Goal: Task Accomplishment & Management: Complete application form

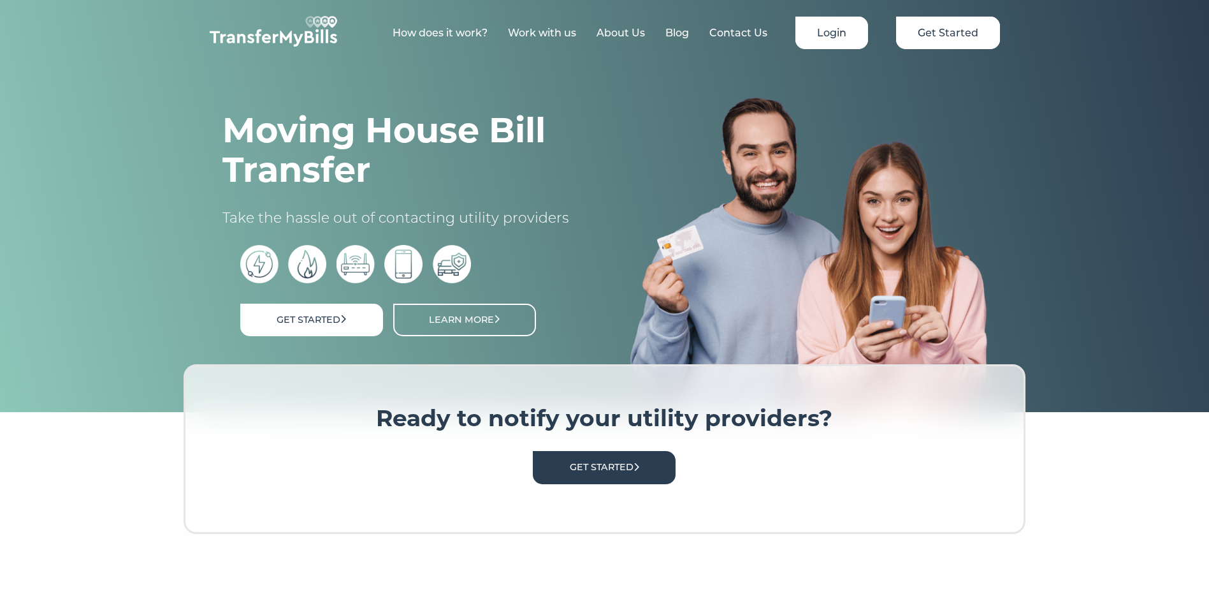
click at [837, 27] on link "Login" at bounding box center [832, 33] width 73 height 33
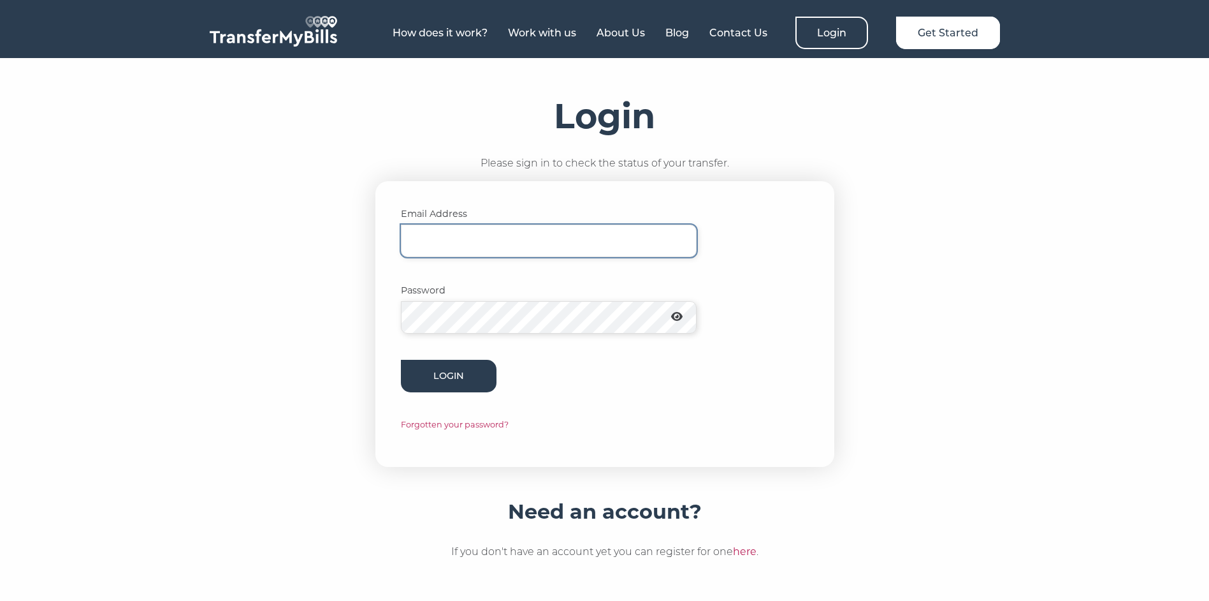
click at [474, 228] on input "Email Address" at bounding box center [549, 240] width 296 height 33
type input "[EMAIL_ADDRESS][DOMAIN_NAME]"
click at [448, 426] on link "Forgotten your password?" at bounding box center [455, 424] width 108 height 10
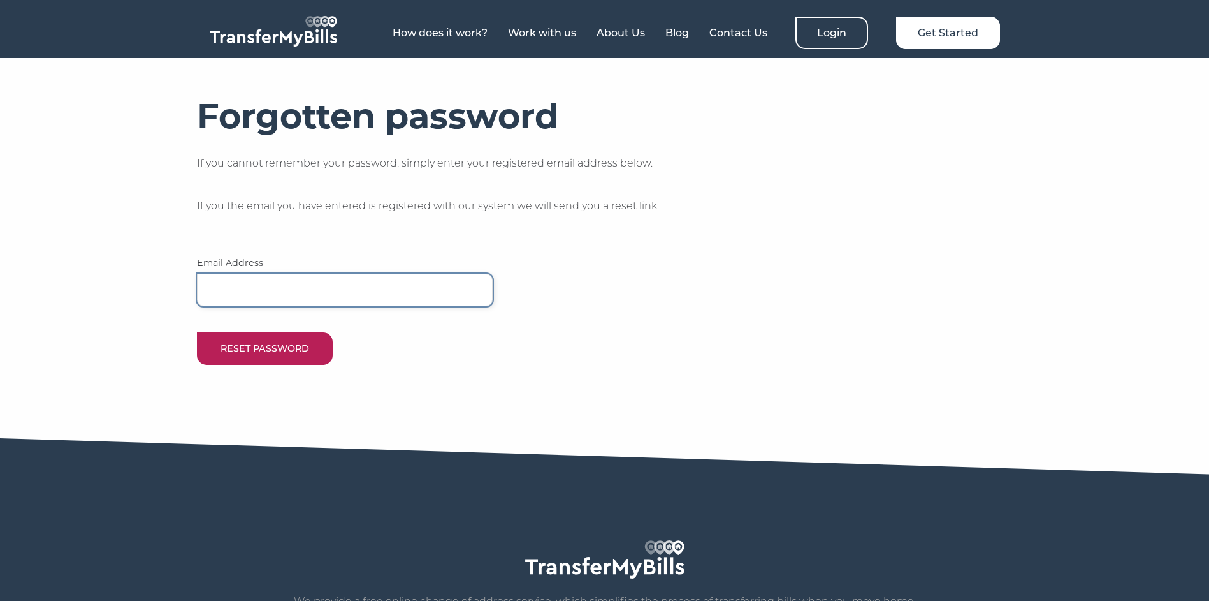
click at [263, 296] on input "email" at bounding box center [345, 289] width 296 height 33
type input "coralw@ntlworld.com"
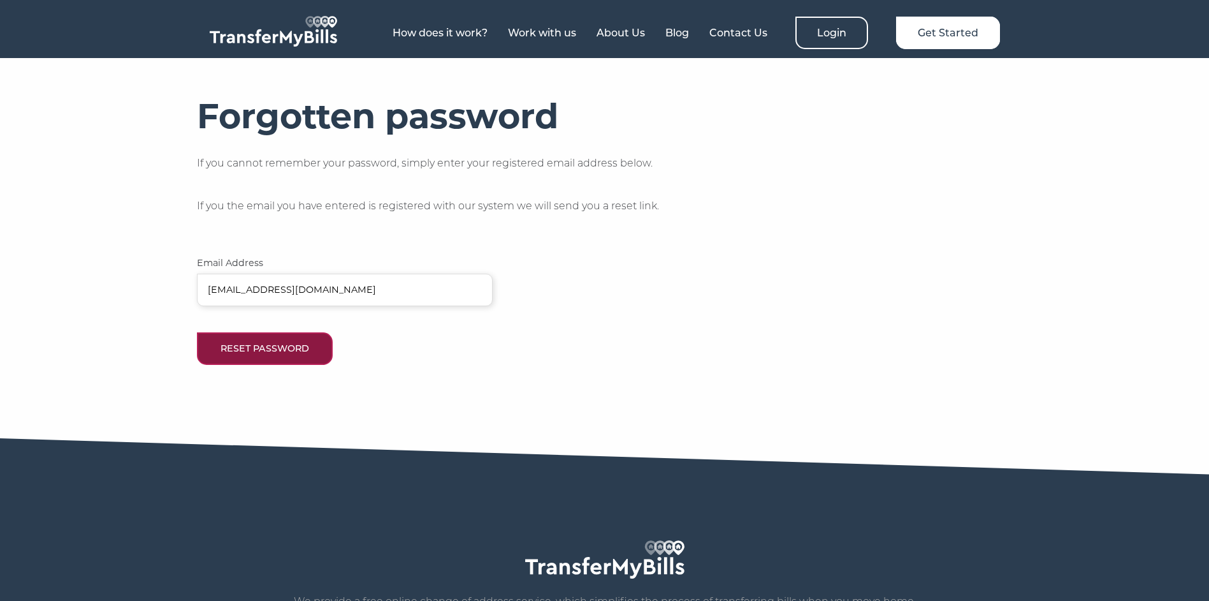
click at [268, 349] on button "Reset Password" at bounding box center [265, 348] width 136 height 33
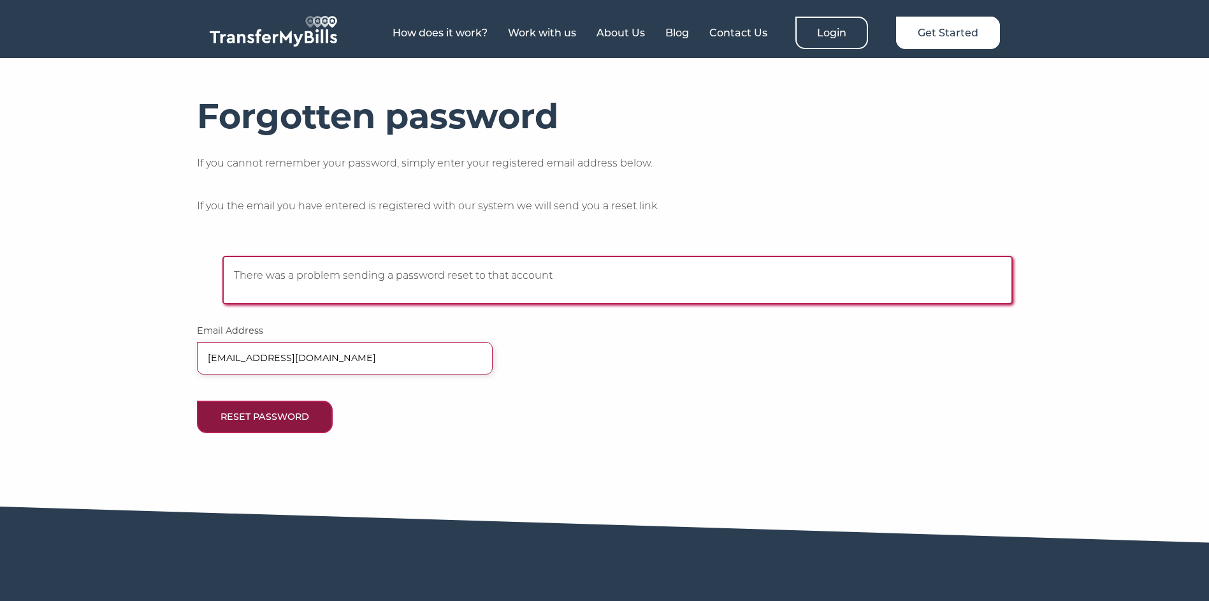
click at [267, 419] on button "Reset Password" at bounding box center [265, 416] width 136 height 33
click at [971, 36] on link "Get Started" at bounding box center [948, 33] width 104 height 33
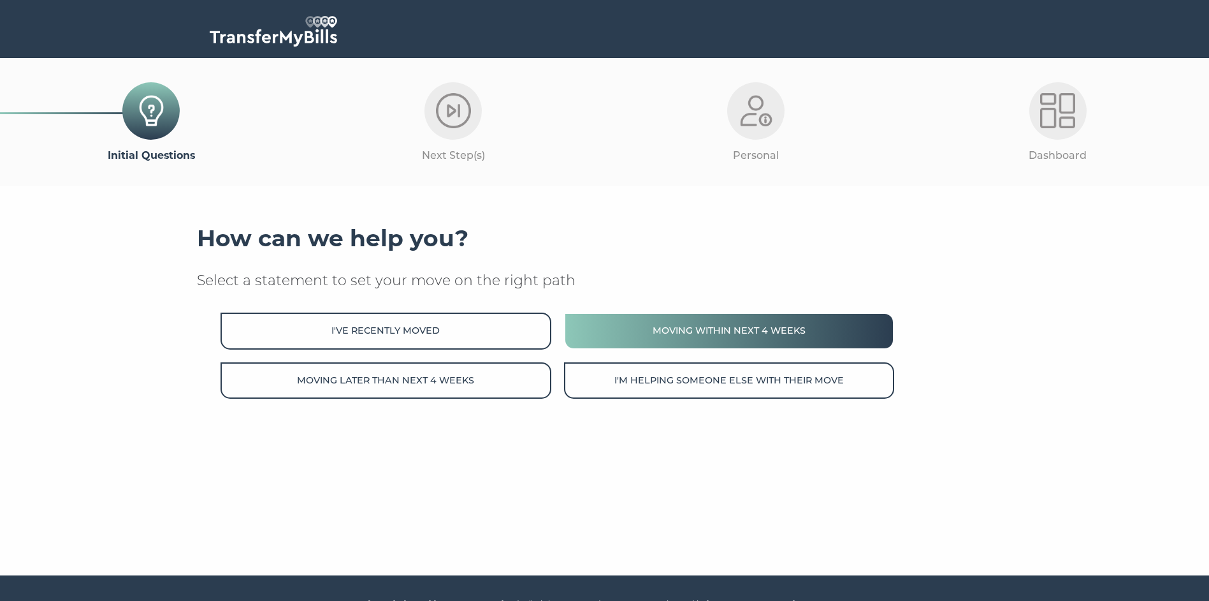
click at [699, 333] on button "Moving within next 4 weeks" at bounding box center [729, 330] width 330 height 36
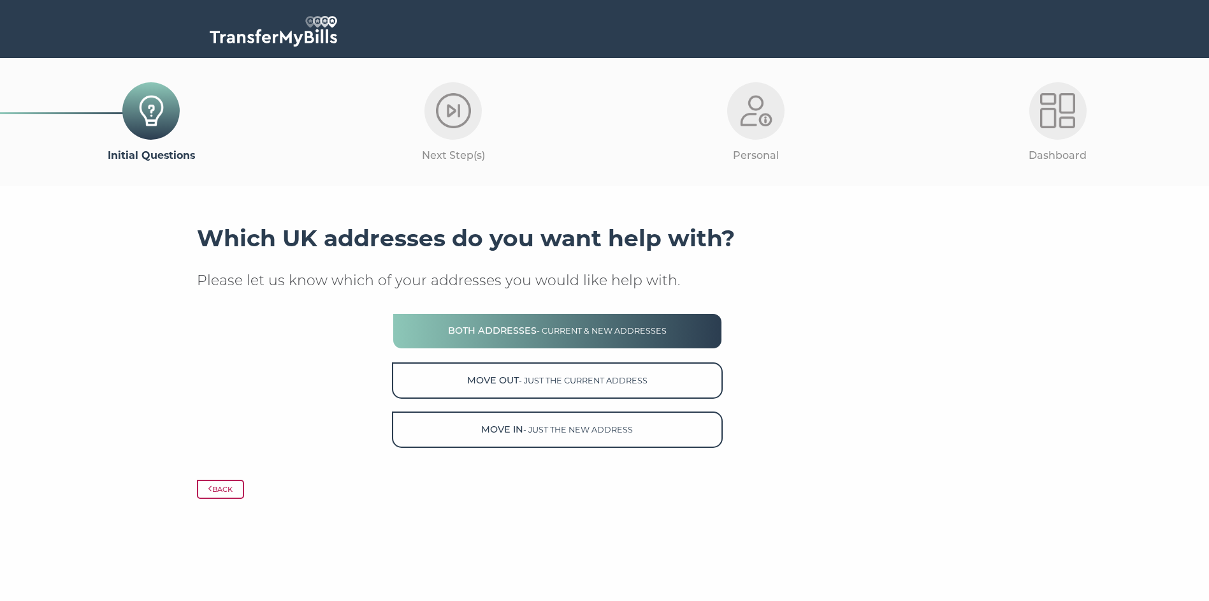
click at [521, 328] on button "Both Addresses - current & new addresses" at bounding box center [557, 330] width 330 height 36
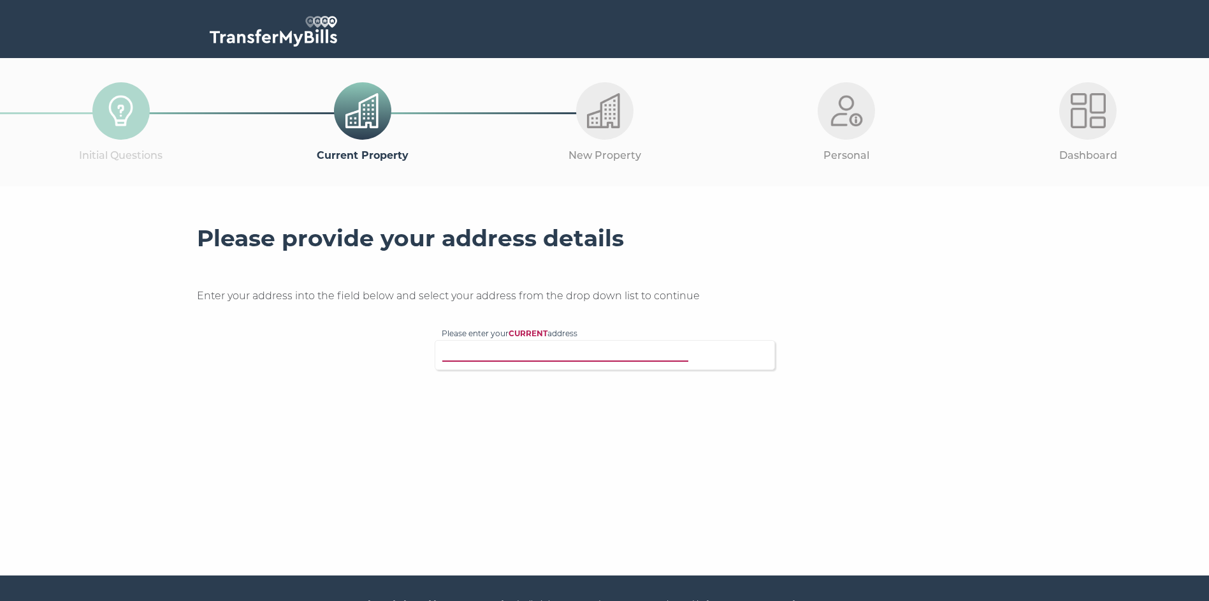
click at [477, 358] on input "Please enter your CURRENT address" at bounding box center [579, 353] width 274 height 13
type input "6 Birkdale close hei"
click at [500, 379] on p "6 Birkdale Close, Heighington, Lincoln, LN4 1SR" at bounding box center [612, 379] width 314 height 15
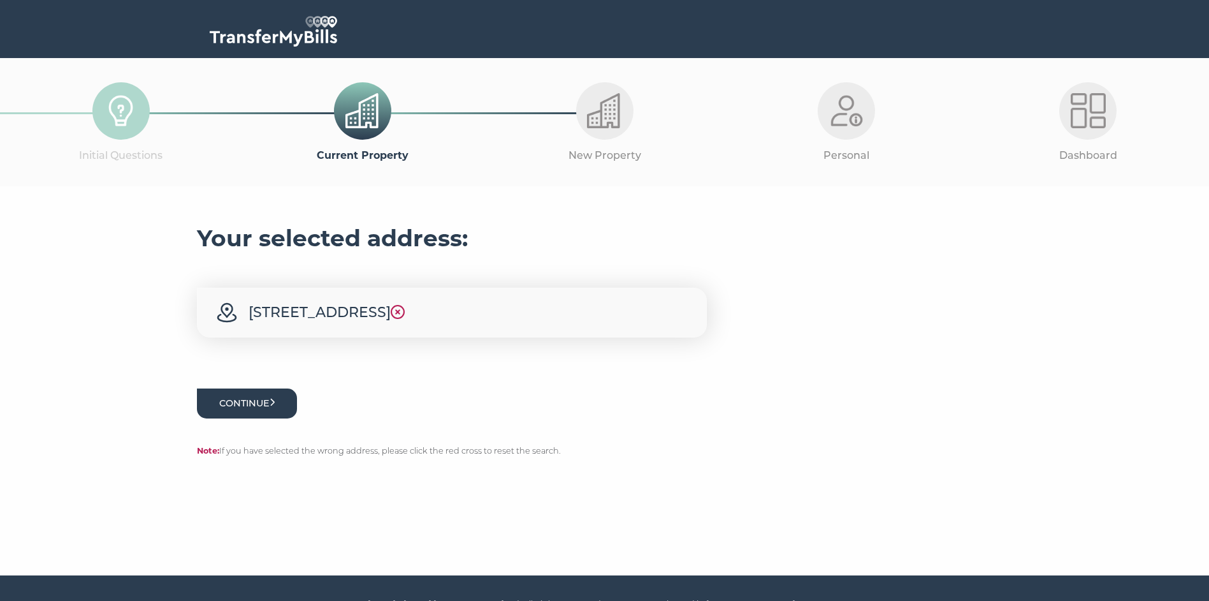
click at [252, 399] on button "Continue" at bounding box center [247, 403] width 101 height 30
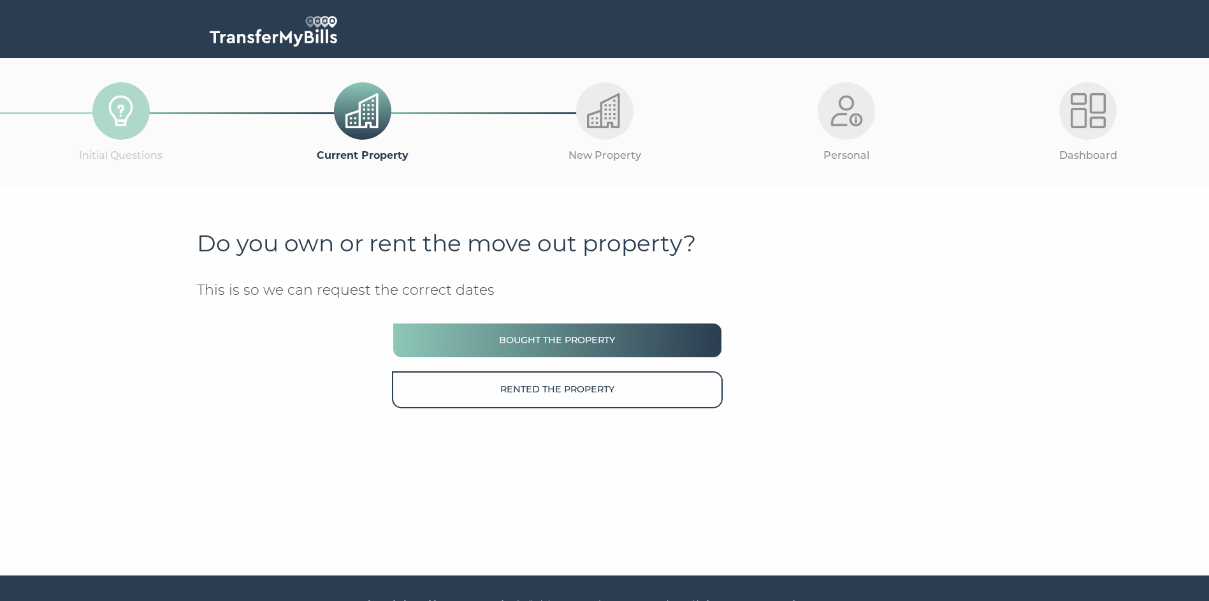
click at [579, 338] on button "Bought the property" at bounding box center [557, 340] width 330 height 36
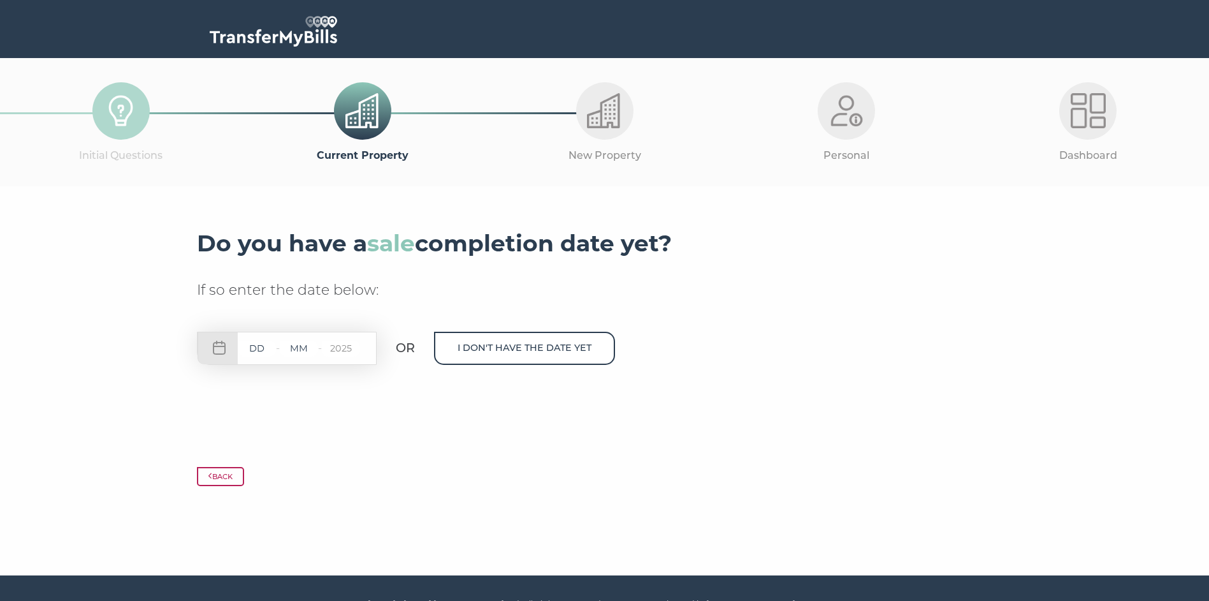
click at [306, 335] on div "- - 2025" at bounding box center [287, 347] width 180 height 33
click at [263, 349] on input "text" at bounding box center [257, 348] width 38 height 16
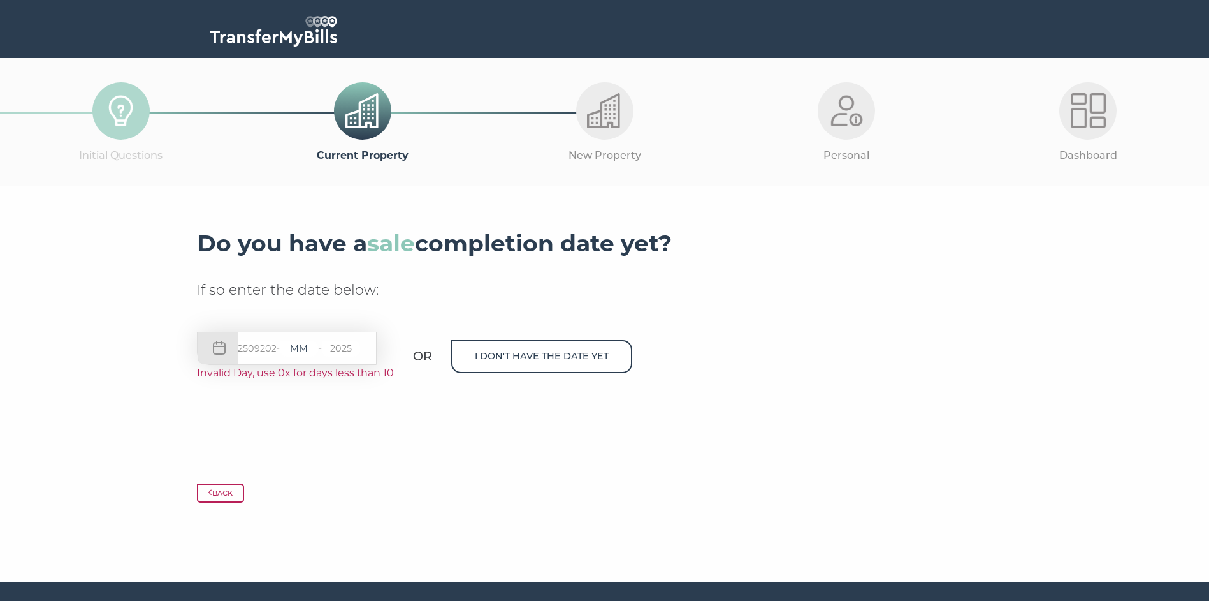
scroll to position [0, 5]
click at [273, 352] on input "25092025" at bounding box center [257, 348] width 38 height 16
type input "25092025"
drag, startPoint x: 286, startPoint y: 350, endPoint x: 163, endPoint y: 347, distance: 123.1
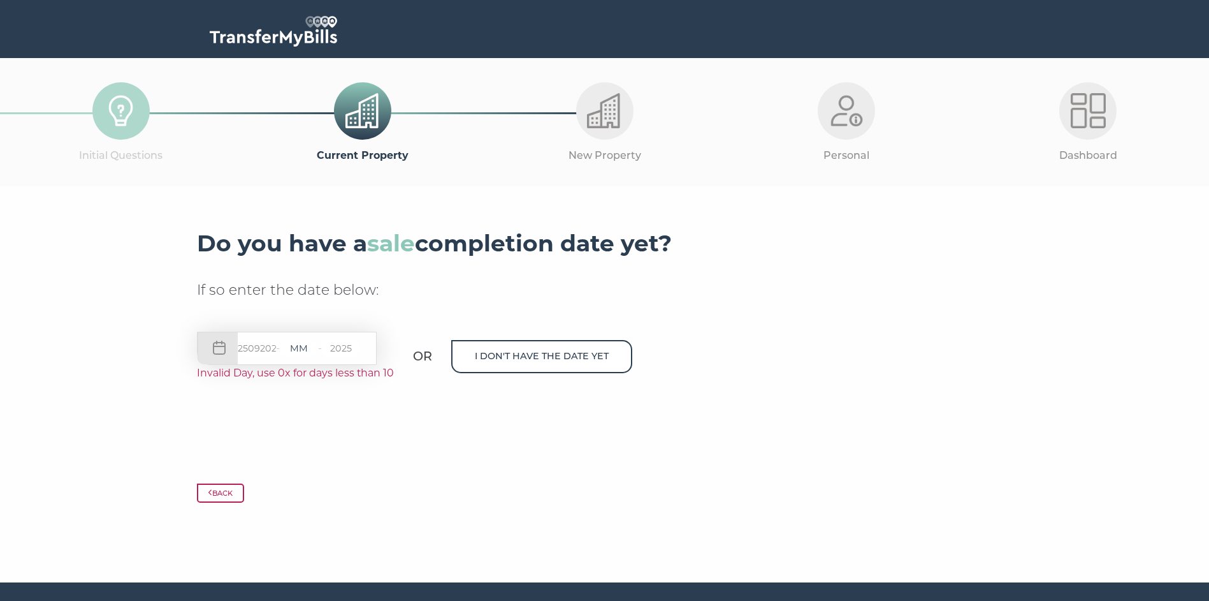
click at [163, 347] on section "Do you have a sale completion date yet? If so enter the date below: 25092025 - …" at bounding box center [604, 368] width 1209 height 364
click at [224, 351] on div "25092025 - - 2025" at bounding box center [287, 347] width 180 height 33
drag, startPoint x: 284, startPoint y: 348, endPoint x: 165, endPoint y: 344, distance: 119.3
click at [165, 344] on section "Do you have a sale completion date yet? If so enter the date below: 25092025 - …" at bounding box center [604, 368] width 1209 height 364
click at [282, 350] on div "25092025 - - 2025" at bounding box center [287, 347] width 180 height 33
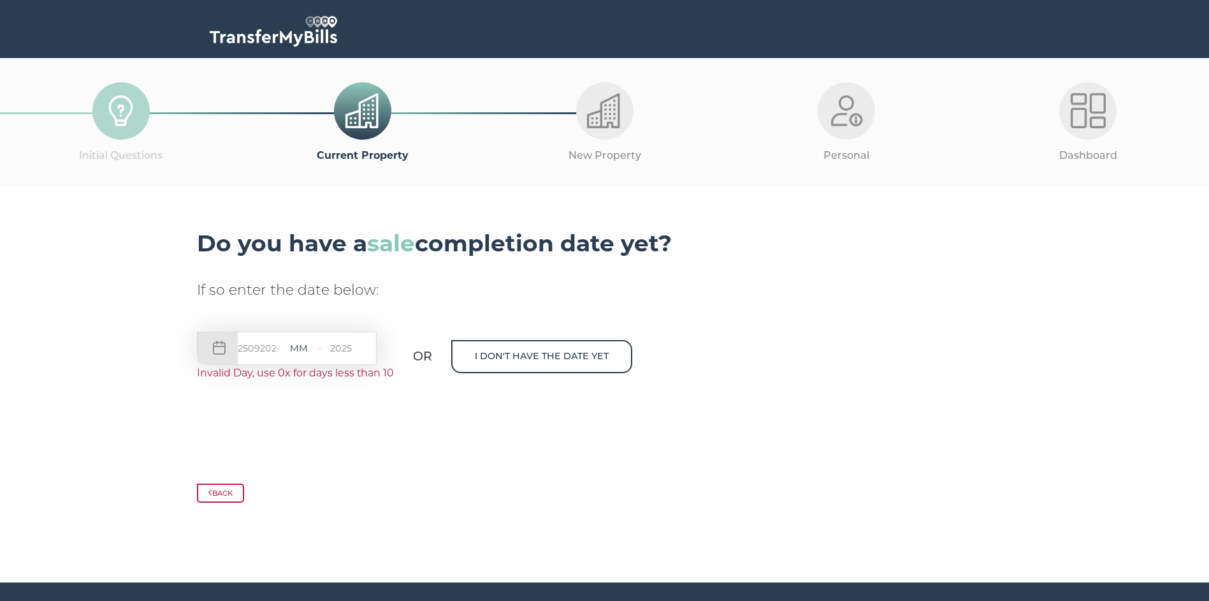
drag, startPoint x: 314, startPoint y: 348, endPoint x: 280, endPoint y: 351, distance: 33.9
click at [310, 349] on input "text" at bounding box center [299, 348] width 38 height 16
click at [280, 345] on div "25092025 - - 2025" at bounding box center [287, 347] width 180 height 33
click at [358, 349] on input "2025" at bounding box center [341, 348] width 38 height 16
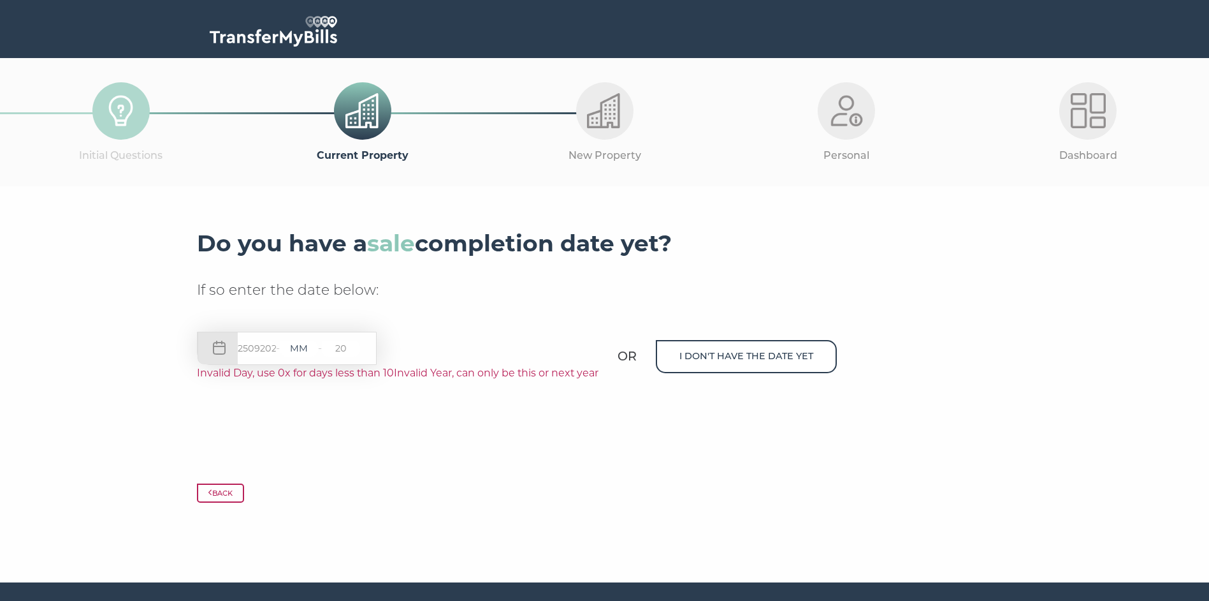
type input "2"
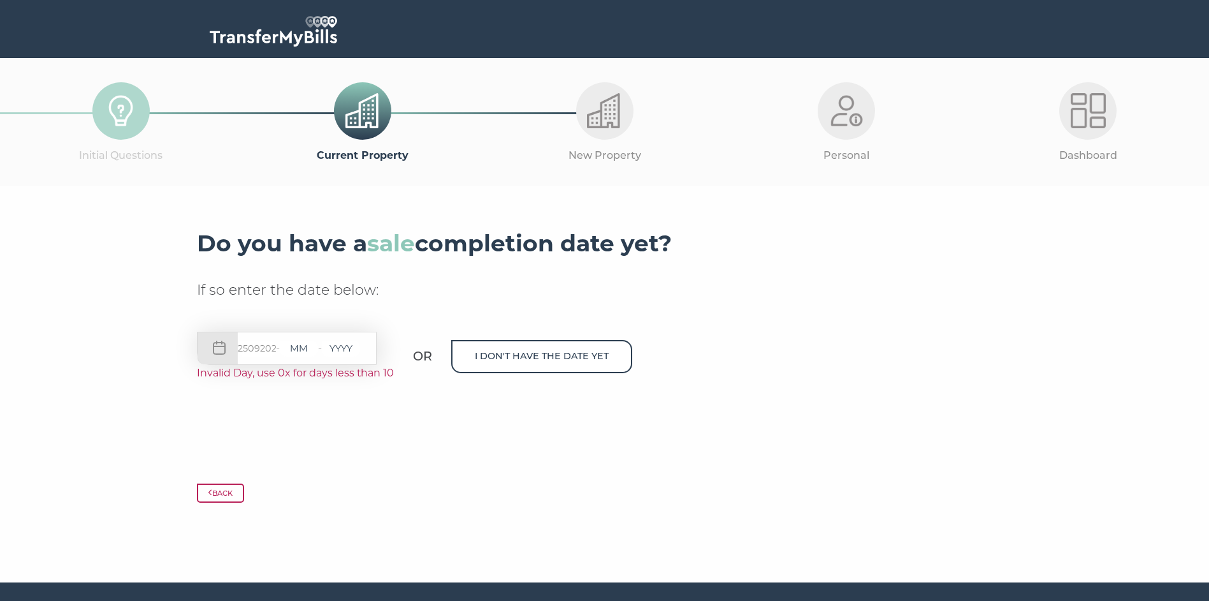
click at [285, 346] on input "text" at bounding box center [299, 348] width 38 height 16
click at [276, 350] on input "25092025" at bounding box center [257, 348] width 38 height 16
drag, startPoint x: 245, startPoint y: 347, endPoint x: 307, endPoint y: 347, distance: 61.2
click at [307, 347] on div "25092025 - -" at bounding box center [287, 347] width 180 height 33
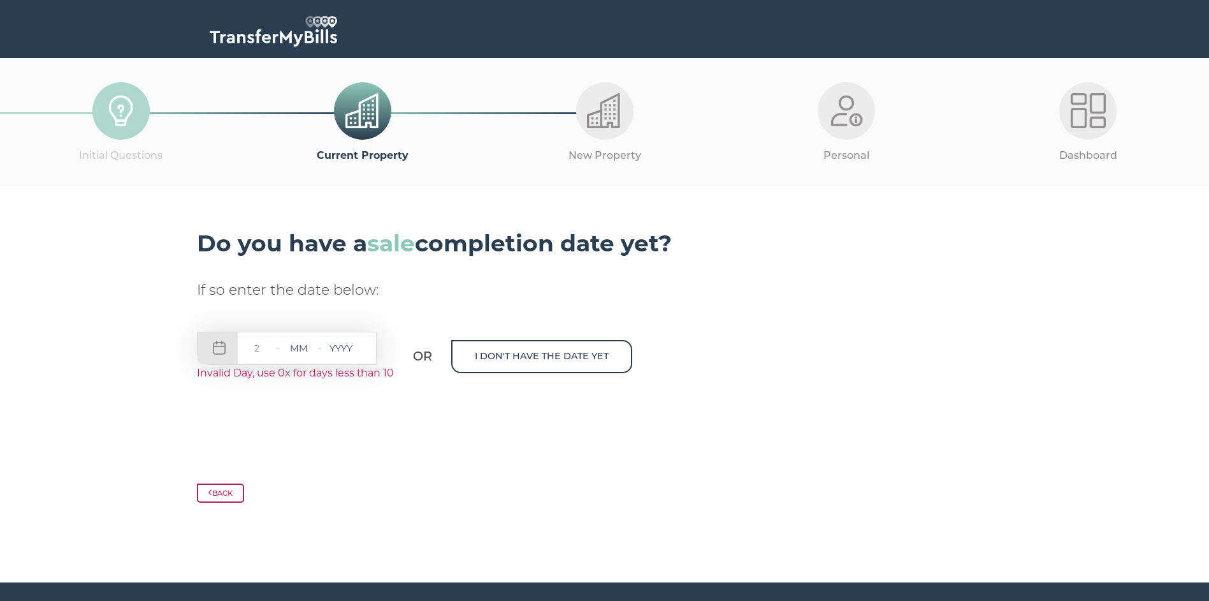
scroll to position [0, 0]
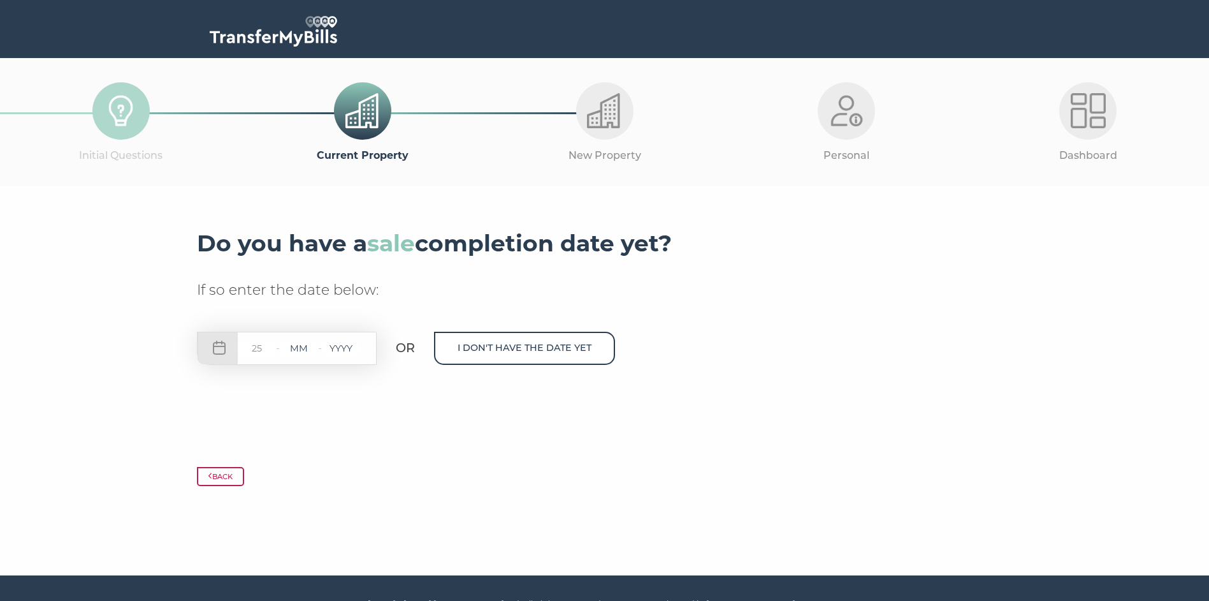
type input "25"
click at [315, 348] on input "text" at bounding box center [299, 348] width 38 height 16
type input "09"
click at [357, 349] on input "text" at bounding box center [341, 348] width 38 height 16
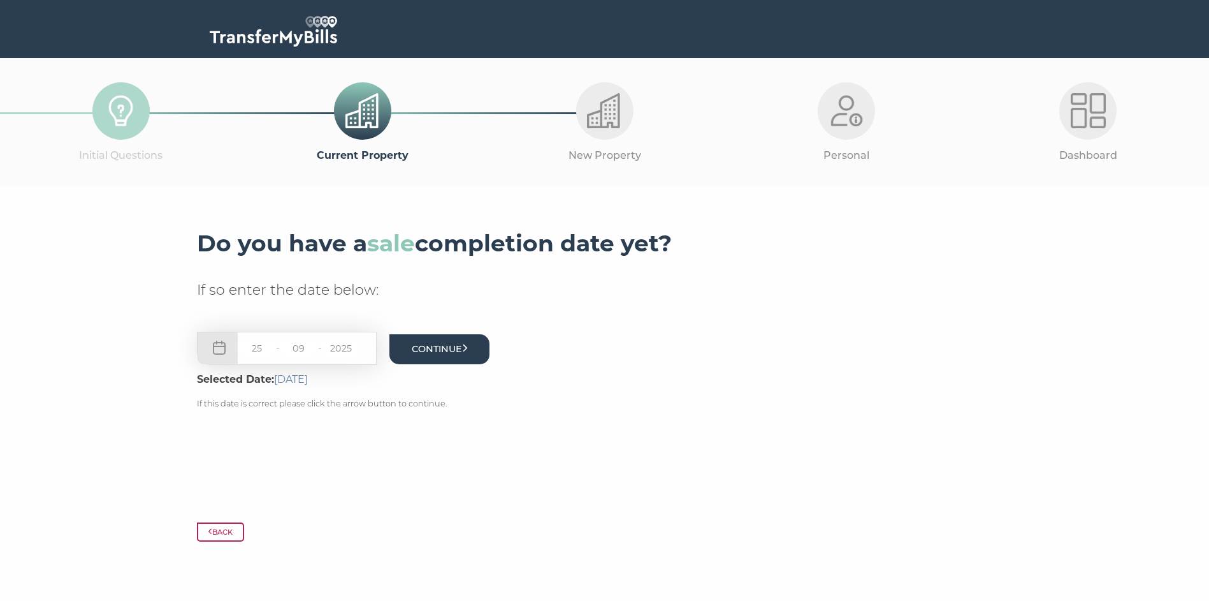
type input "2025"
click at [450, 350] on button "Continue" at bounding box center [439, 349] width 101 height 30
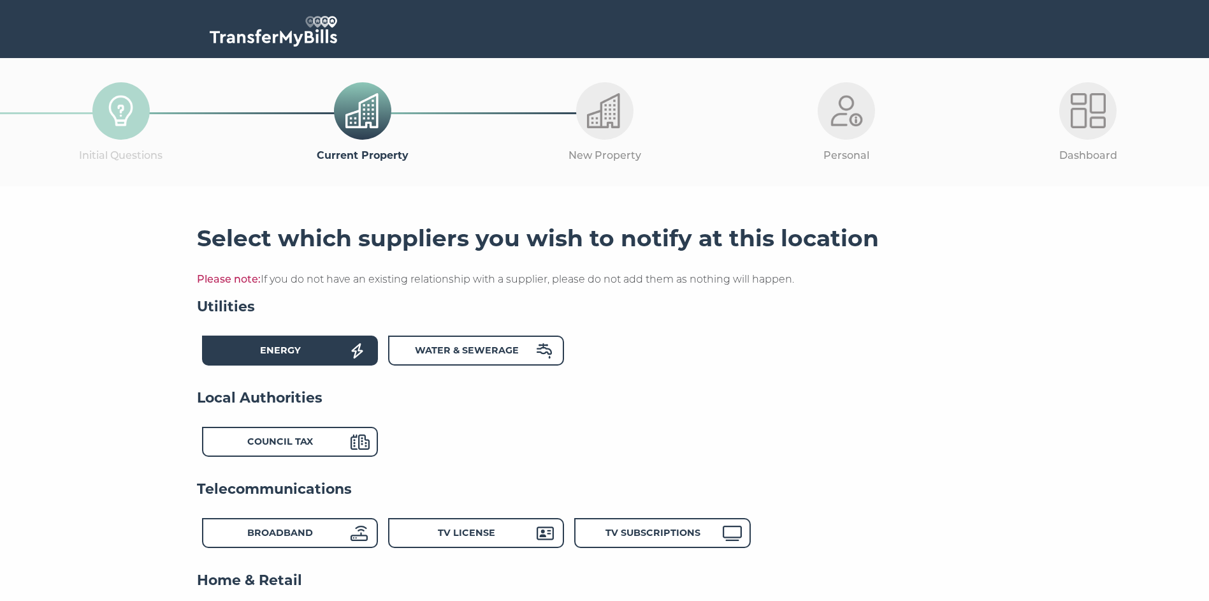
click at [346, 347] on div "Energy" at bounding box center [280, 352] width 140 height 18
click at [485, 351] on strong "Water & Sewerage" at bounding box center [467, 349] width 104 height 11
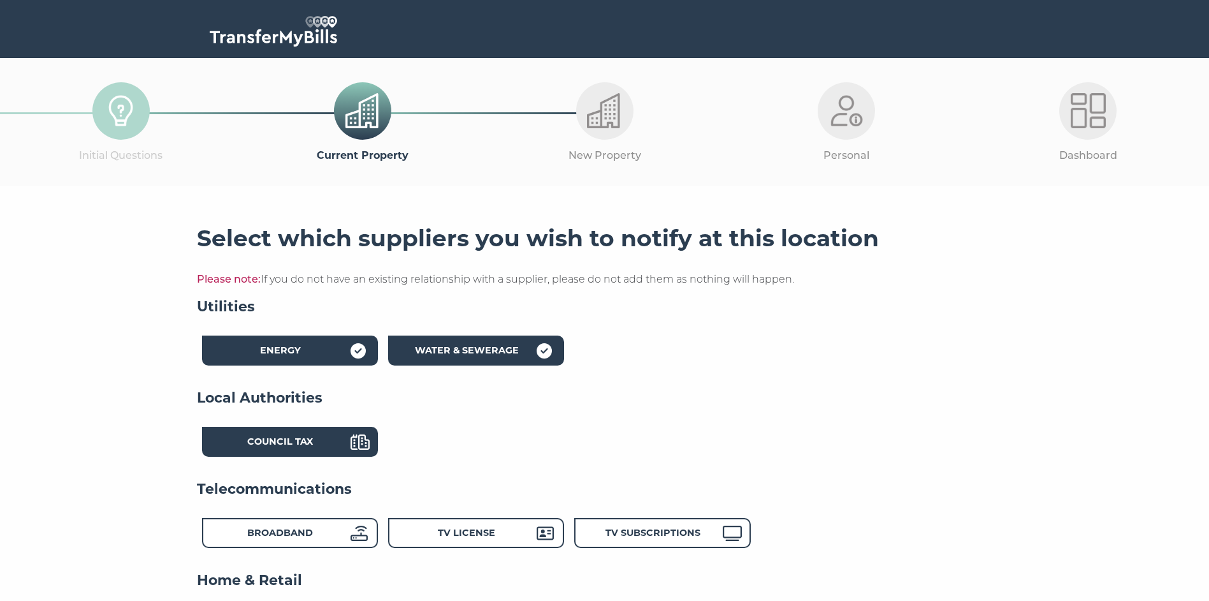
click at [342, 441] on div "Council Tax" at bounding box center [280, 443] width 140 height 18
click at [327, 533] on div "Broadband" at bounding box center [280, 534] width 140 height 18
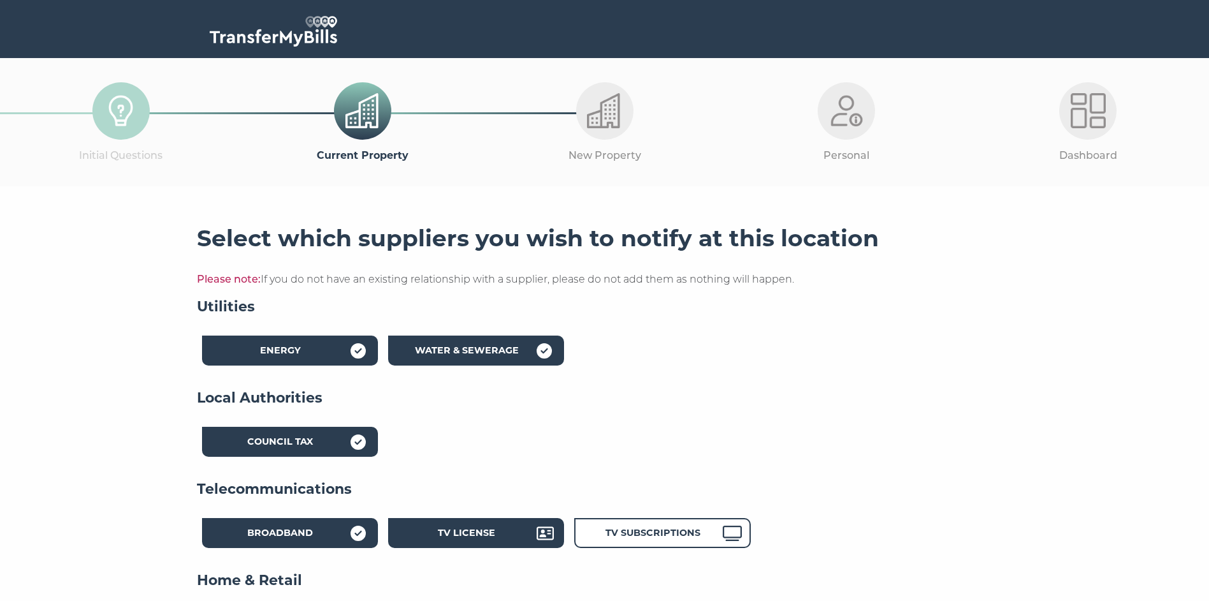
click at [465, 531] on strong "TV License" at bounding box center [466, 532] width 57 height 11
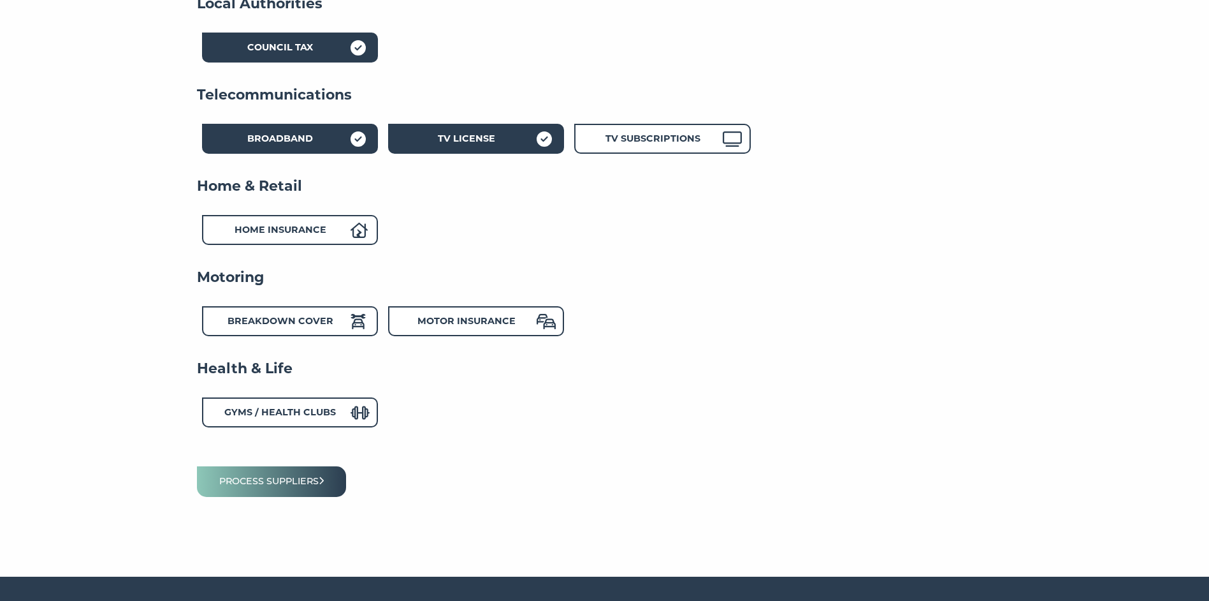
scroll to position [419, 0]
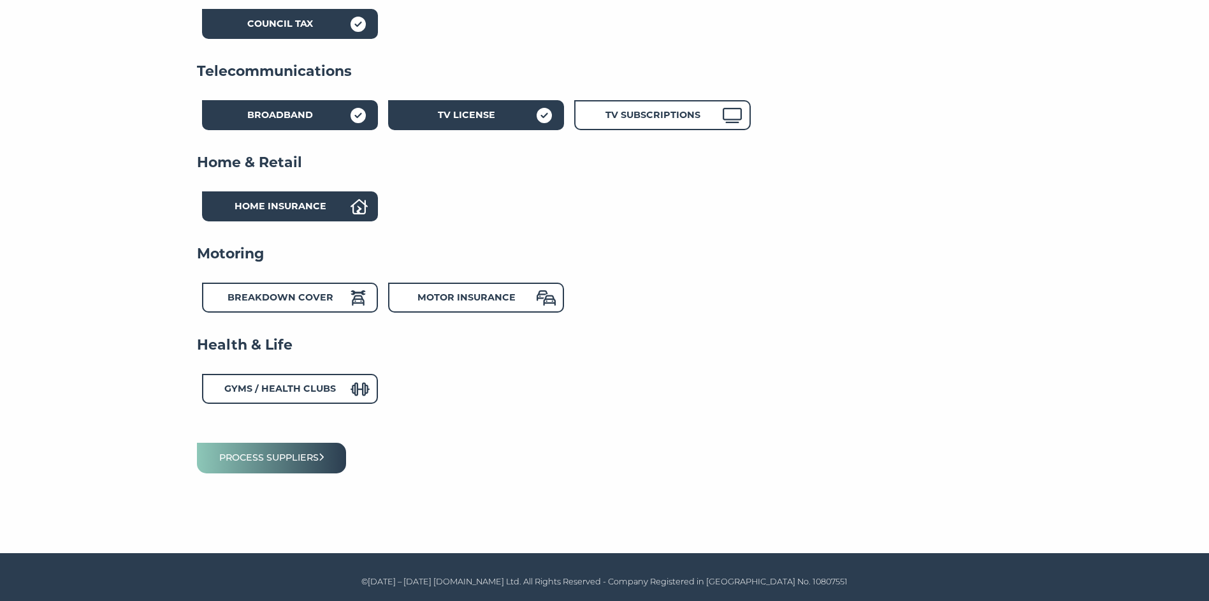
click at [325, 208] on strong "Home Insurance" at bounding box center [281, 205] width 92 height 11
click at [312, 452] on button "Process suppliers" at bounding box center [272, 457] width 150 height 30
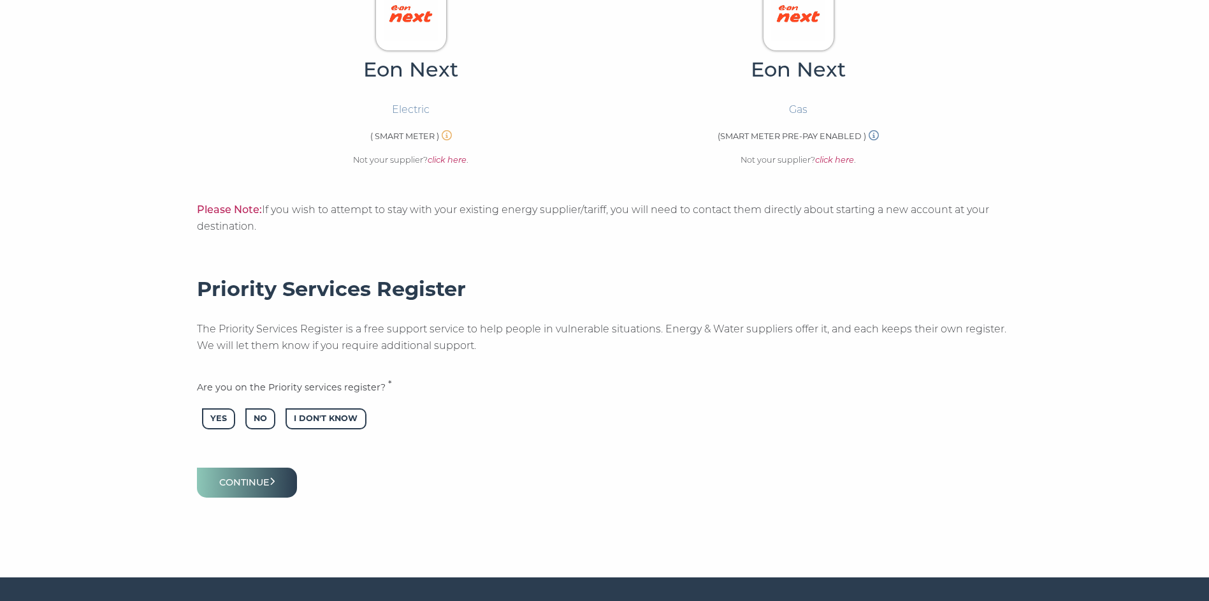
scroll to position [451, 0]
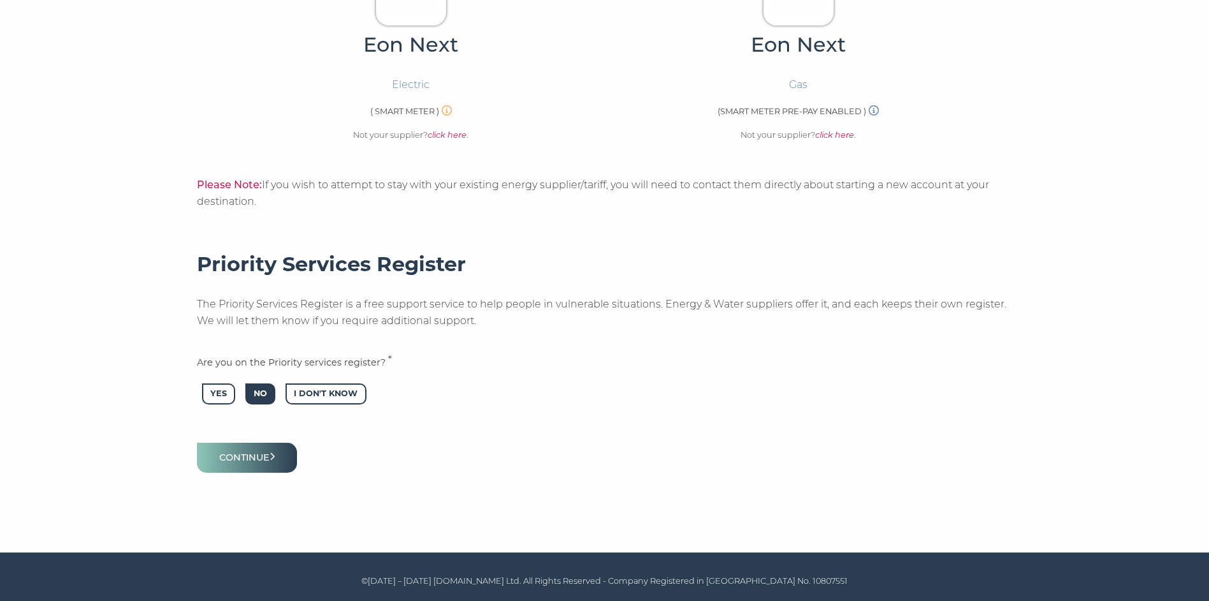
click at [264, 389] on span "No" at bounding box center [260, 393] width 30 height 21
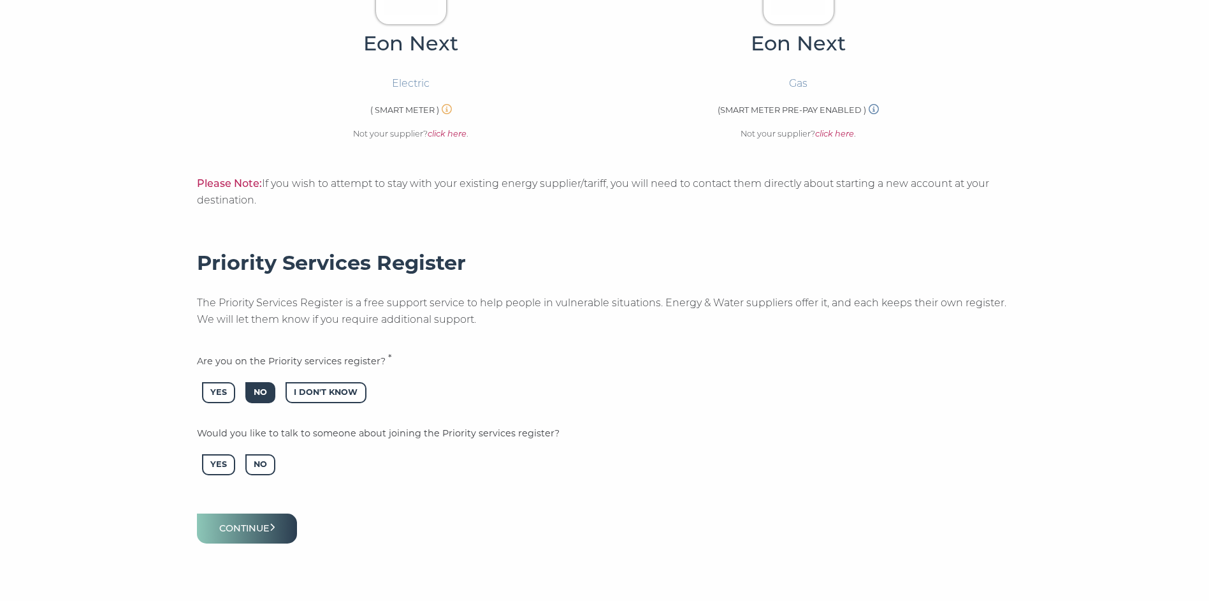
scroll to position [387, 0]
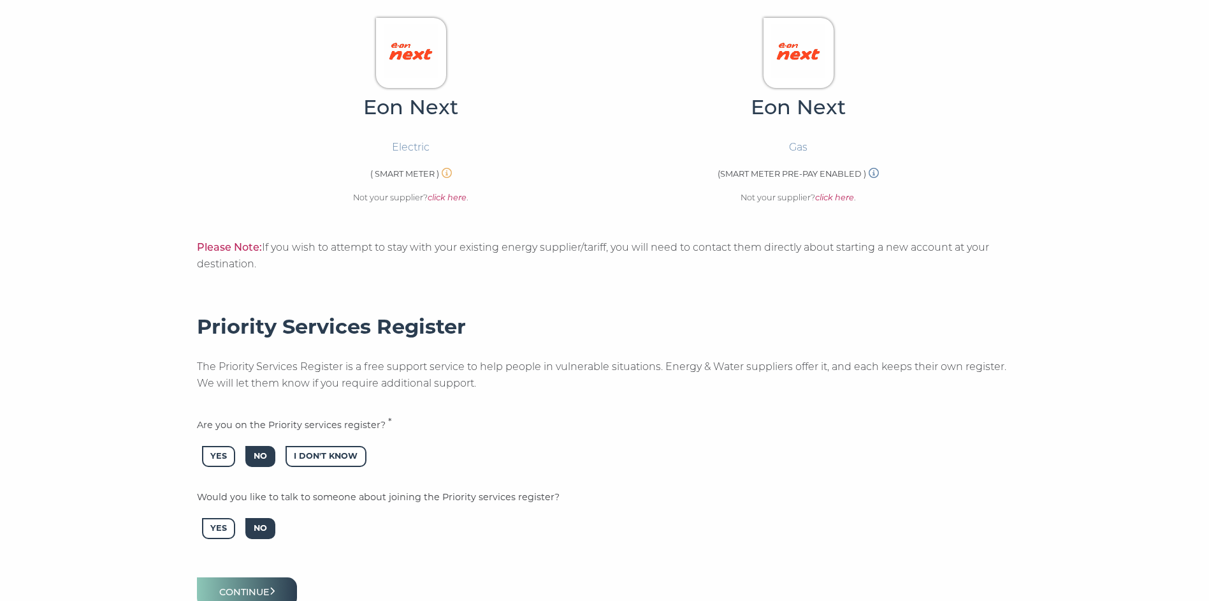
click at [263, 532] on span "No" at bounding box center [260, 528] width 30 height 21
click at [254, 590] on button "Continue" at bounding box center [247, 592] width 101 height 30
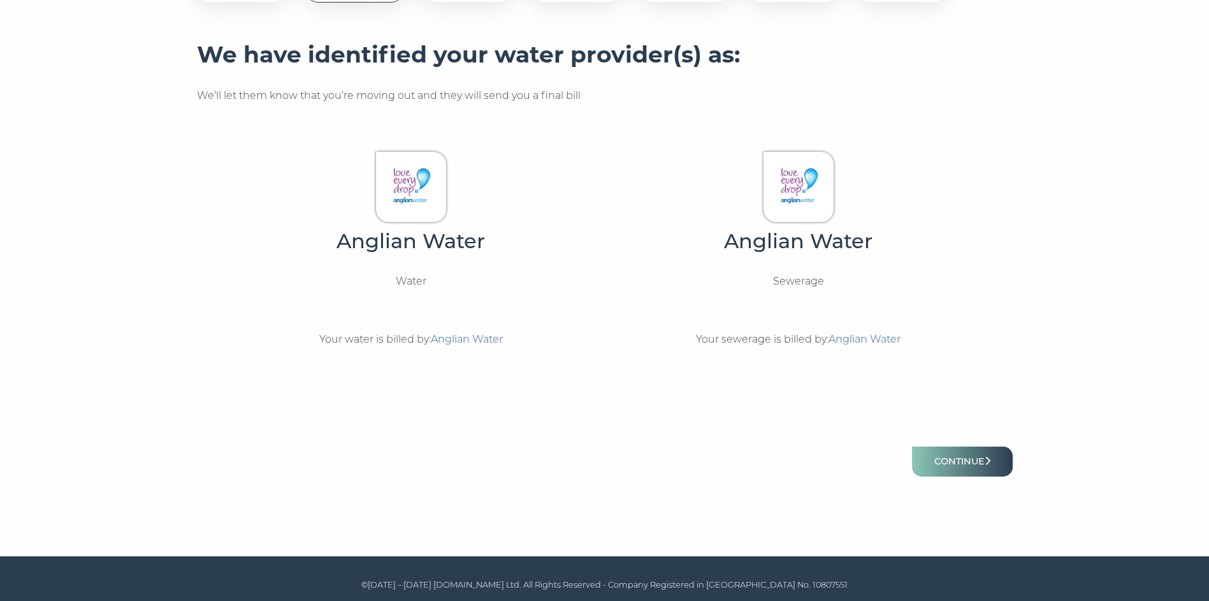
scroll to position [273, 0]
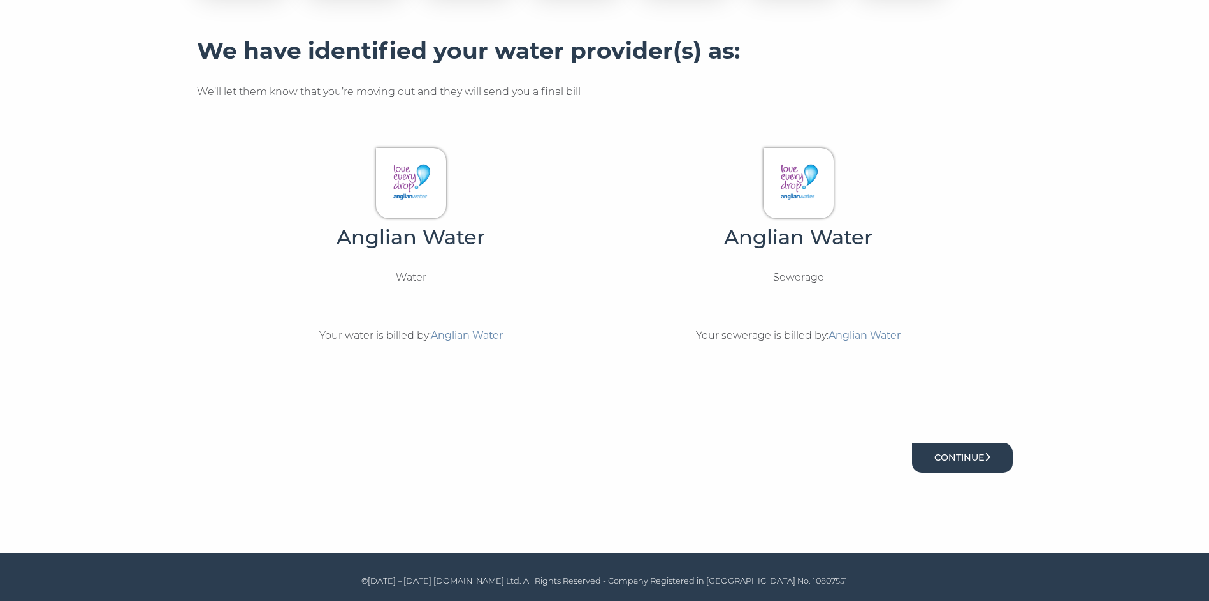
click at [970, 454] on button "Continue" at bounding box center [962, 457] width 101 height 30
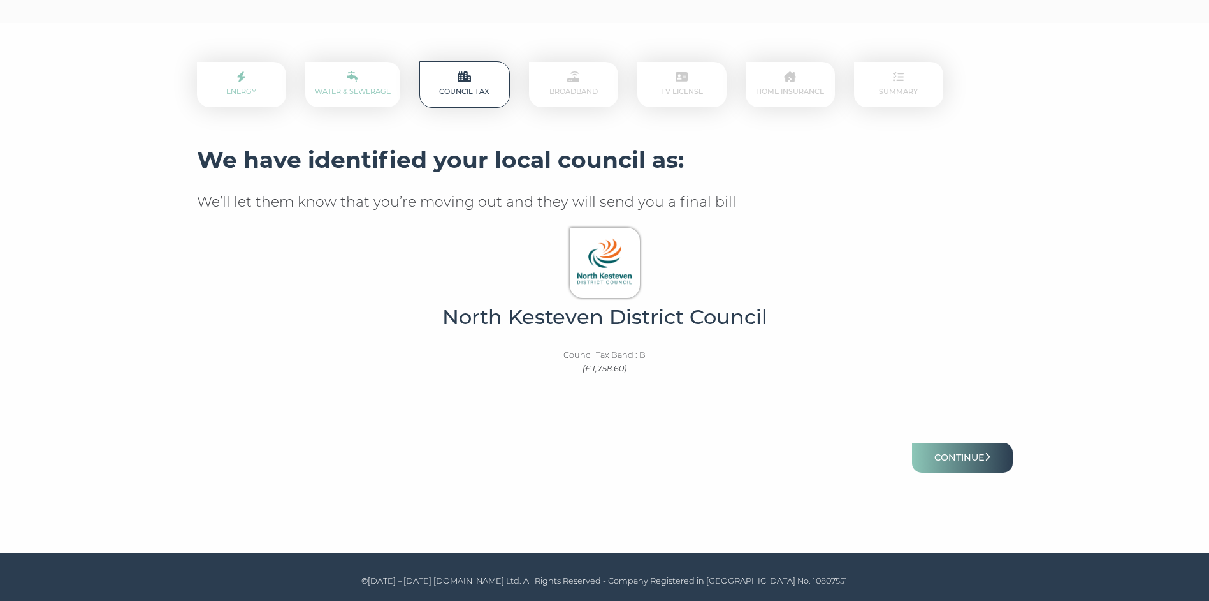
scroll to position [164, 0]
click at [948, 455] on button "Continue" at bounding box center [962, 457] width 101 height 30
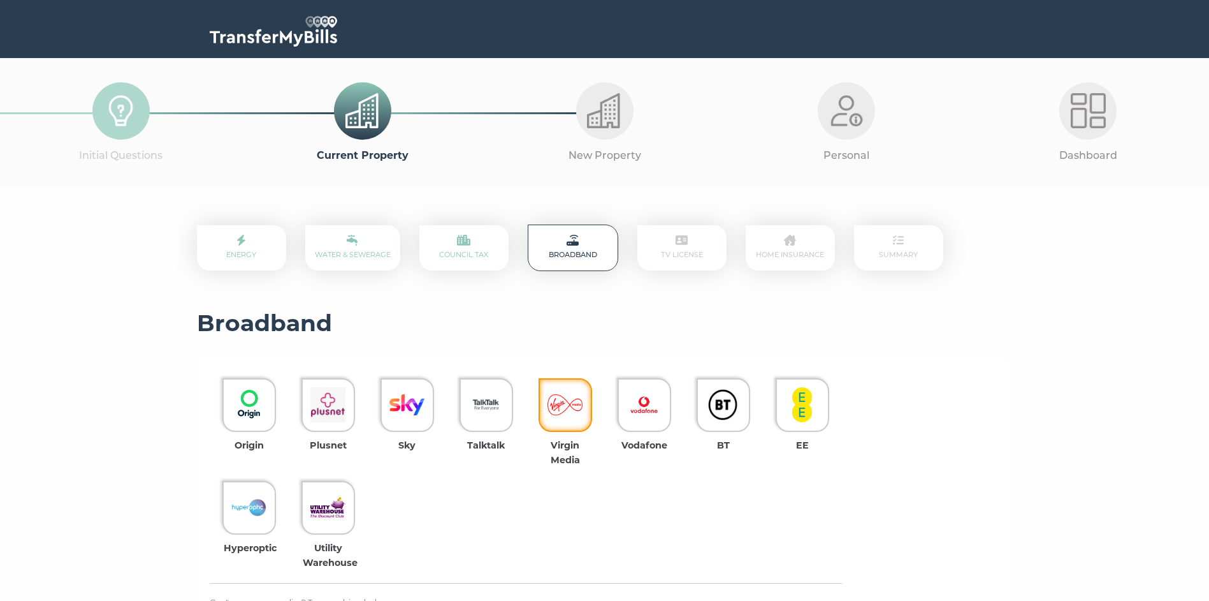
click at [572, 408] on img at bounding box center [565, 404] width 35 height 35
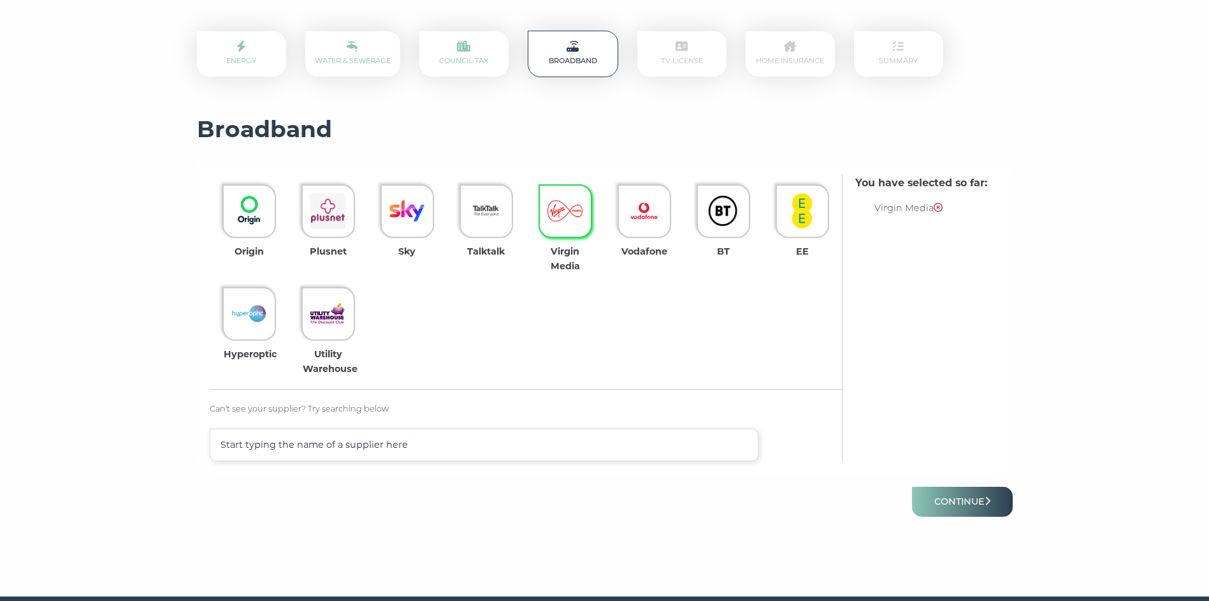
scroll to position [201, 0]
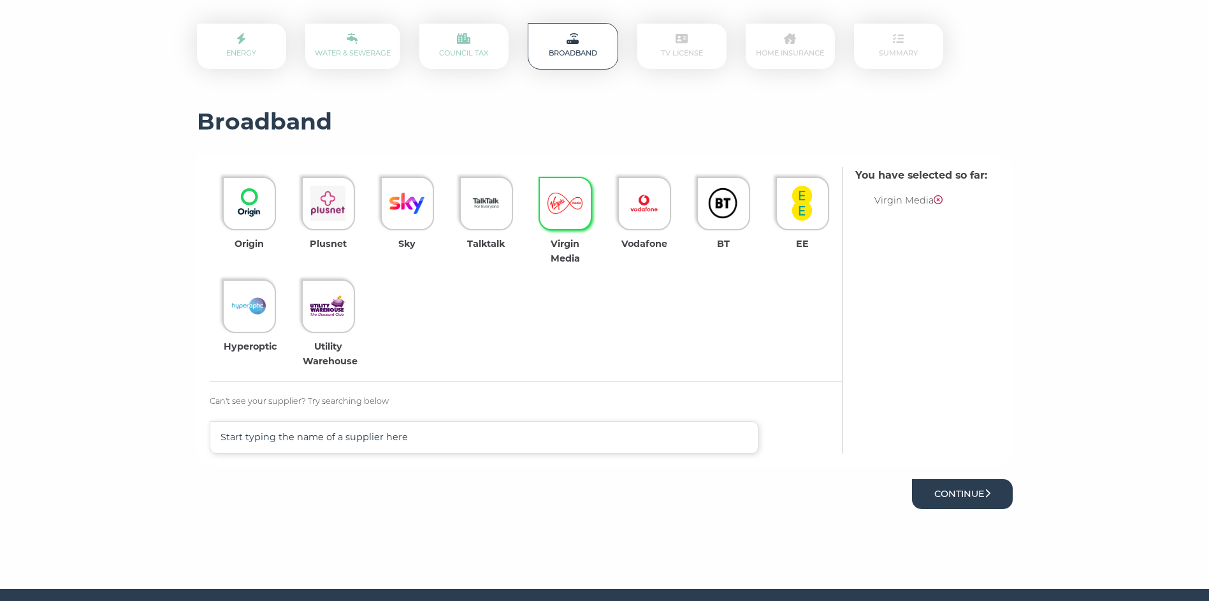
click at [975, 493] on button "Continue" at bounding box center [962, 494] width 101 height 30
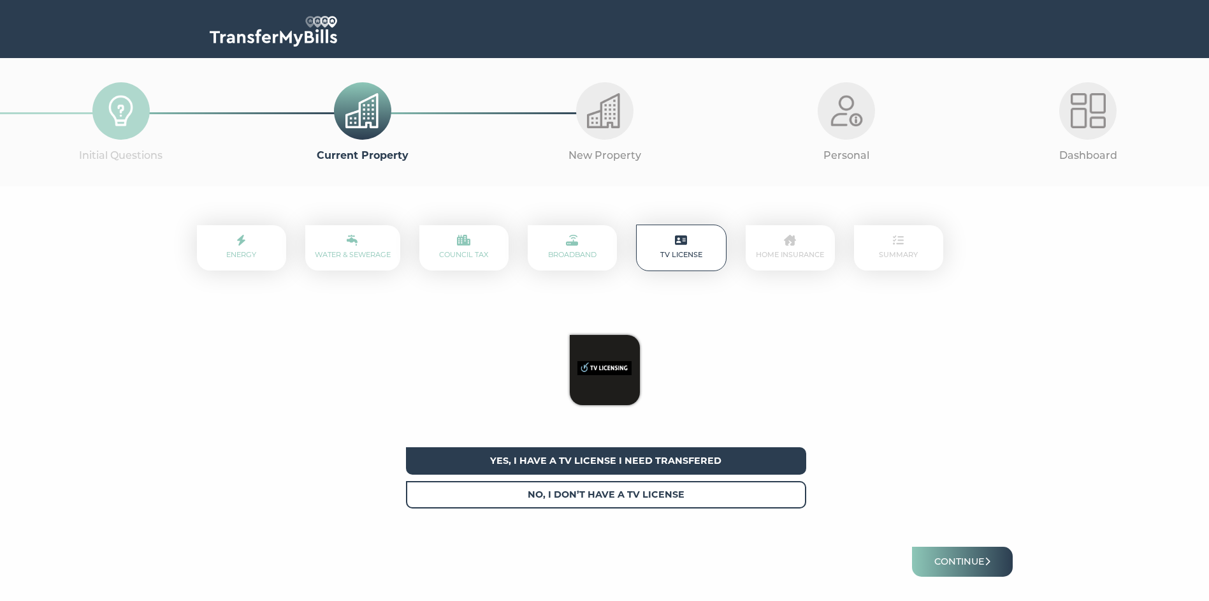
click at [616, 457] on span "Yes, I have a tv license I need transfered" at bounding box center [606, 460] width 400 height 27
click at [980, 560] on button "Continue" at bounding box center [962, 561] width 101 height 30
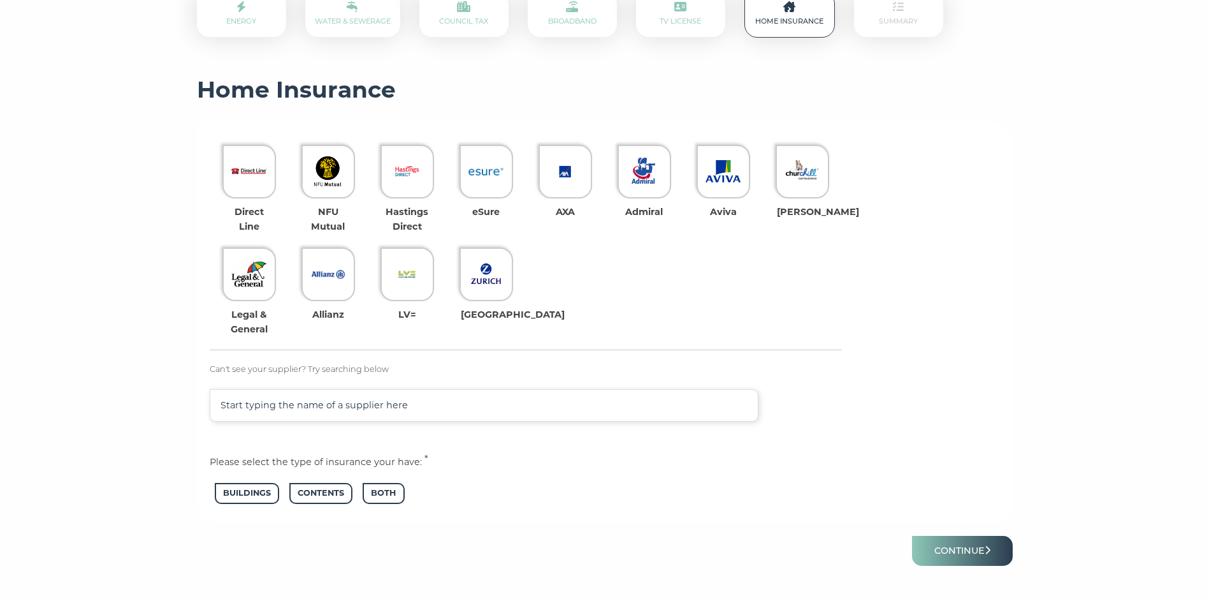
scroll to position [240, 0]
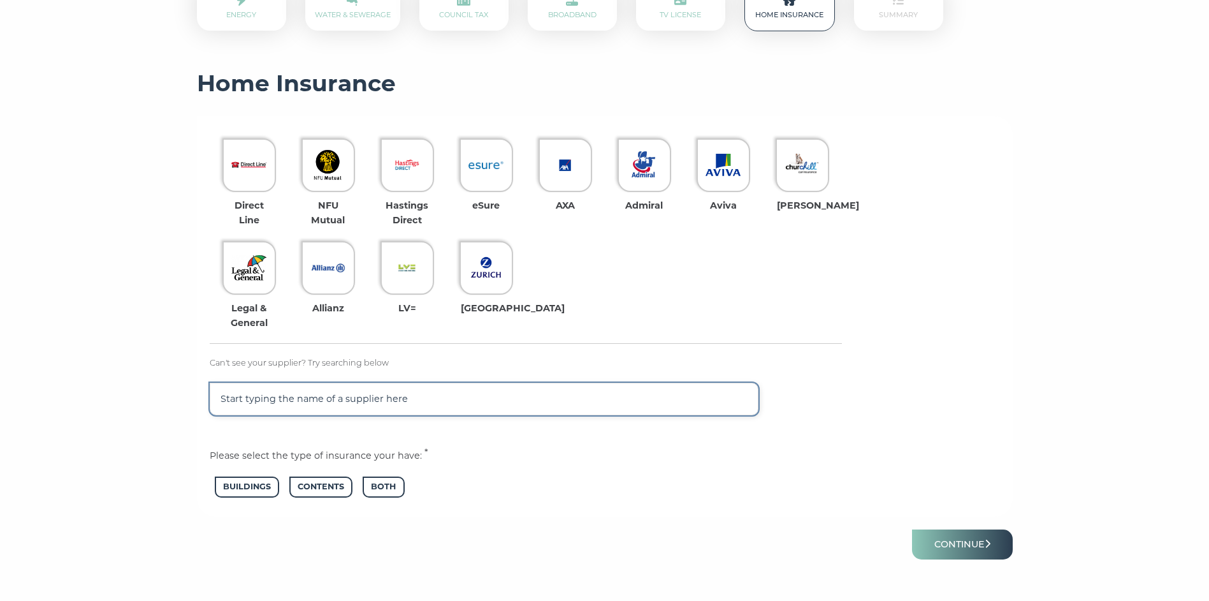
click at [409, 396] on input "text" at bounding box center [485, 398] width 550 height 33
type input "eccle"
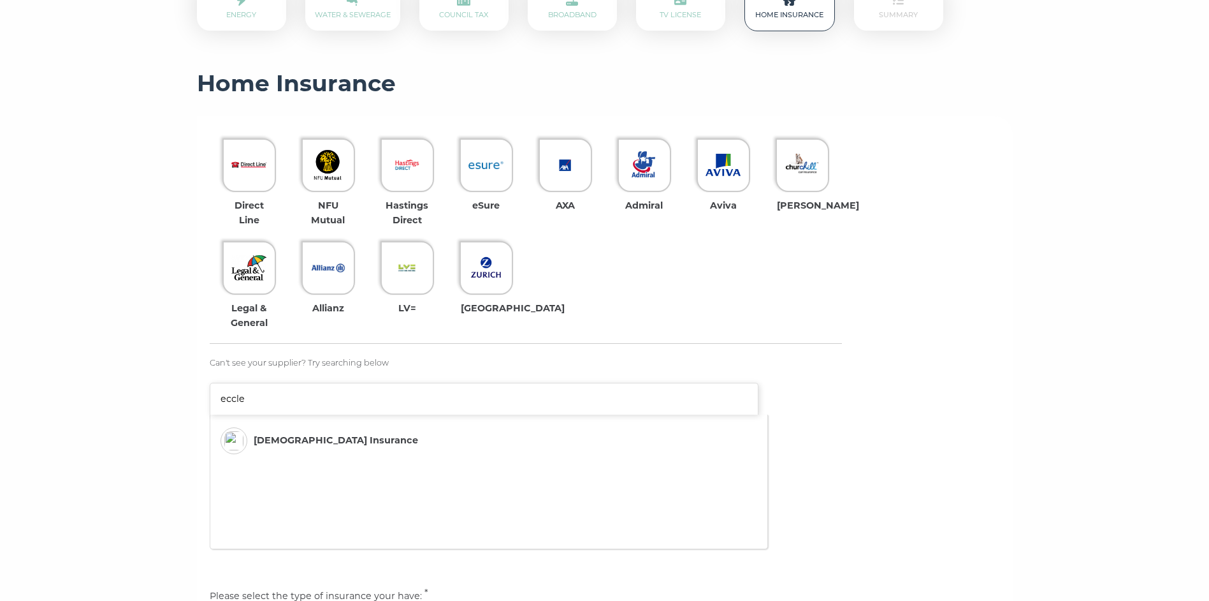
click at [238, 436] on img at bounding box center [233, 440] width 19 height 19
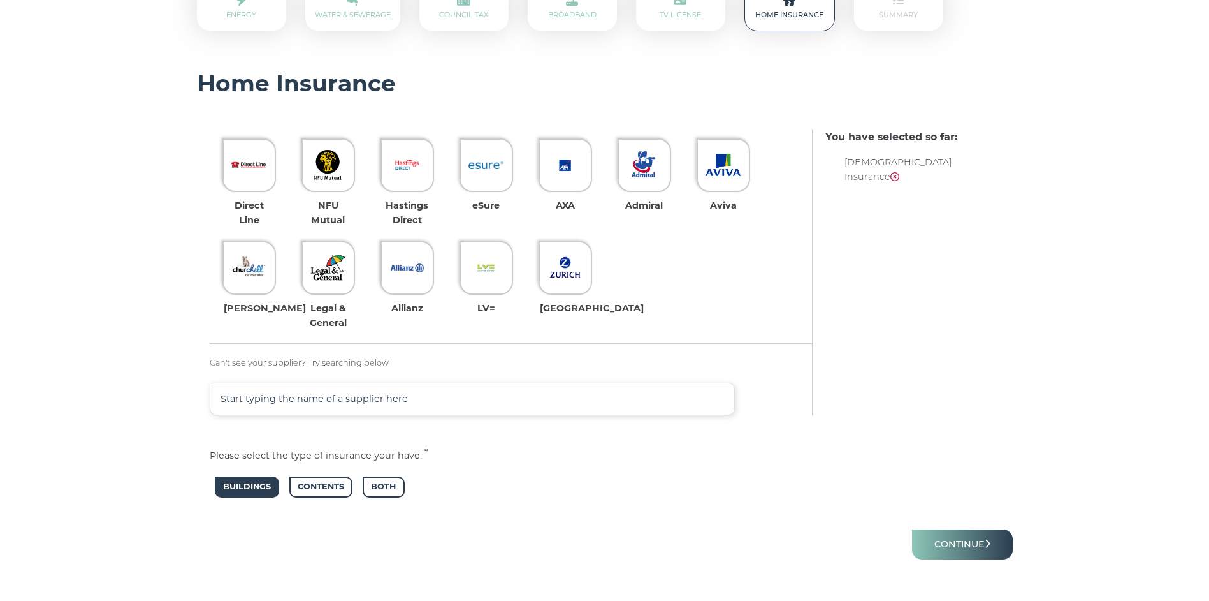
click at [263, 483] on span "Buildings" at bounding box center [247, 486] width 64 height 21
click at [398, 485] on span "Both" at bounding box center [383, 486] width 41 height 21
click at [965, 543] on button "Continue" at bounding box center [962, 544] width 101 height 30
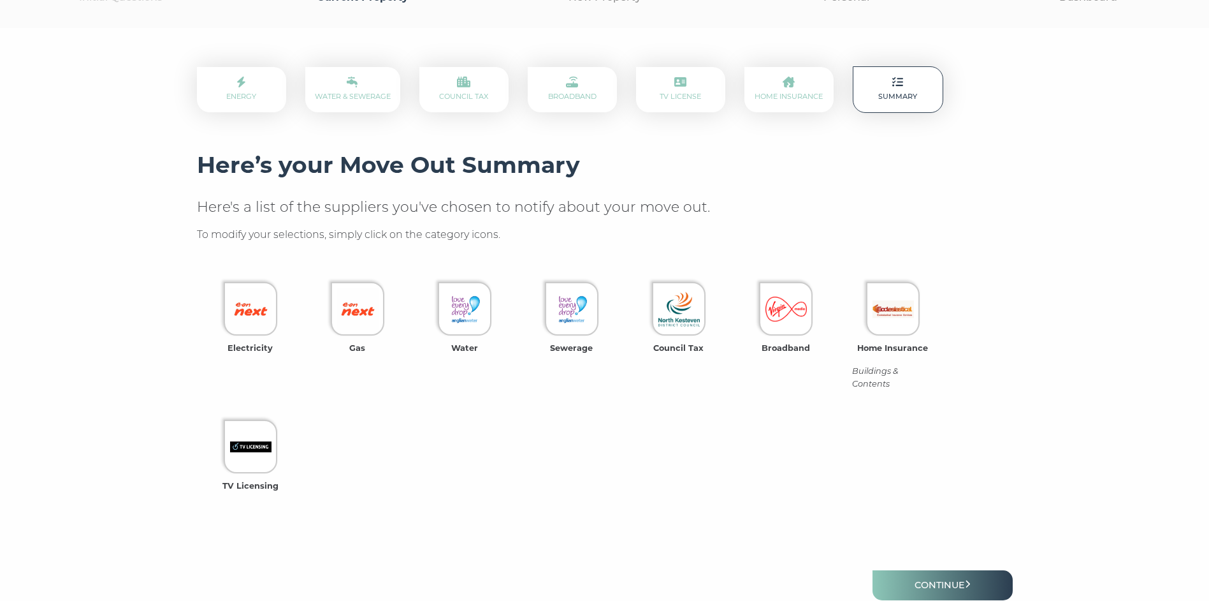
scroll to position [162, 0]
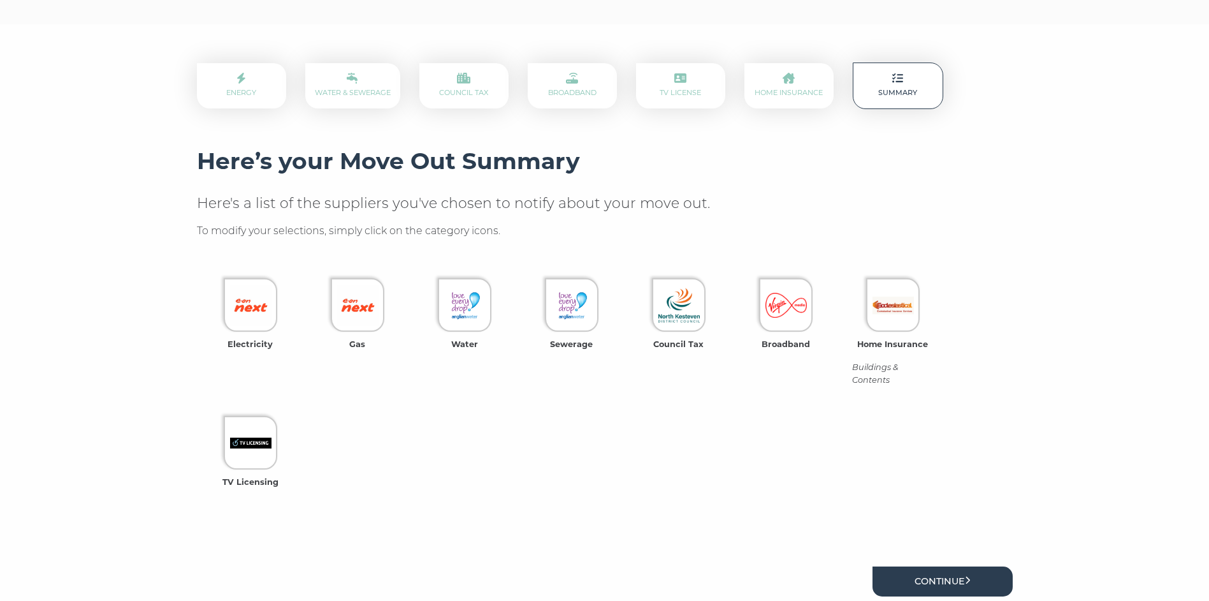
click at [943, 580] on link "Continue" at bounding box center [943, 581] width 140 height 30
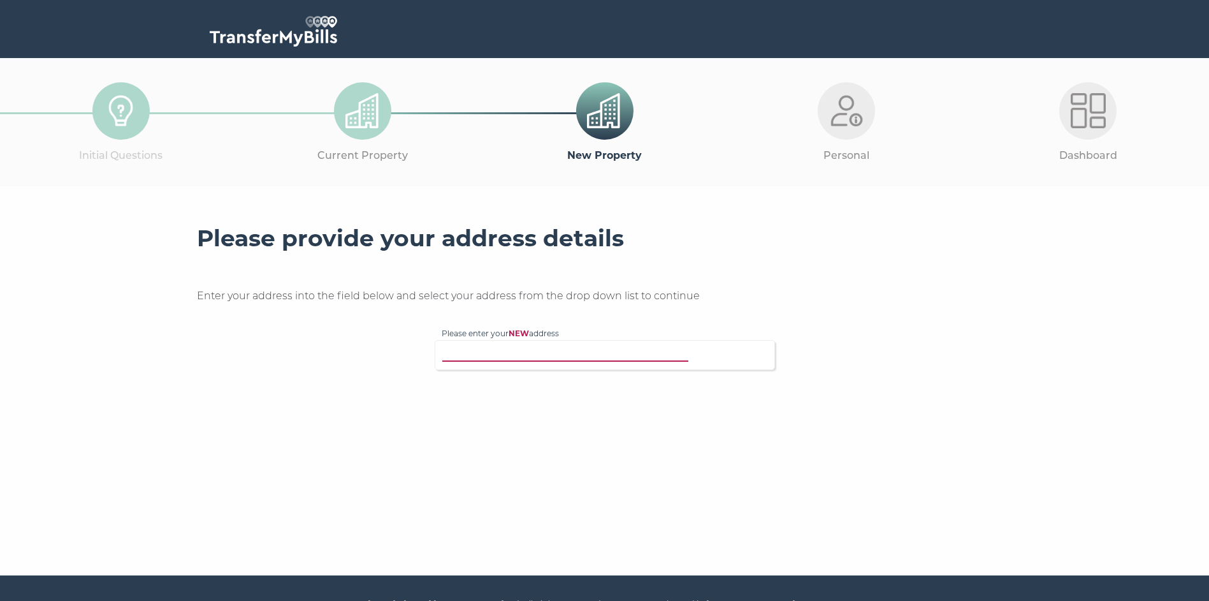
click at [518, 359] on input "Please enter your NEW address" at bounding box center [579, 353] width 274 height 13
type input "31 Forest Pines Lane"
click at [588, 377] on p "31 Forest Pines Lane, Woodhall Spa, LN10 6PJ" at bounding box center [612, 379] width 314 height 15
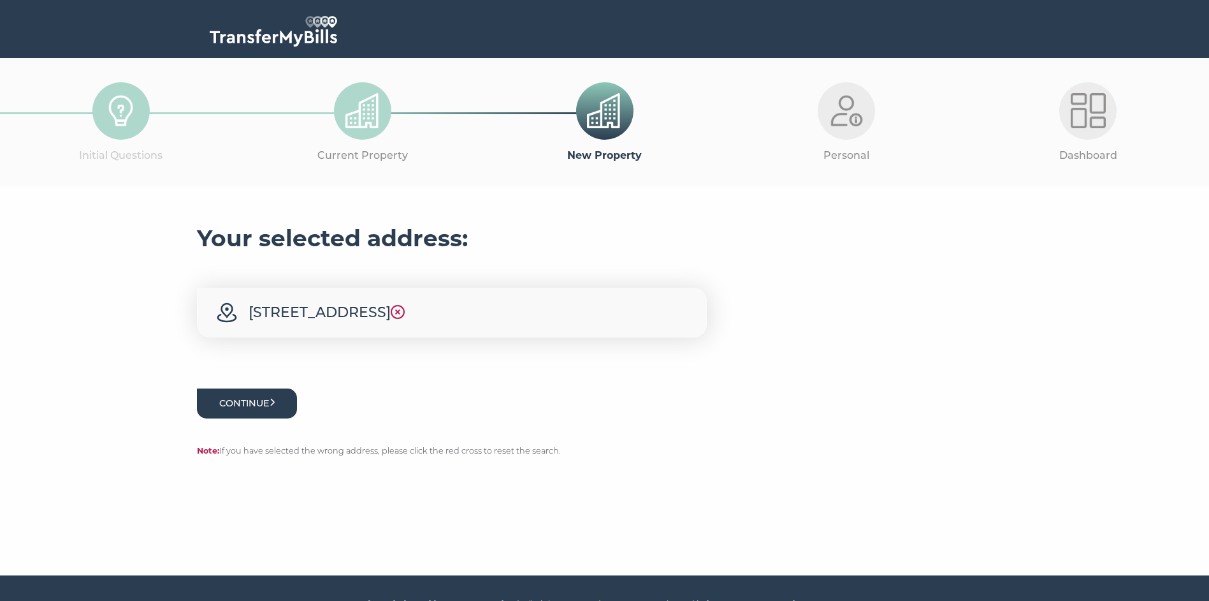
click at [258, 400] on button "Continue" at bounding box center [247, 403] width 101 height 30
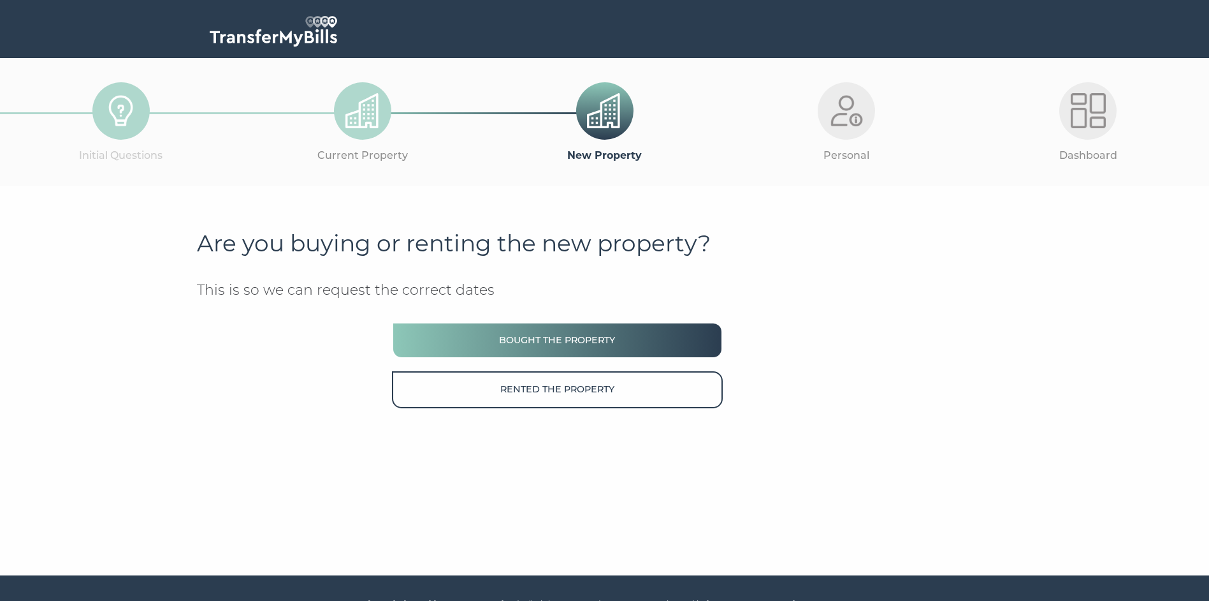
click at [566, 339] on button "Bought the property" at bounding box center [557, 340] width 330 height 36
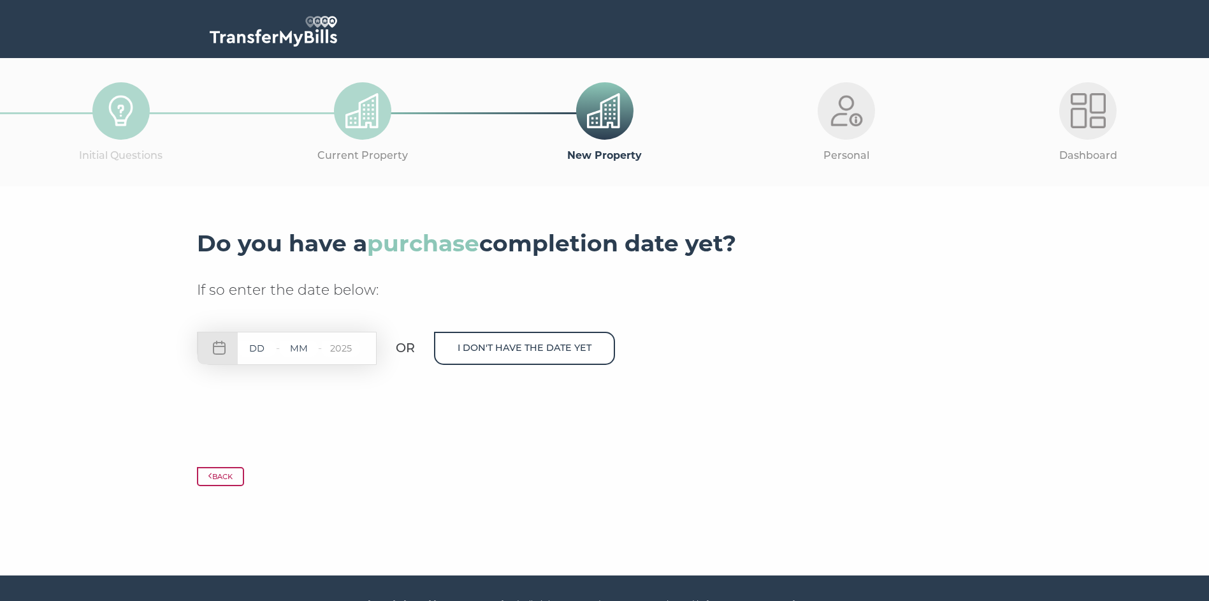
click at [268, 347] on input "text" at bounding box center [257, 348] width 38 height 16
type input "25"
type input "09"
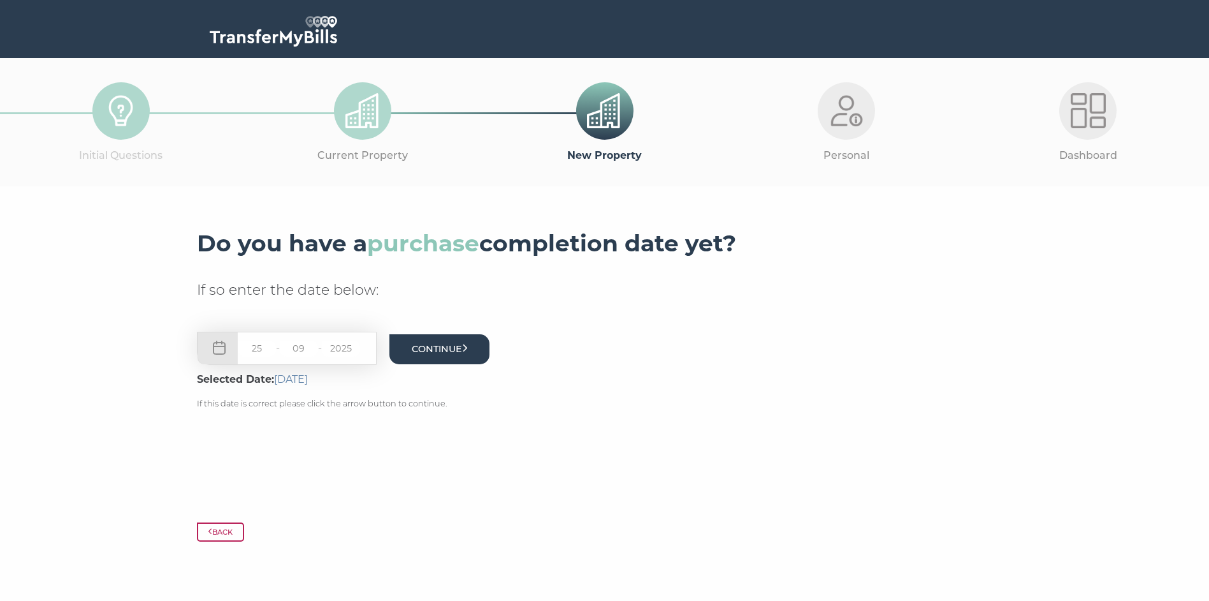
click at [457, 348] on button "Continue" at bounding box center [439, 349] width 101 height 30
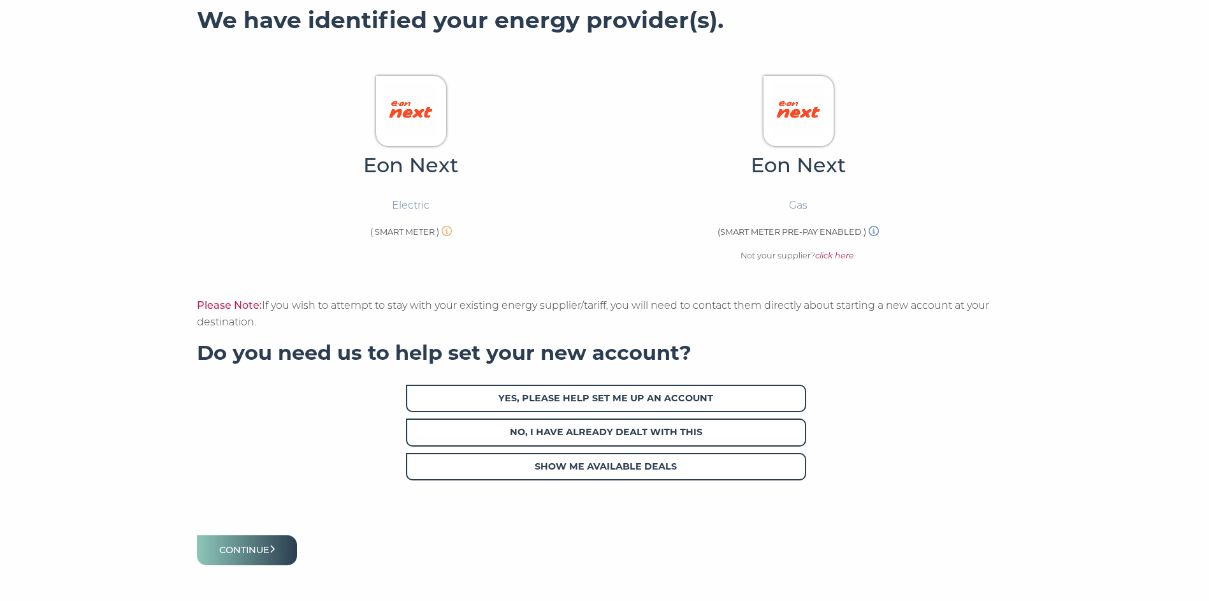
scroll to position [304, 0]
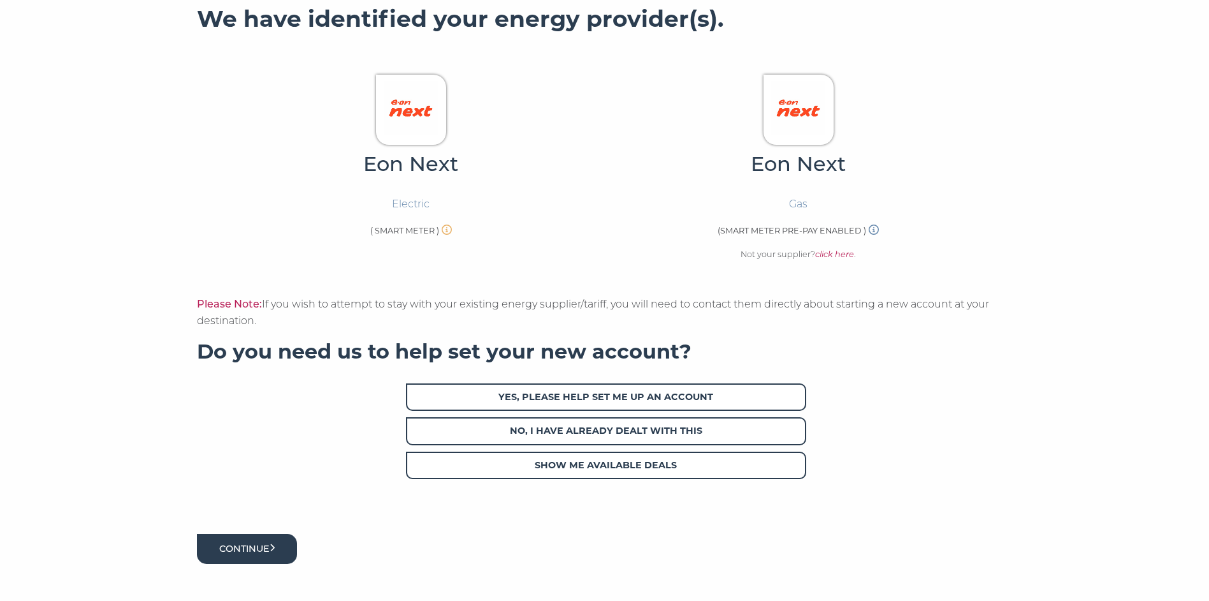
click at [259, 546] on button "Continue" at bounding box center [247, 549] width 101 height 30
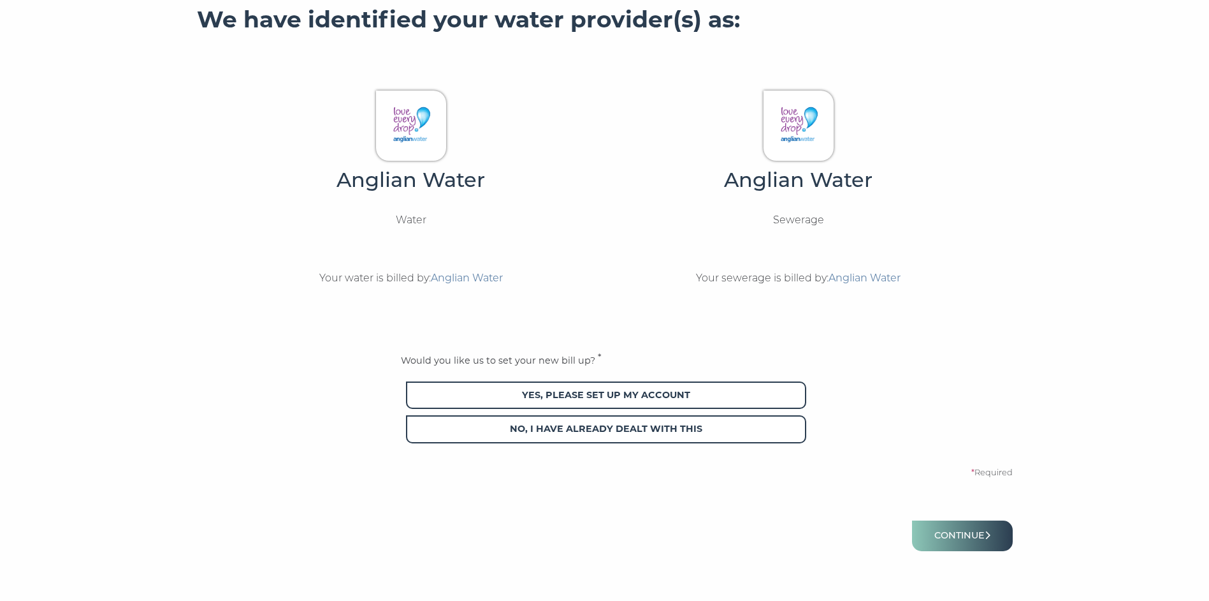
scroll to position [314, 0]
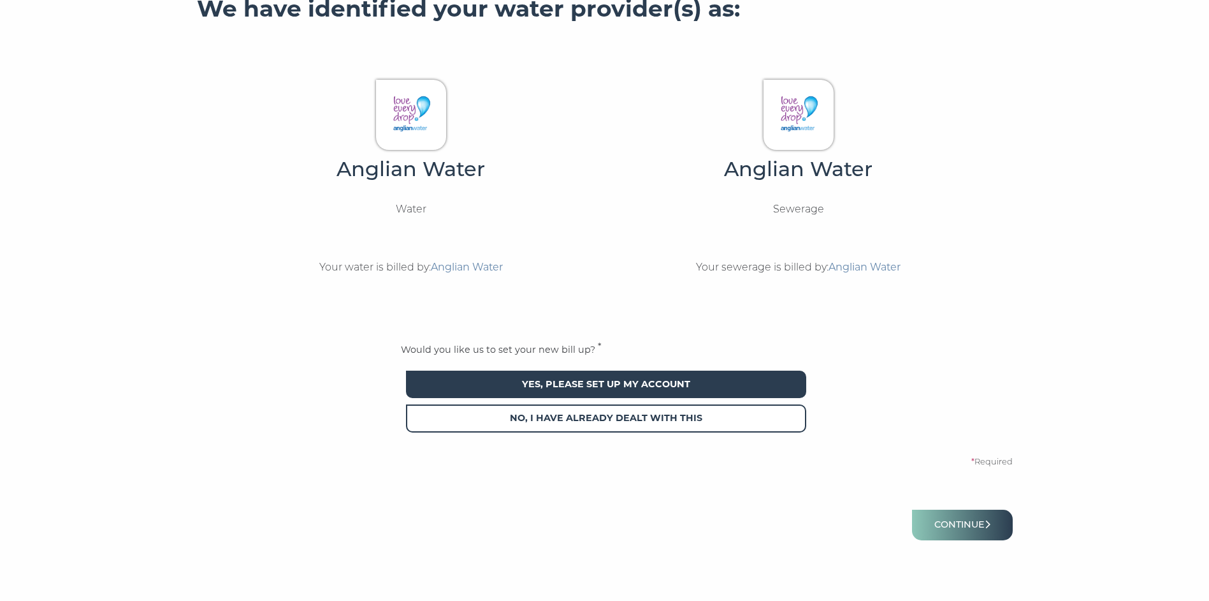
click at [676, 381] on span "Yes, please set up my account" at bounding box center [606, 383] width 400 height 27
click at [958, 523] on button "Continue" at bounding box center [962, 524] width 101 height 30
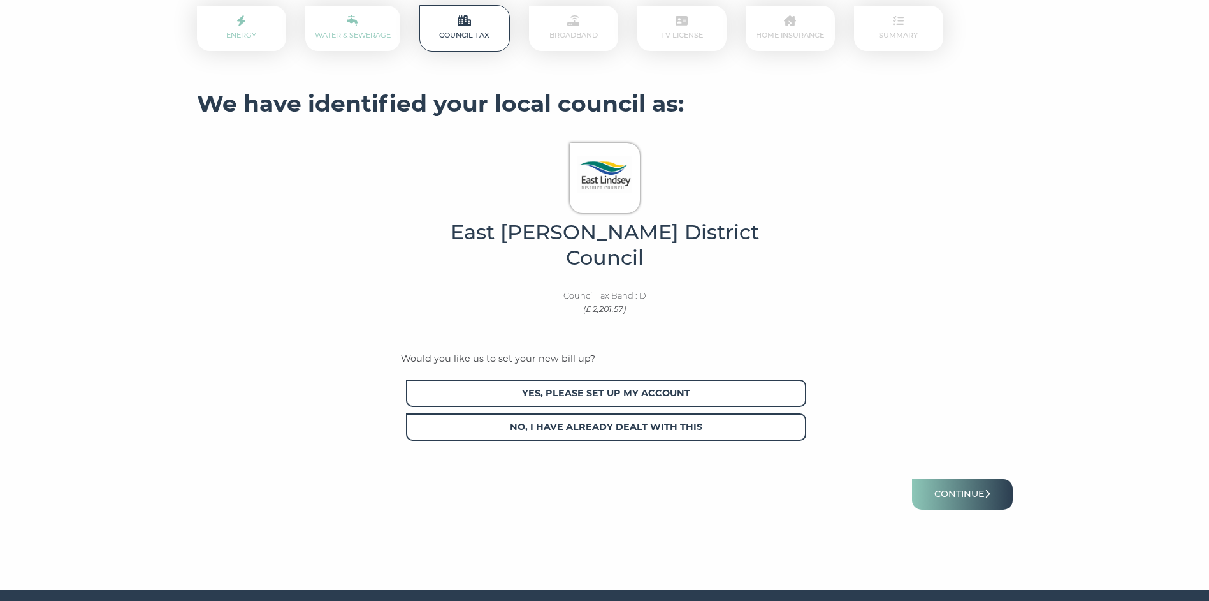
scroll to position [223, 0]
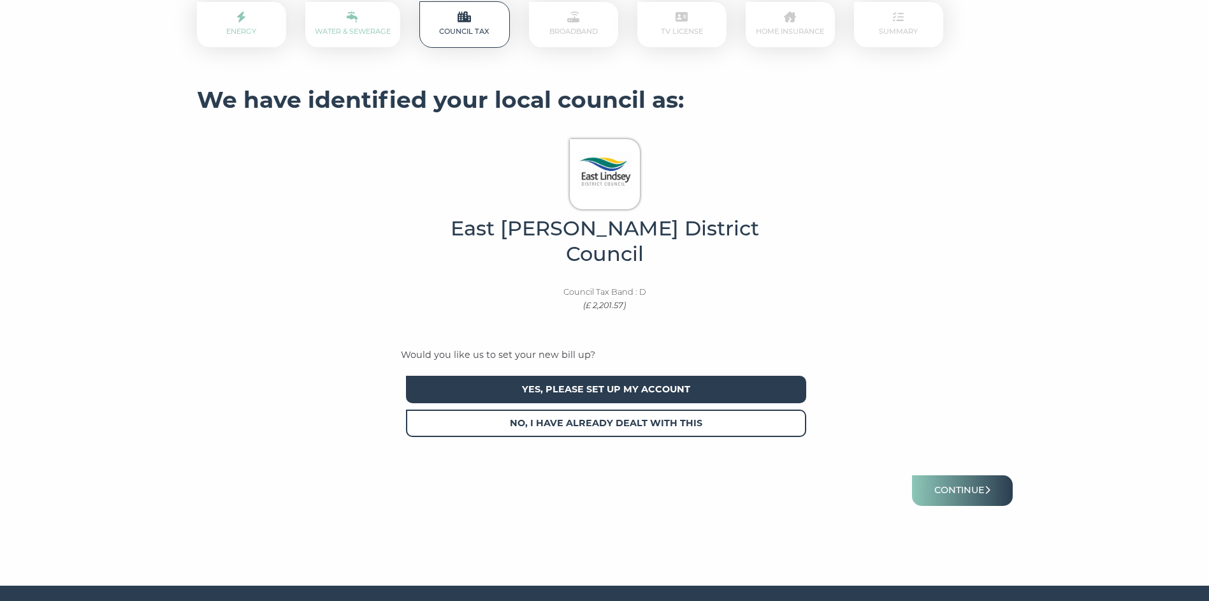
click at [650, 375] on span "Yes, please set up my account" at bounding box center [606, 388] width 400 height 27
click at [972, 475] on button "Continue" at bounding box center [962, 490] width 101 height 30
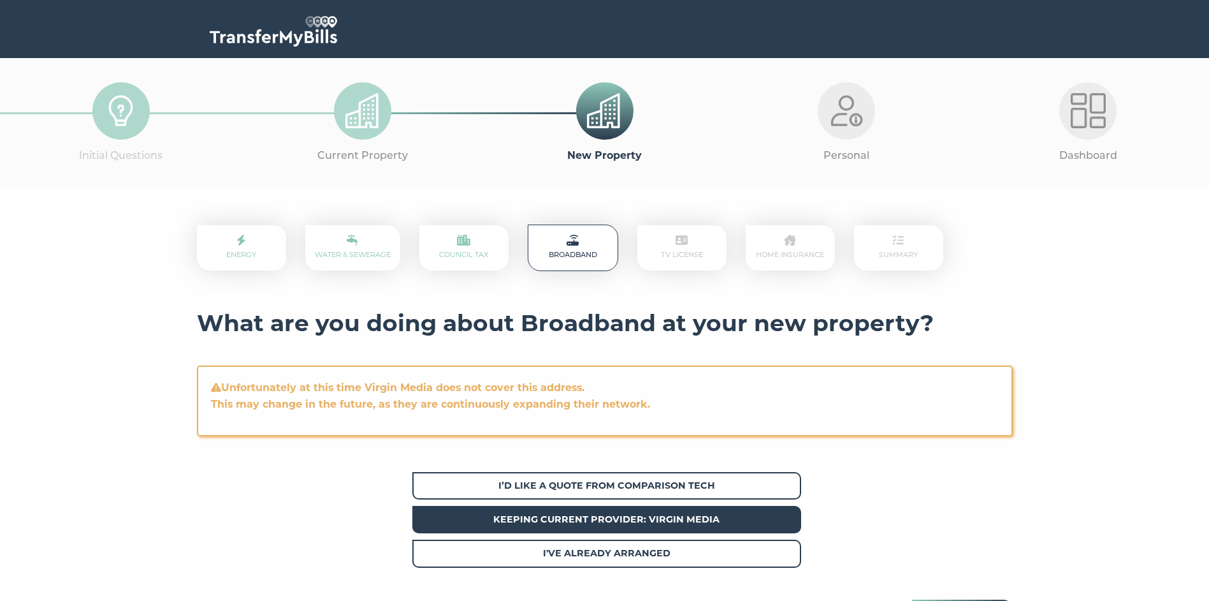
click at [676, 513] on span "Keeping current provider: Virgin Media" at bounding box center [606, 519] width 389 height 27
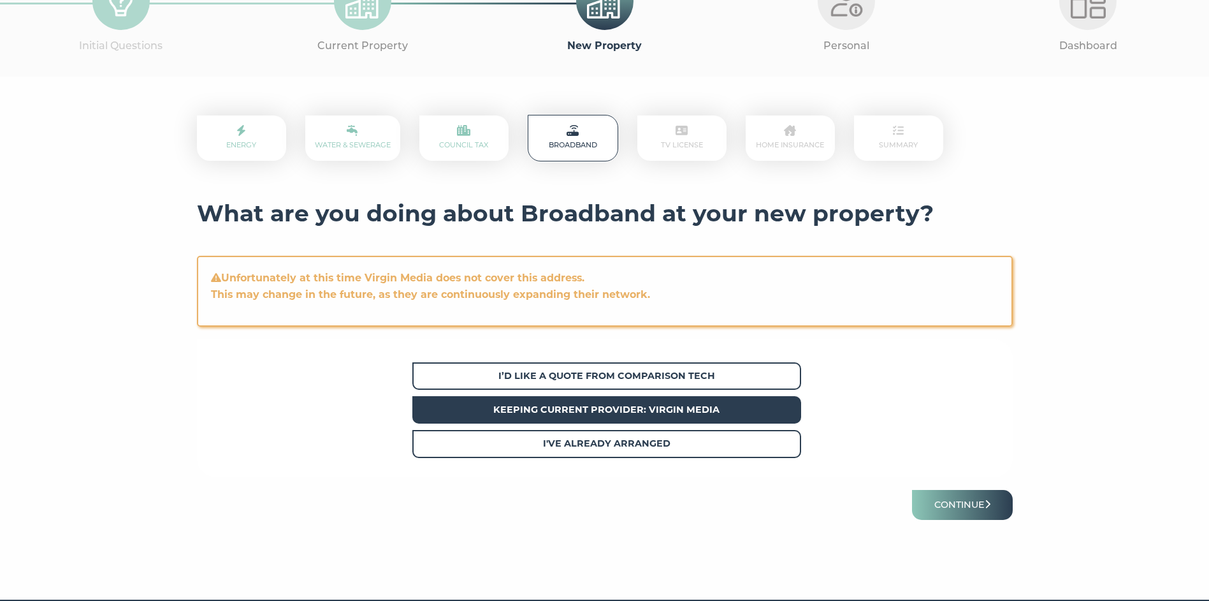
scroll to position [158, 0]
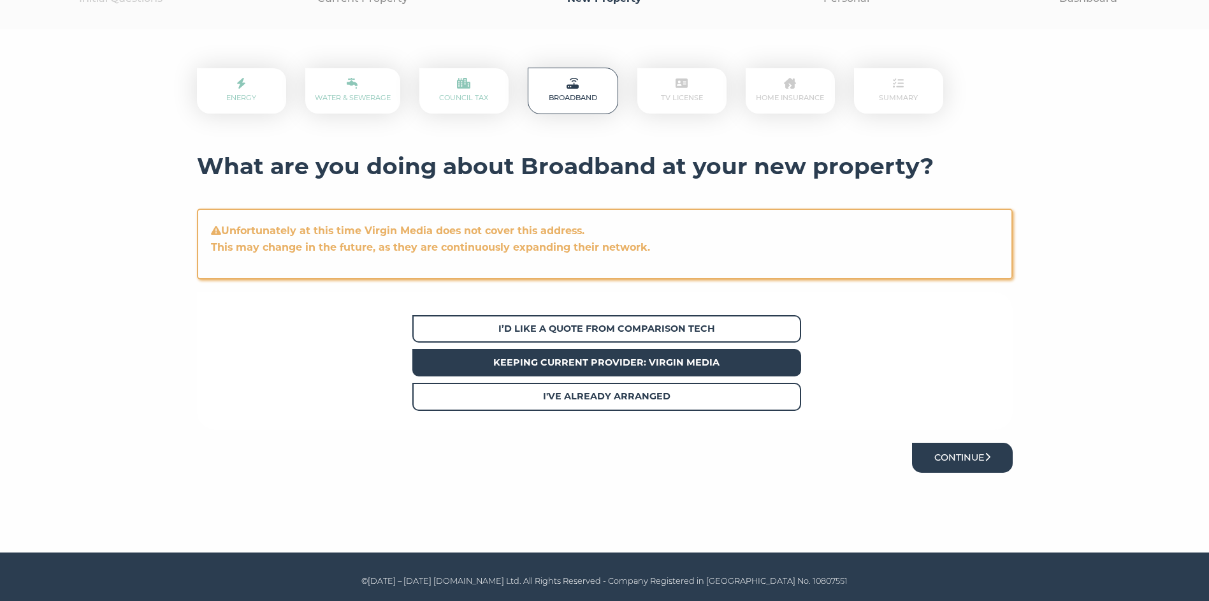
click at [956, 454] on button "Continue" at bounding box center [962, 457] width 101 height 30
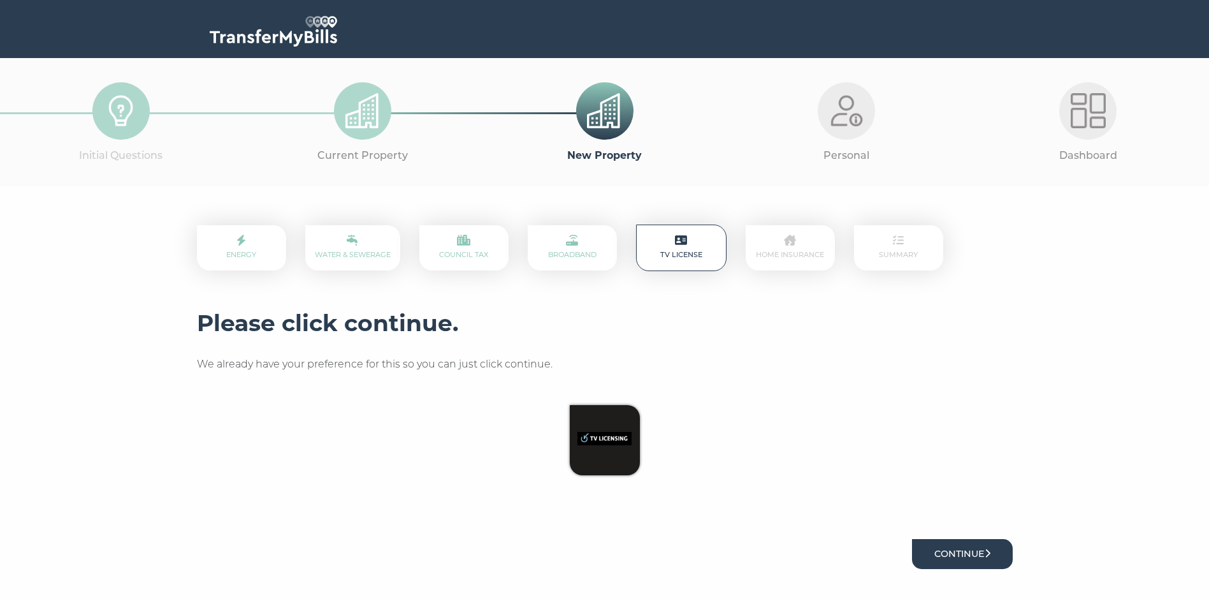
click at [974, 549] on button "Continue" at bounding box center [962, 554] width 101 height 30
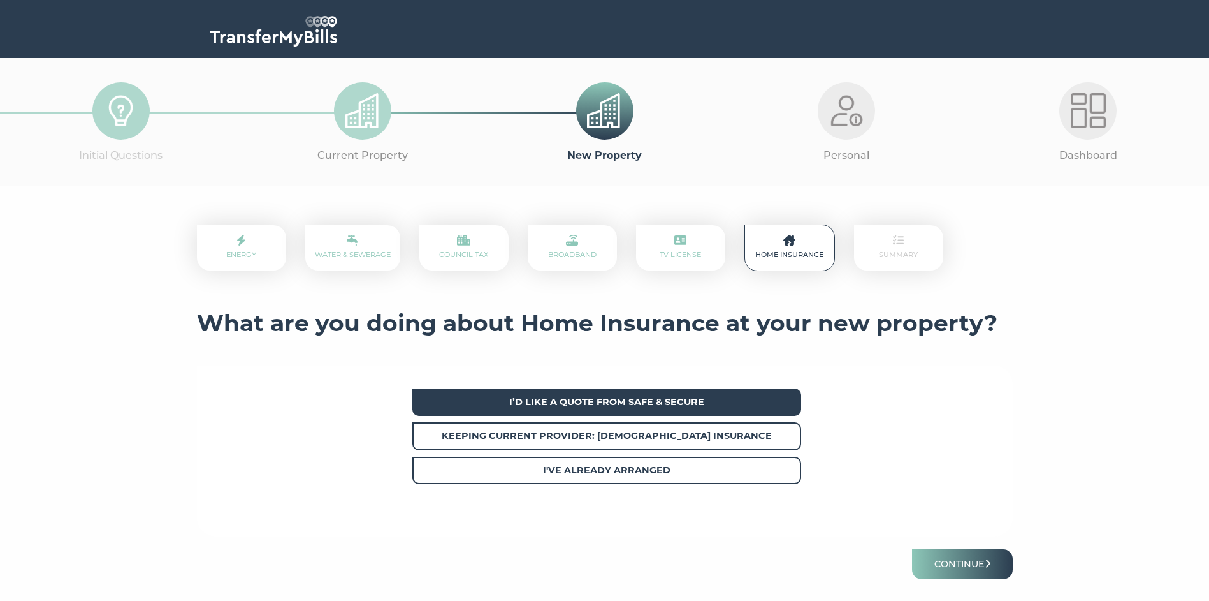
click at [624, 398] on strong "I’d like a quote from Safe & Secure" at bounding box center [606, 401] width 195 height 11
click at [963, 560] on button "Continue" at bounding box center [962, 564] width 101 height 30
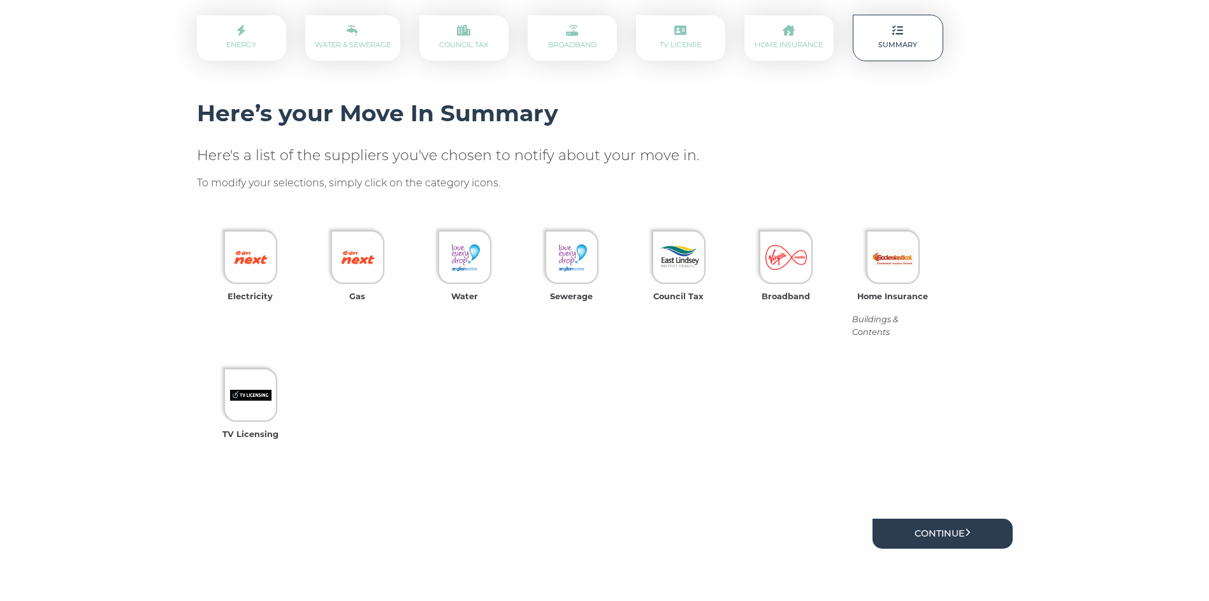
scroll to position [223, 0]
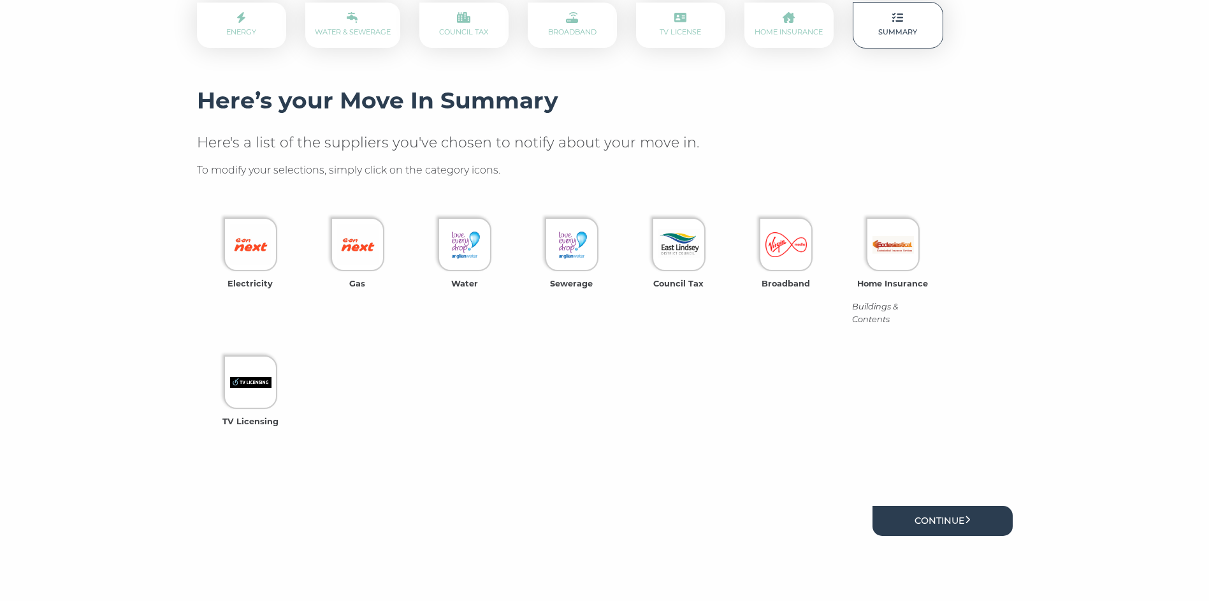
click at [947, 516] on div "Energy Water & Sewerage Council Tax Broadband TV License Home Insurance Summary…" at bounding box center [605, 273] width 816 height 543
click at [945, 514] on link "Continue" at bounding box center [943, 520] width 140 height 30
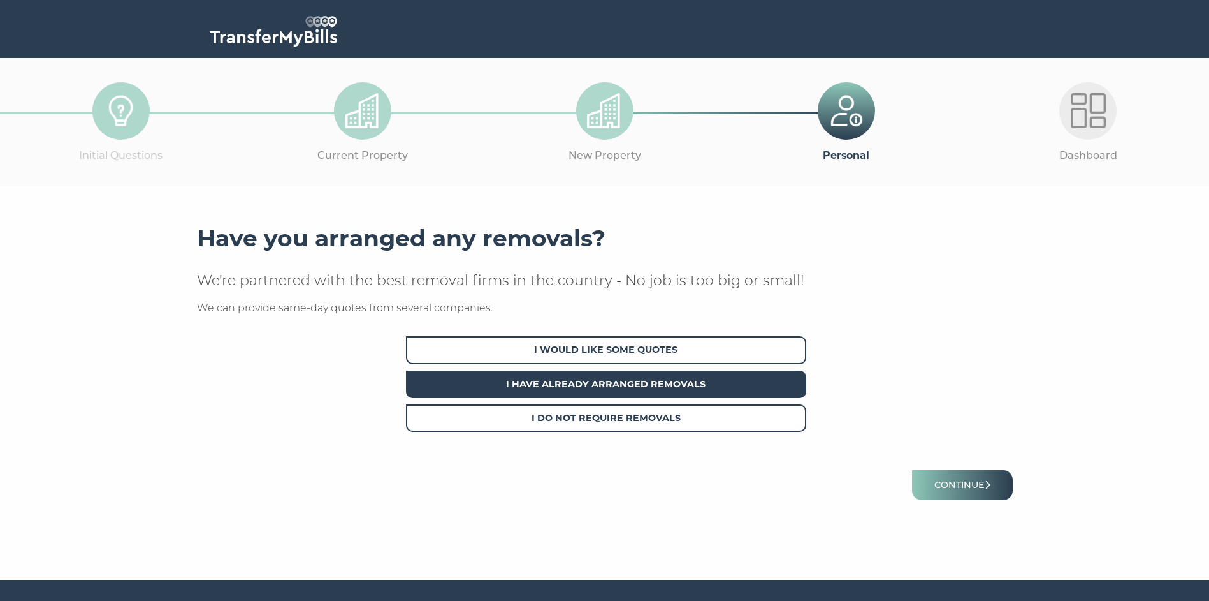
click at [658, 382] on span "I Have Already Arranged Removals" at bounding box center [606, 383] width 400 height 27
click at [959, 486] on button "Continue" at bounding box center [962, 485] width 101 height 30
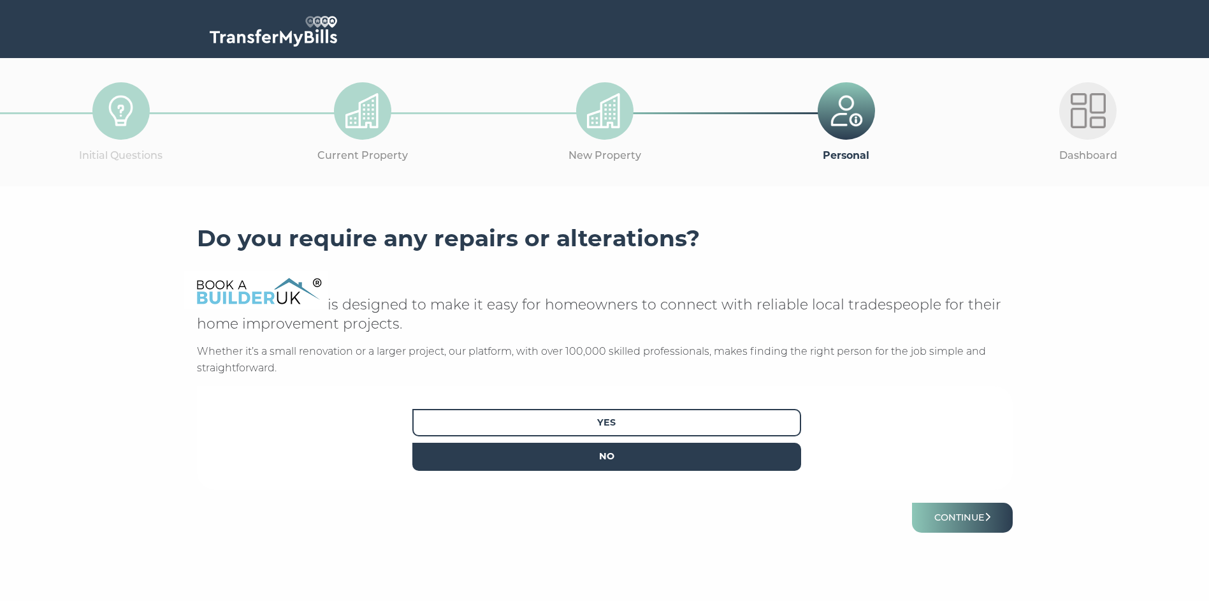
click at [613, 460] on span "No" at bounding box center [606, 455] width 389 height 27
click at [954, 517] on button "Continue" at bounding box center [962, 517] width 101 height 30
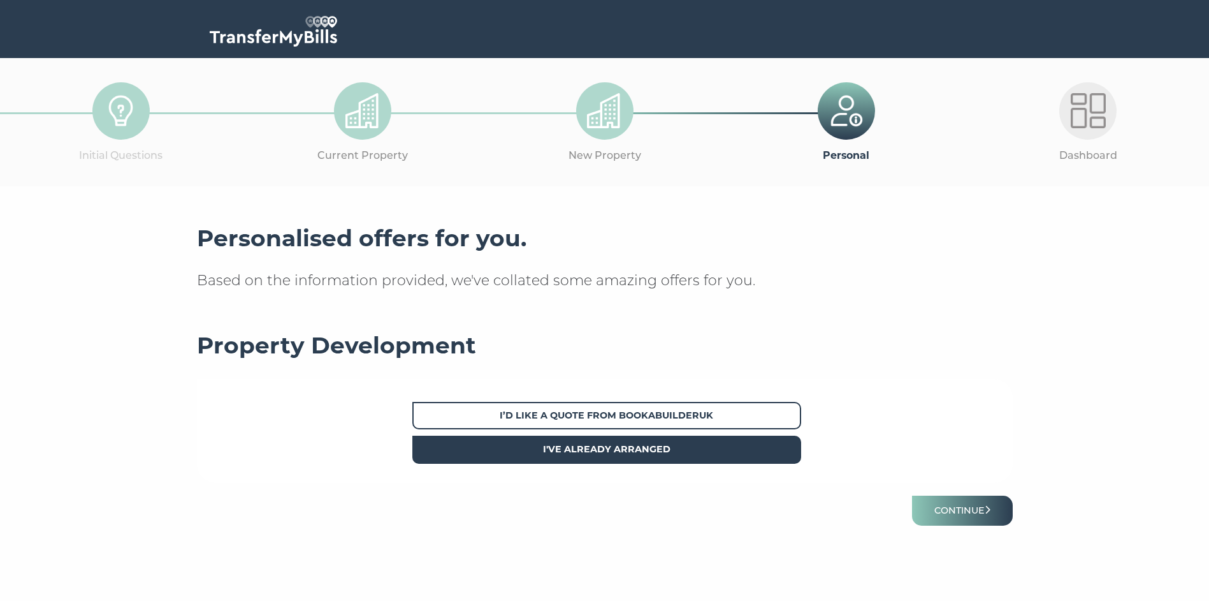
click at [703, 449] on span "I've already arranged" at bounding box center [606, 448] width 389 height 27
click at [974, 507] on button "Continue" at bounding box center [962, 510] width 101 height 30
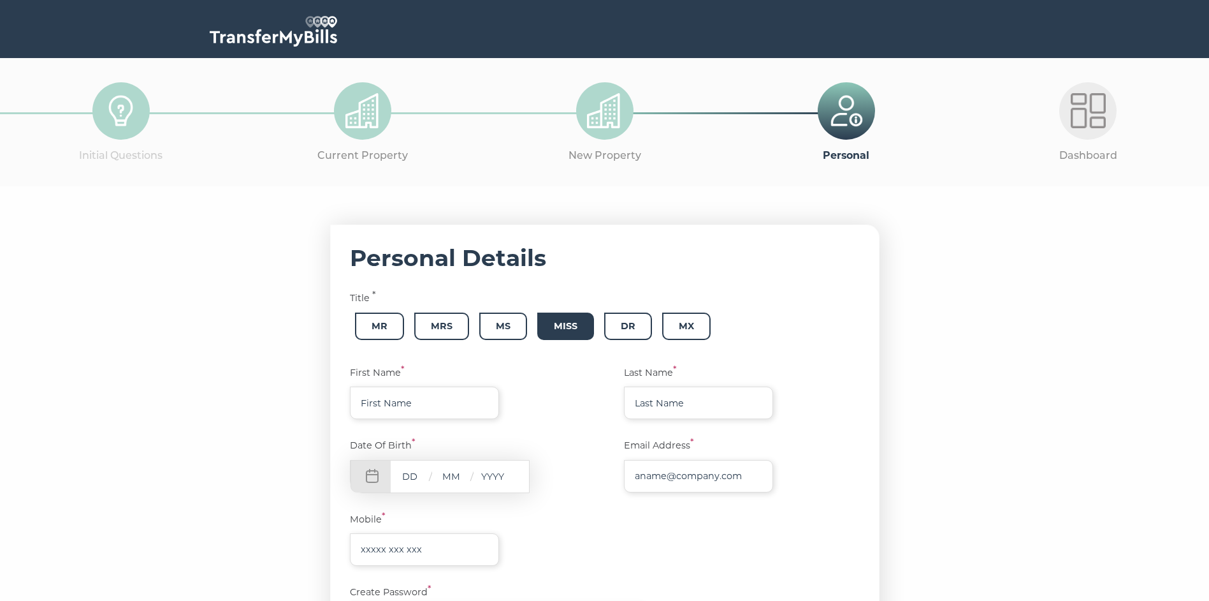
click at [564, 330] on span "Miss" at bounding box center [565, 325] width 57 height 27
click at [484, 401] on input "text" at bounding box center [424, 402] width 149 height 33
type input "Coral"
type input "[PERSON_NAME]"
type input "[EMAIL_ADDRESS][DOMAIN_NAME]"
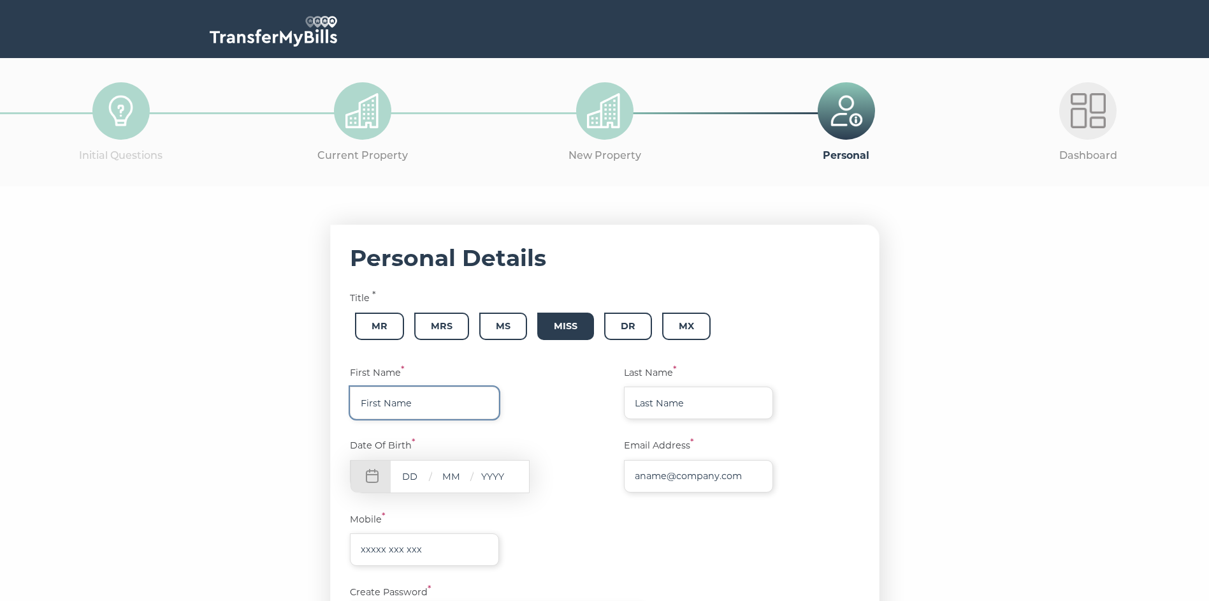
type input "07718832683"
click at [432, 470] on div "/ /" at bounding box center [440, 476] width 180 height 33
click at [425, 477] on input "text" at bounding box center [410, 476] width 38 height 16
type input "01"
click at [470, 471] on input "text" at bounding box center [451, 476] width 38 height 16
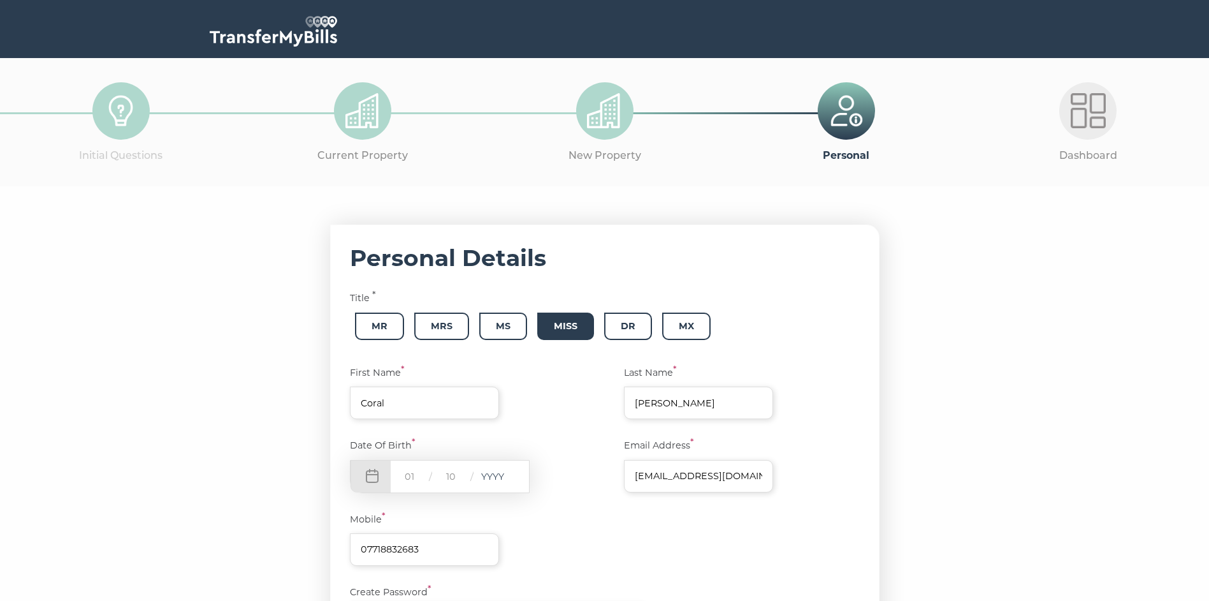
type input "10"
click at [511, 471] on input "text" at bounding box center [493, 476] width 38 height 16
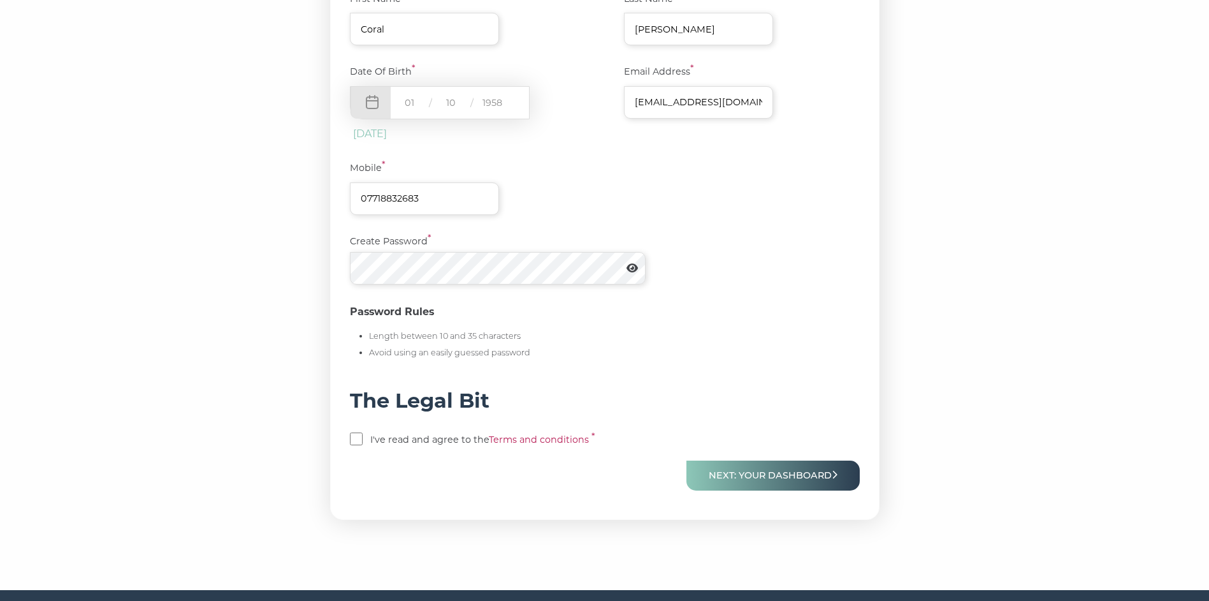
scroll to position [378, 0]
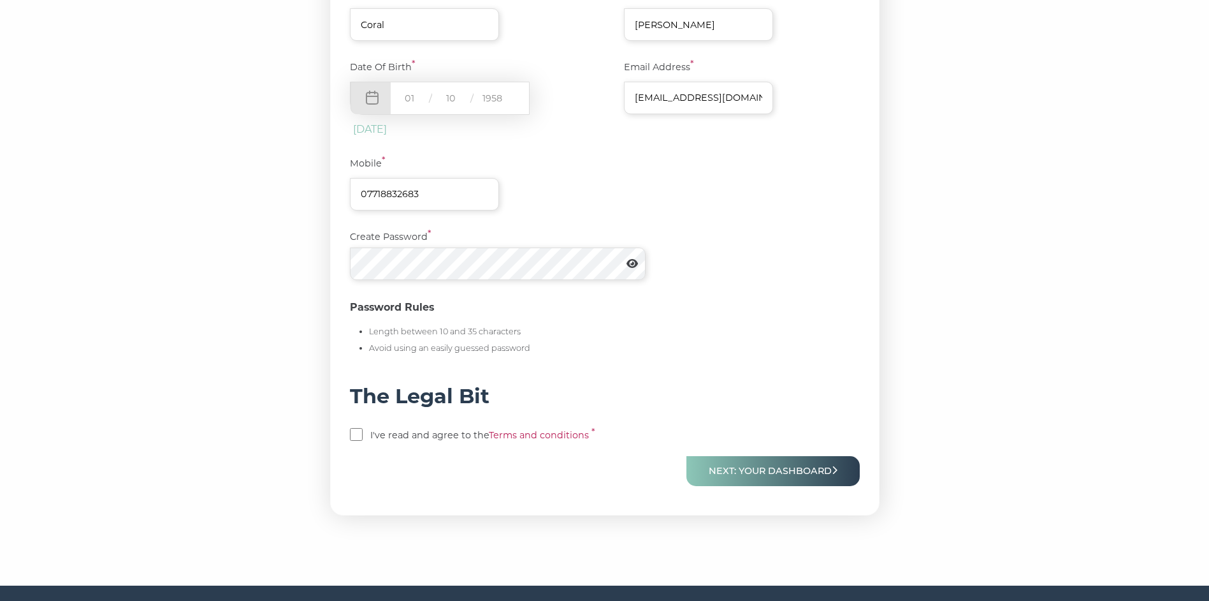
type input "1958"
click at [634, 265] on icon at bounding box center [632, 263] width 11 height 10
click at [634, 265] on icon at bounding box center [632, 263] width 13 height 10
click at [528, 433] on link "Terms and conditions" at bounding box center [539, 434] width 100 height 11
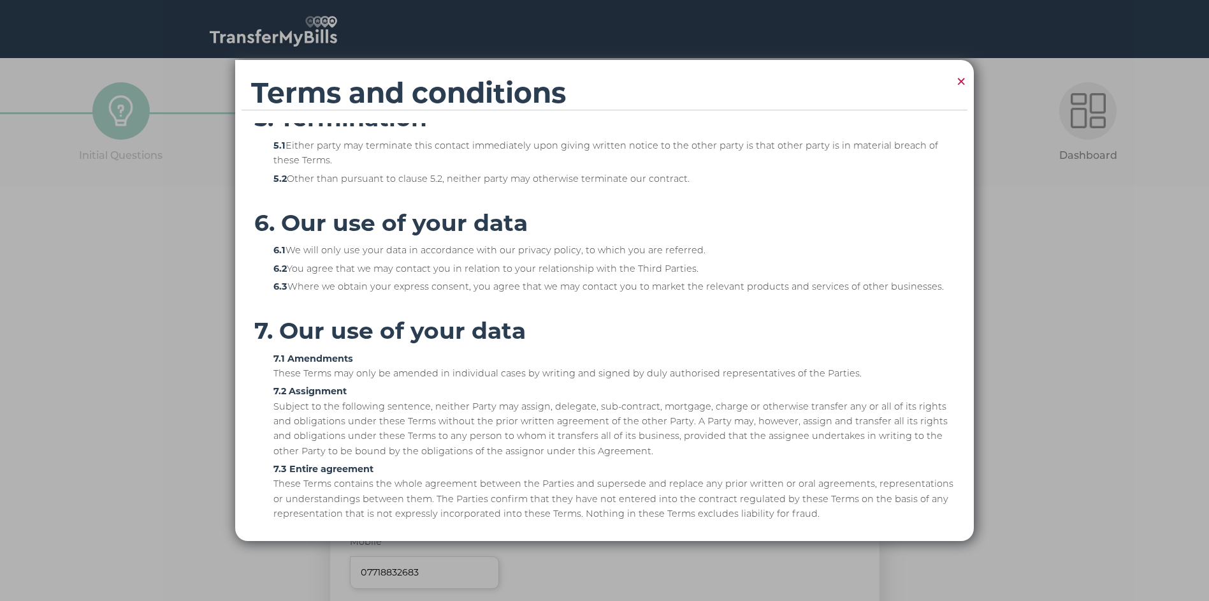
scroll to position [578, 0]
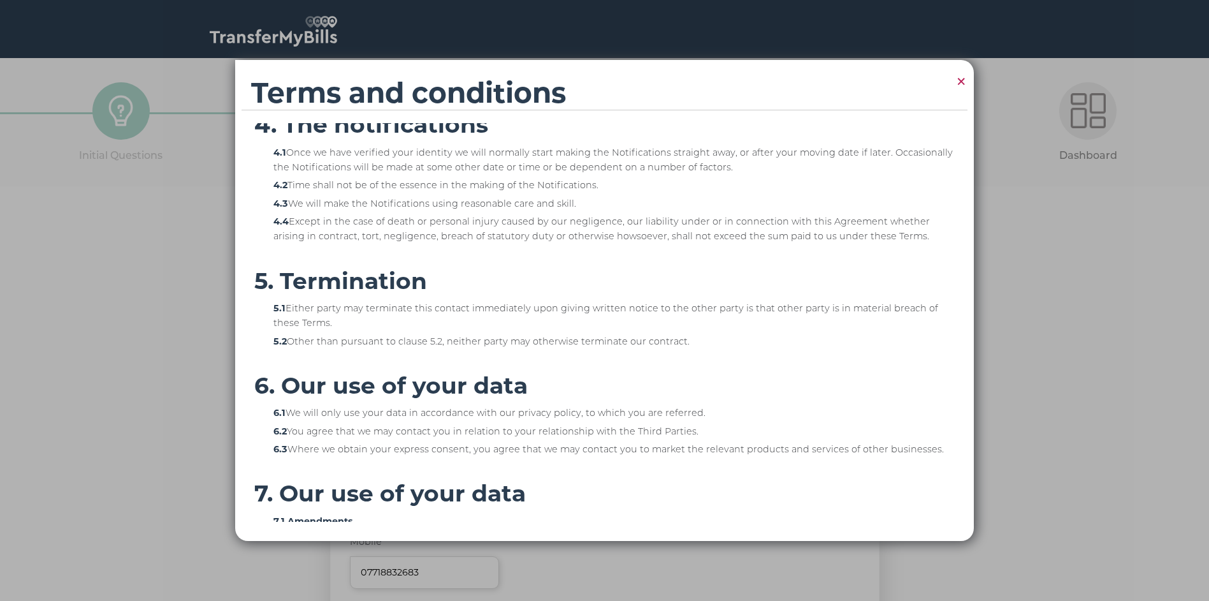
click at [957, 78] on span "×" at bounding box center [961, 81] width 11 height 25
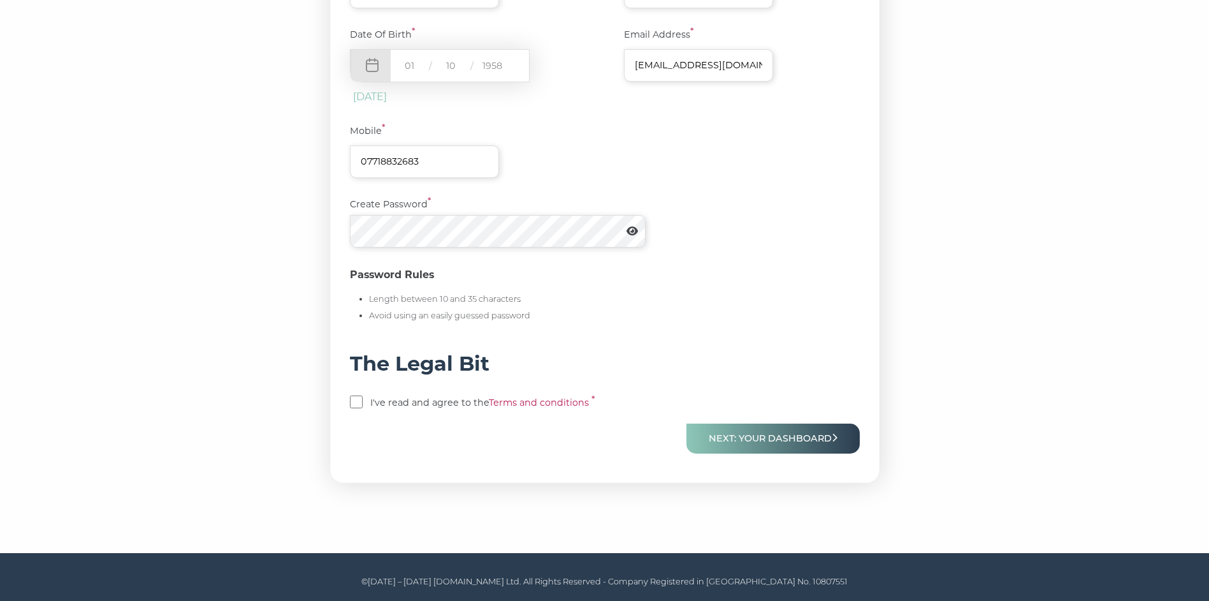
scroll to position [413, 0]
click at [362, 400] on input "checkbox" at bounding box center [356, 401] width 13 height 13
checkbox input "true"
click at [792, 435] on button "Next: Your Dashboard" at bounding box center [773, 438] width 173 height 30
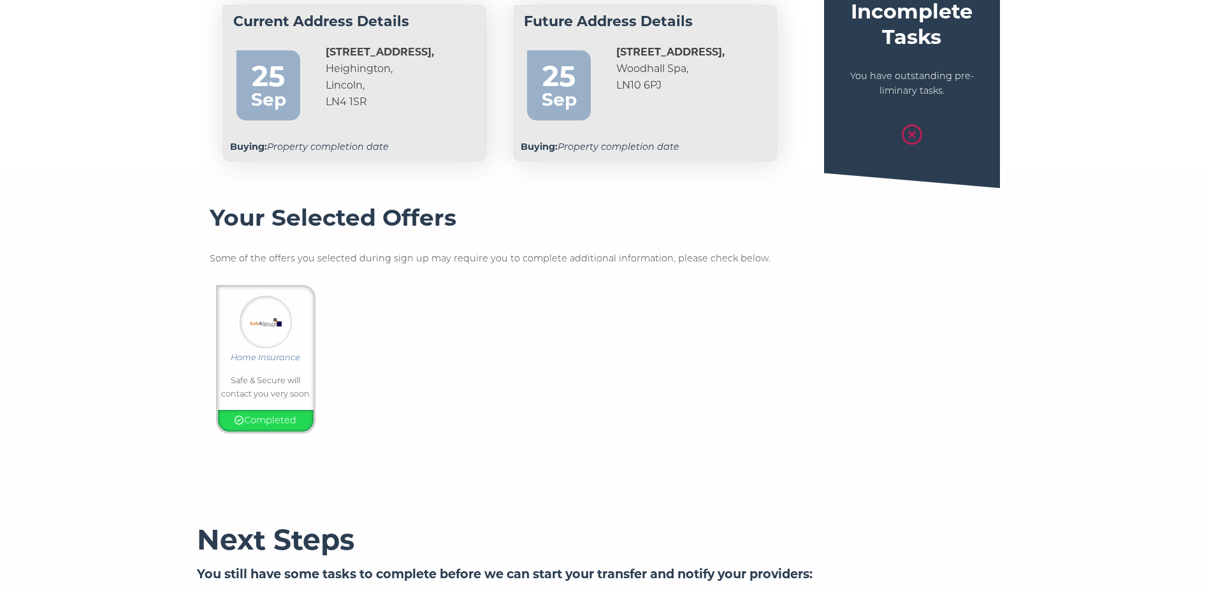
scroll to position [127, 0]
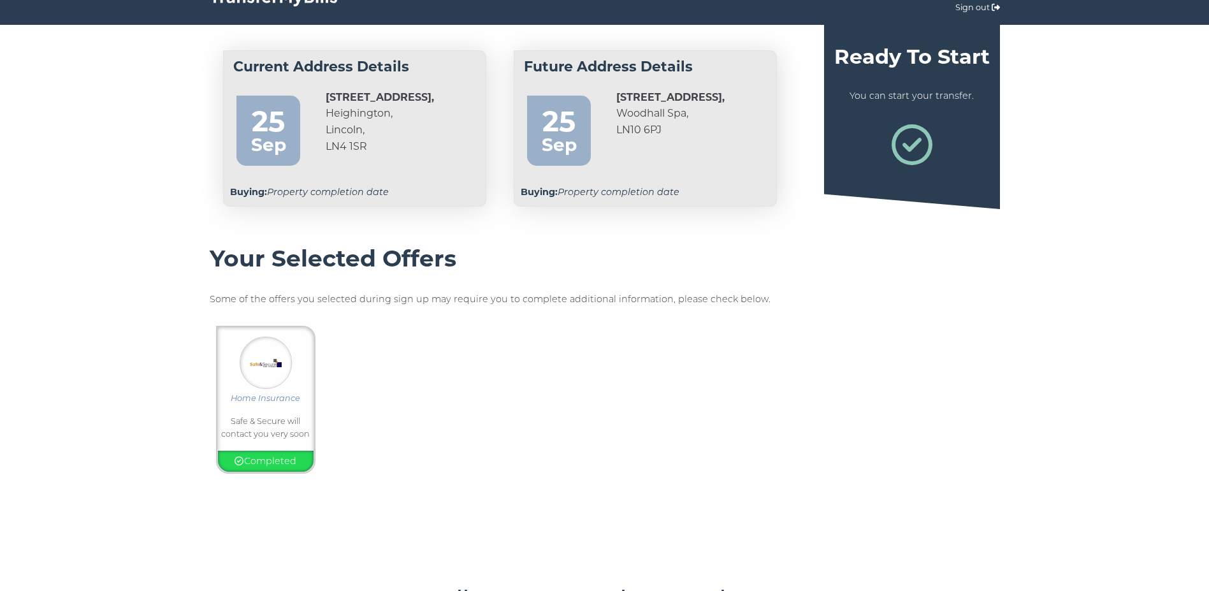
scroll to position [3, 0]
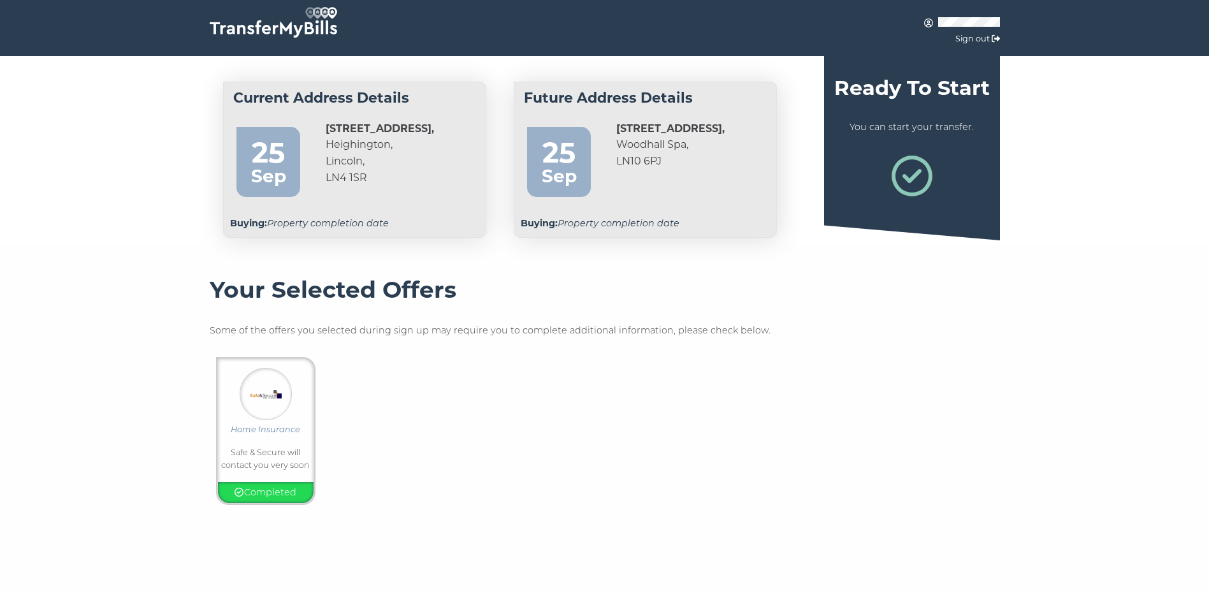
click at [272, 27] on img at bounding box center [273, 22] width 127 height 31
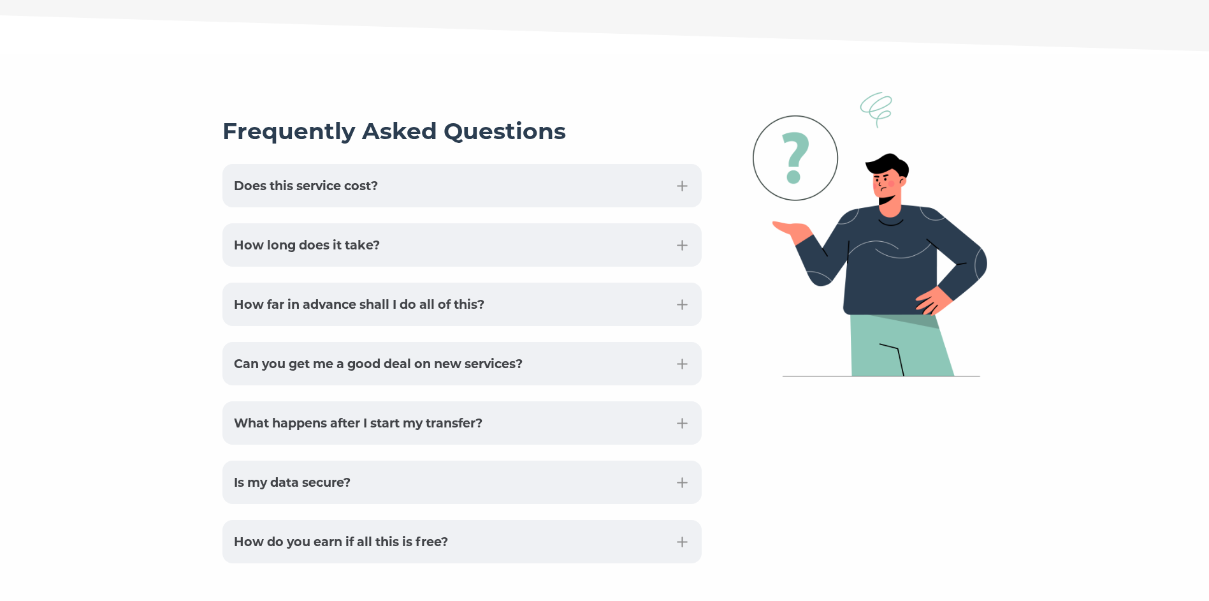
scroll to position [3071, 0]
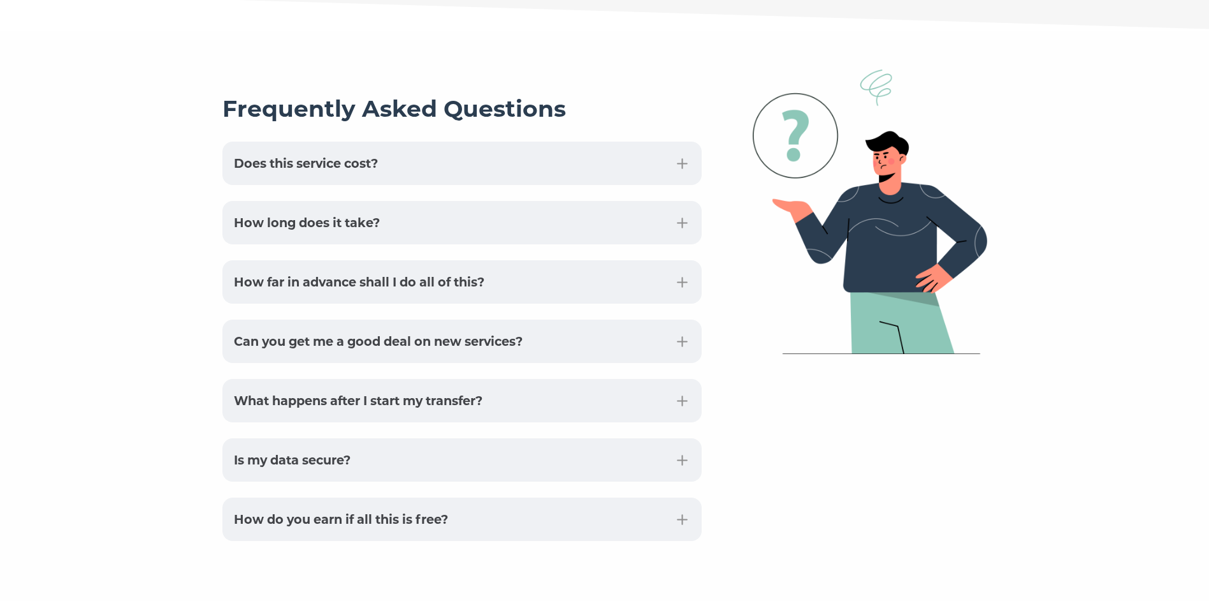
click at [683, 260] on button "How far in advance shall I do all of this?" at bounding box center [461, 281] width 479 height 43
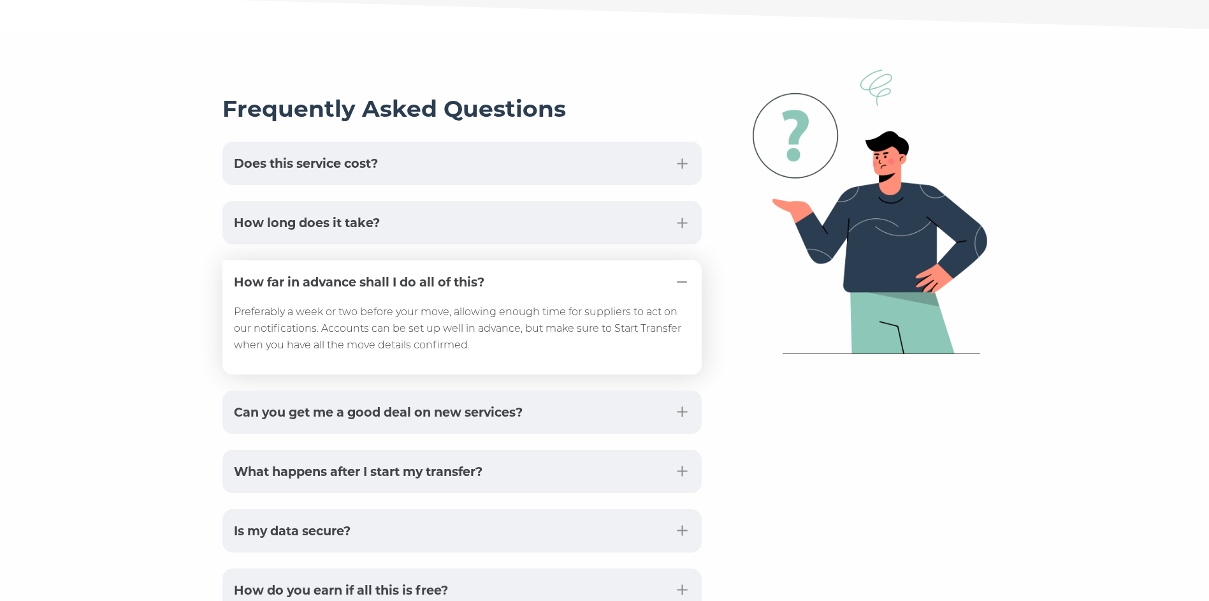
click at [687, 449] on button "What happens after I start my transfer?" at bounding box center [461, 470] width 479 height 43
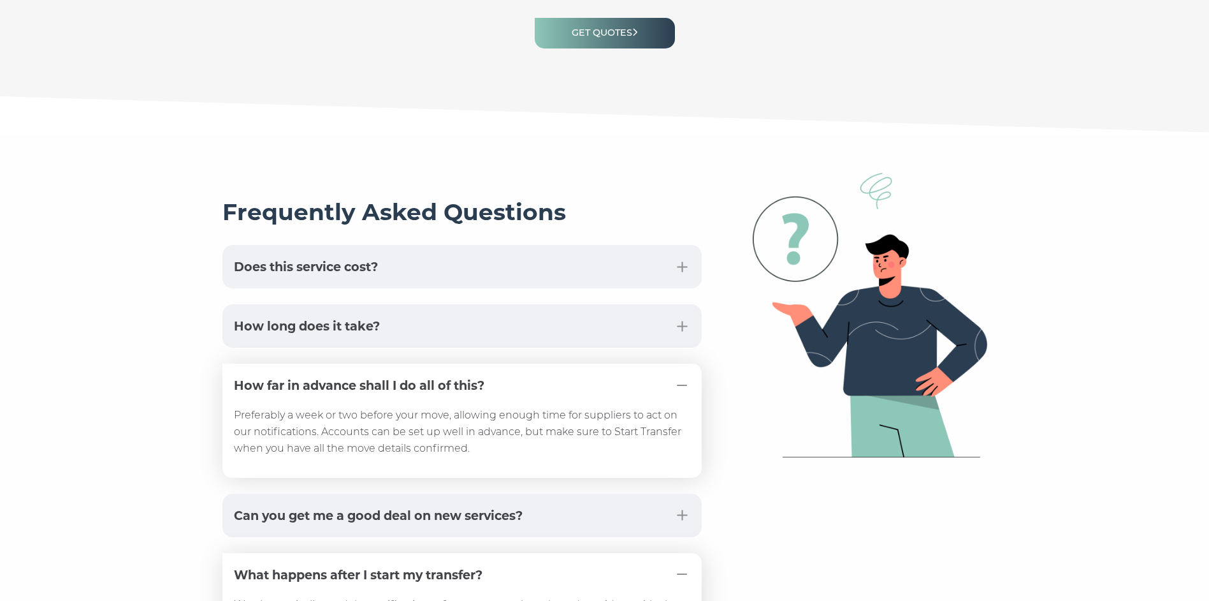
scroll to position [2956, 0]
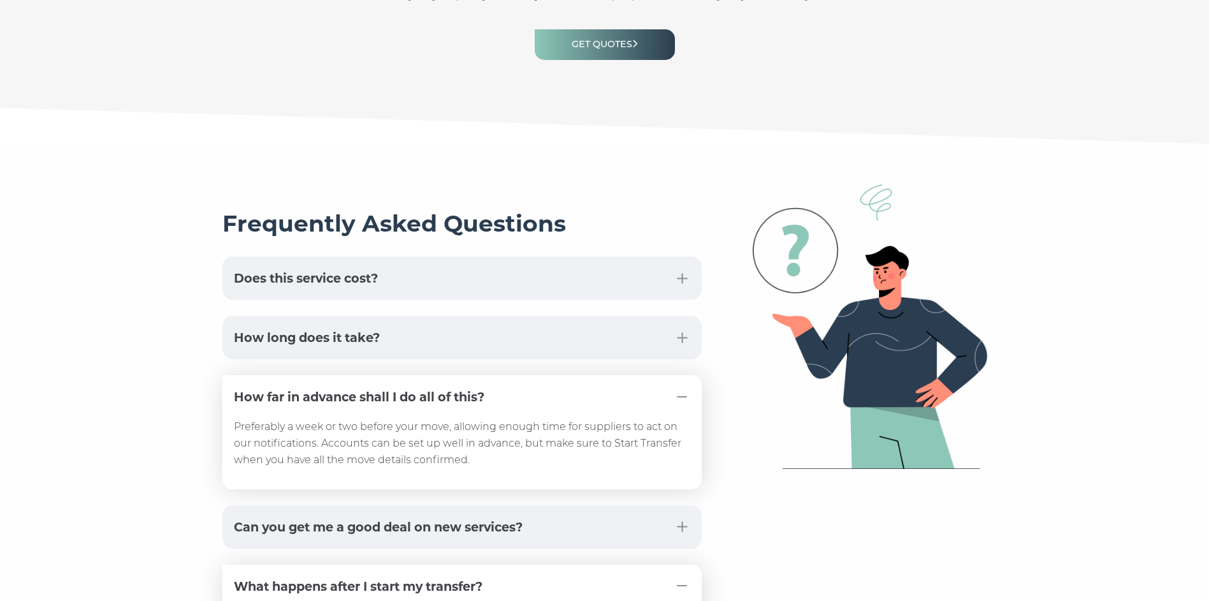
click at [688, 256] on button "Does this service cost?" at bounding box center [461, 277] width 479 height 43
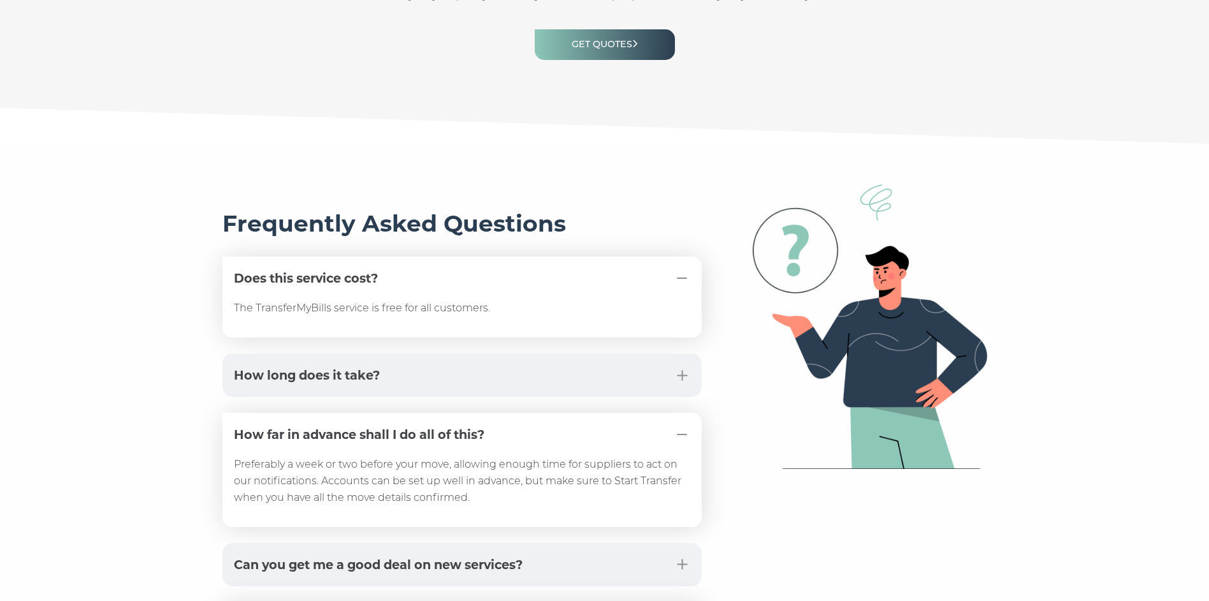
click at [686, 353] on button "How long does it take?" at bounding box center [461, 374] width 479 height 43
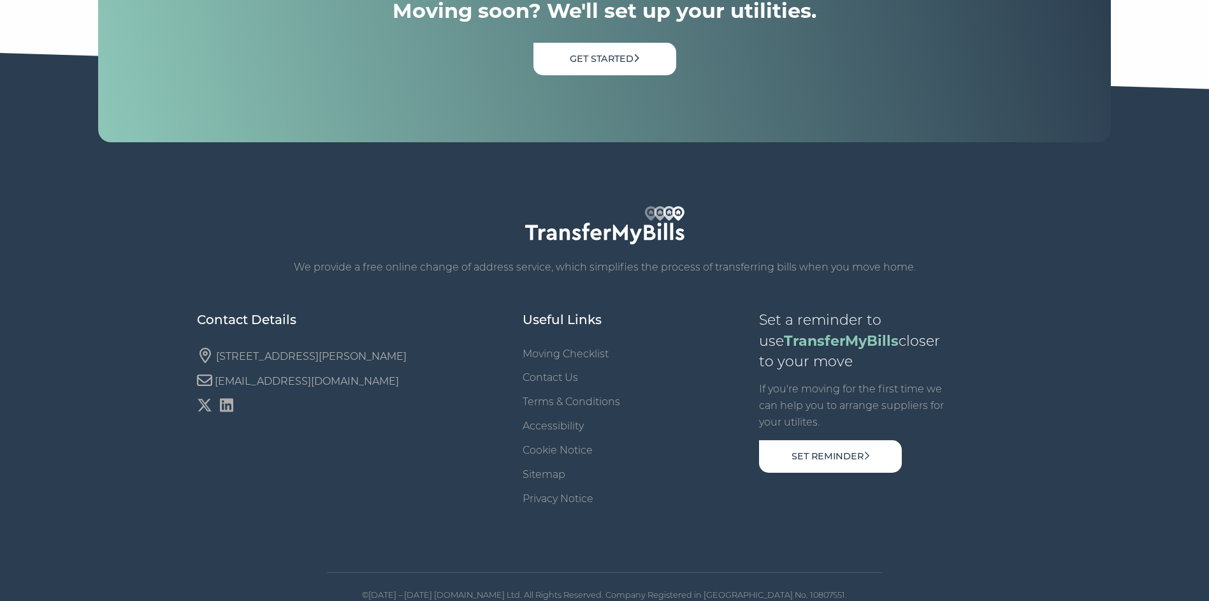
scroll to position [4548, 0]
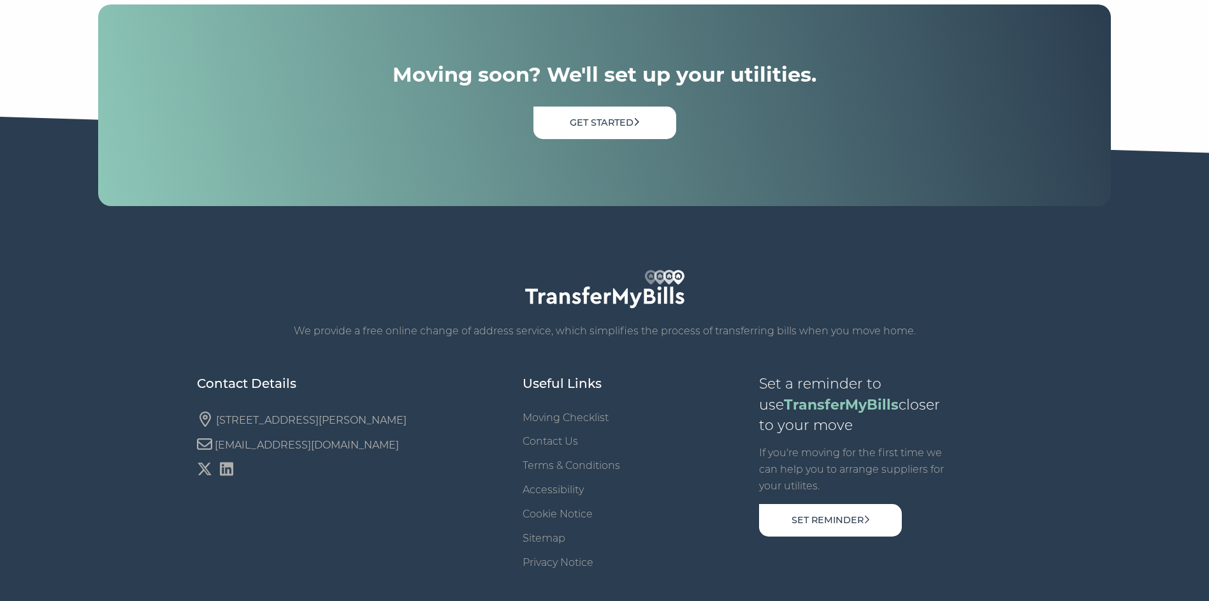
click at [547, 435] on link "Contact Us" at bounding box center [550, 441] width 55 height 12
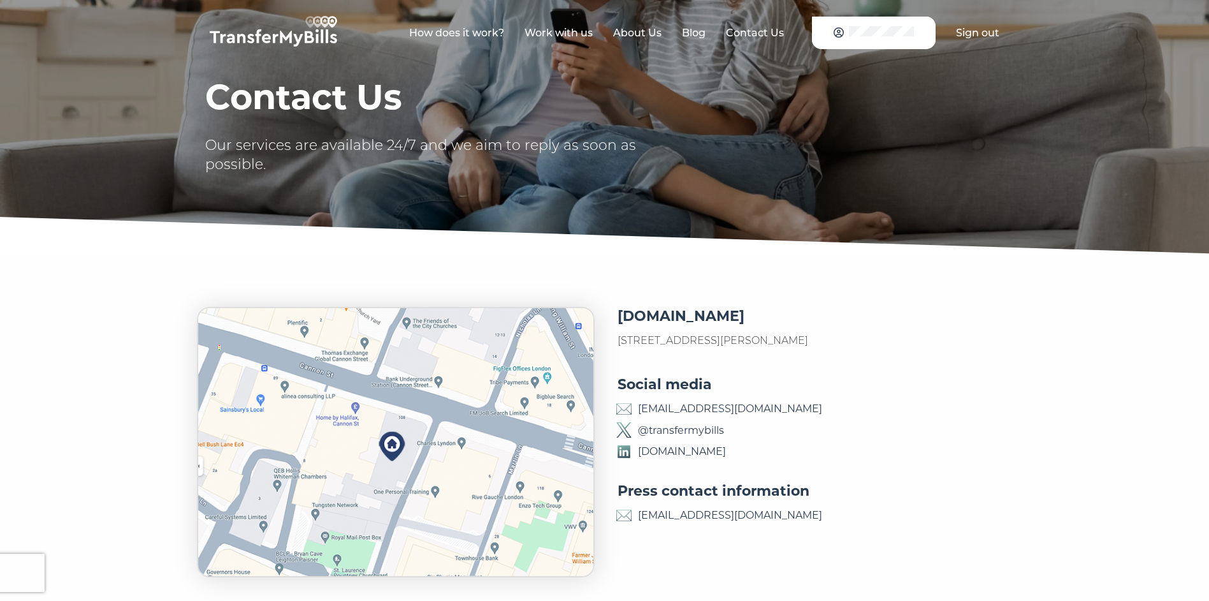
click at [674, 405] on link "[EMAIL_ADDRESS][DOMAIN_NAME]" at bounding box center [730, 408] width 184 height 17
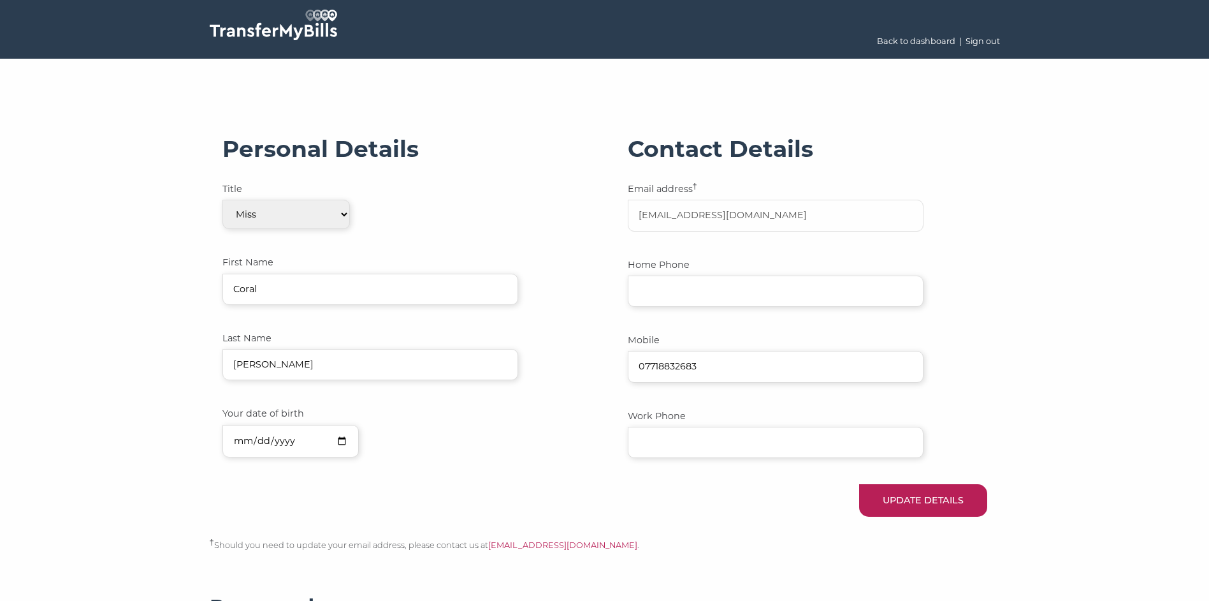
select select "3"
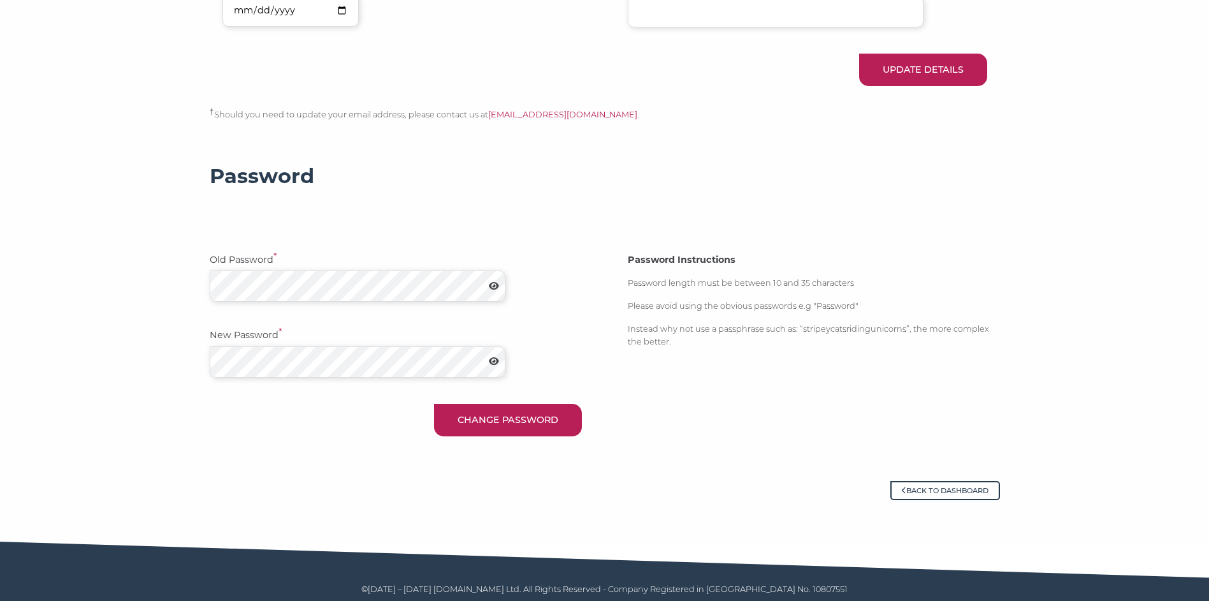
scroll to position [439, 0]
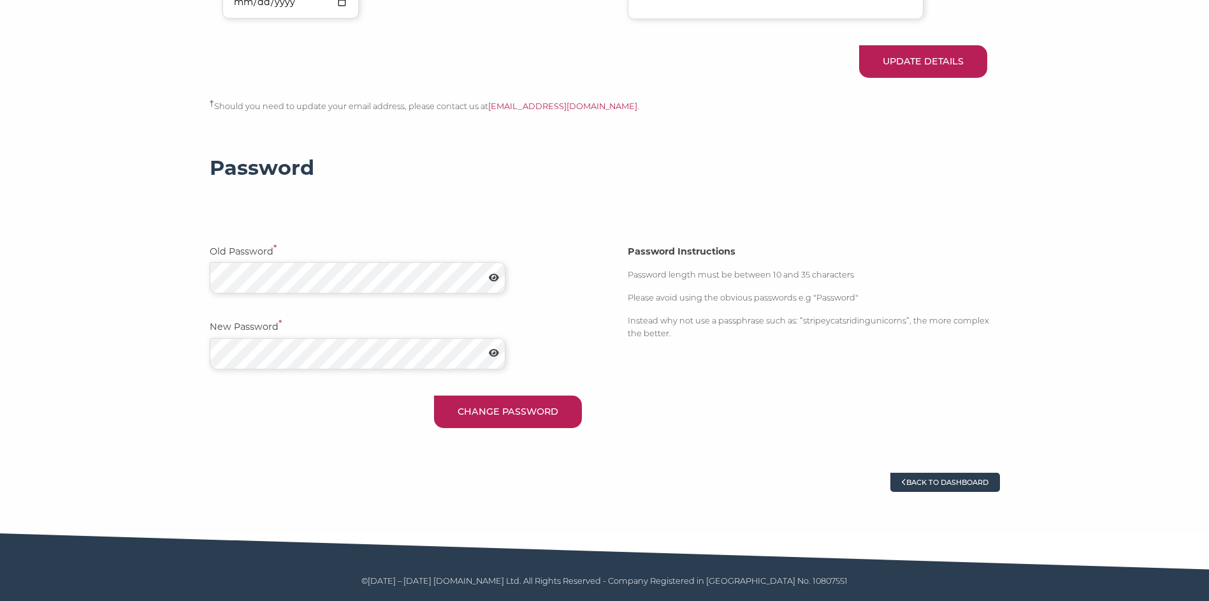
click at [957, 482] on link "Back to dashboard" at bounding box center [946, 481] width 110 height 19
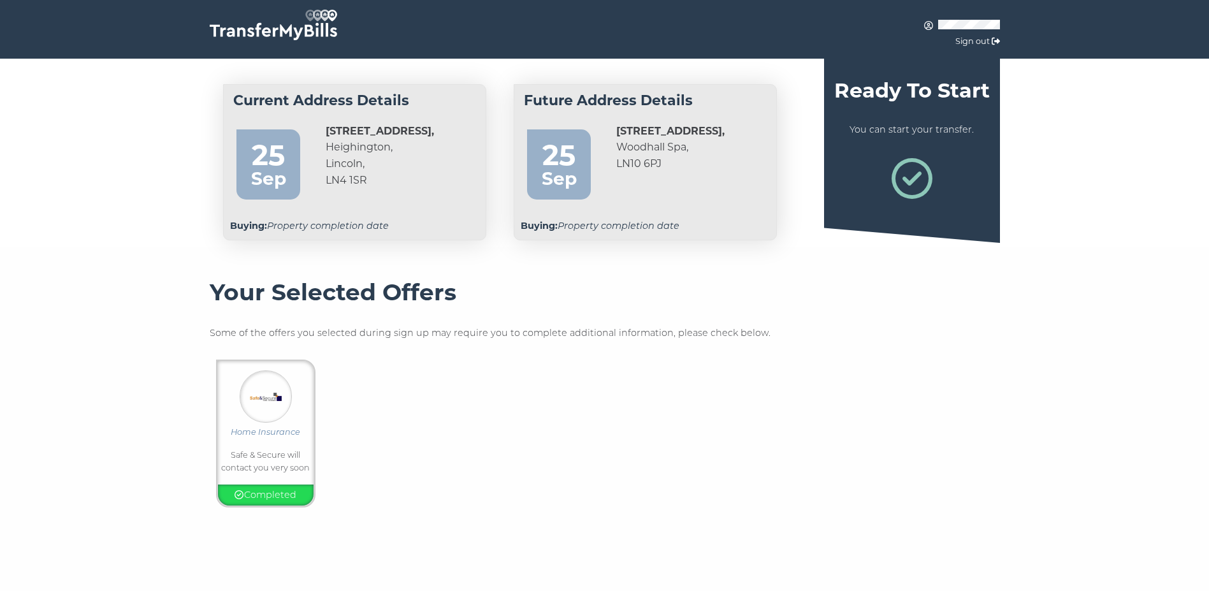
click at [910, 173] on icon at bounding box center [912, 178] width 41 height 41
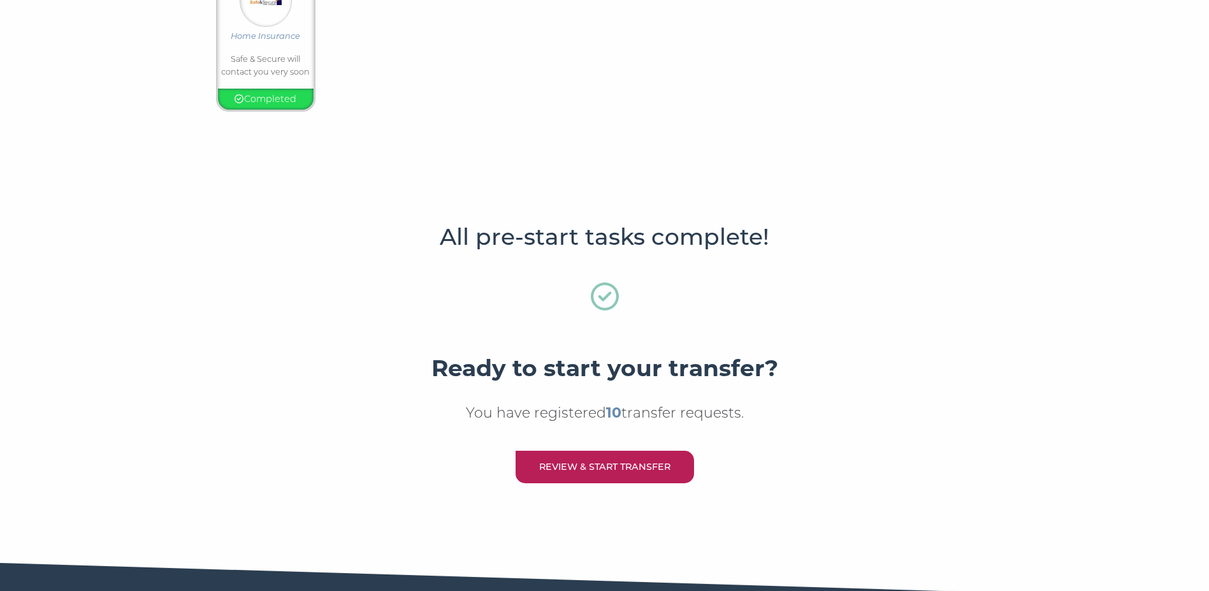
scroll to position [448, 0]
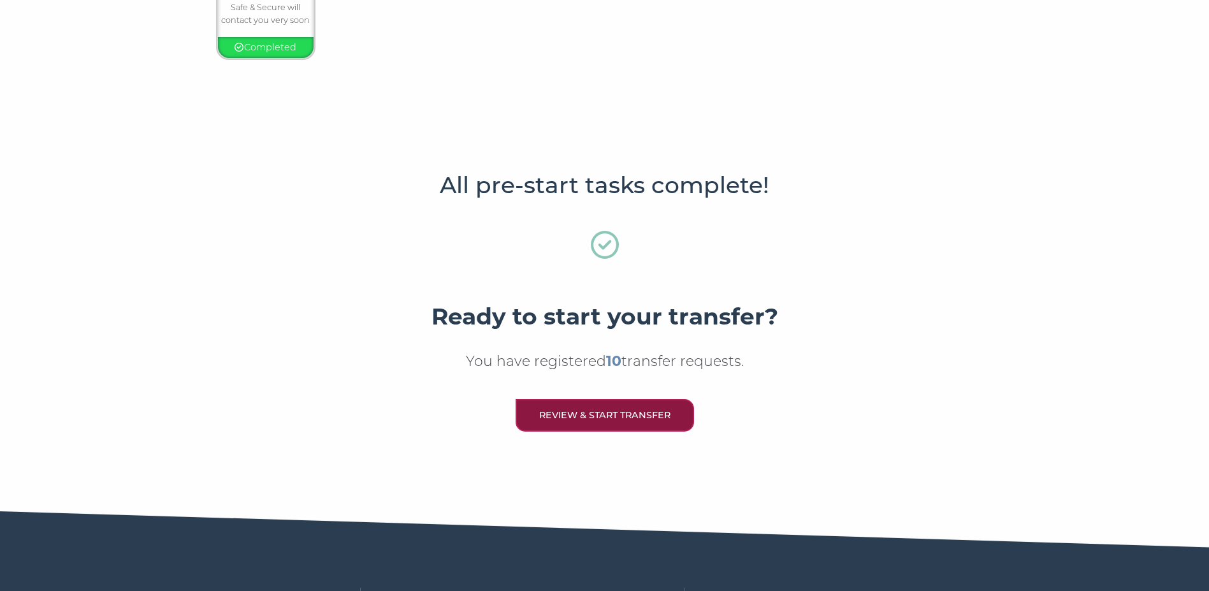
click at [597, 414] on link "Review & Start Transfer" at bounding box center [605, 415] width 178 height 33
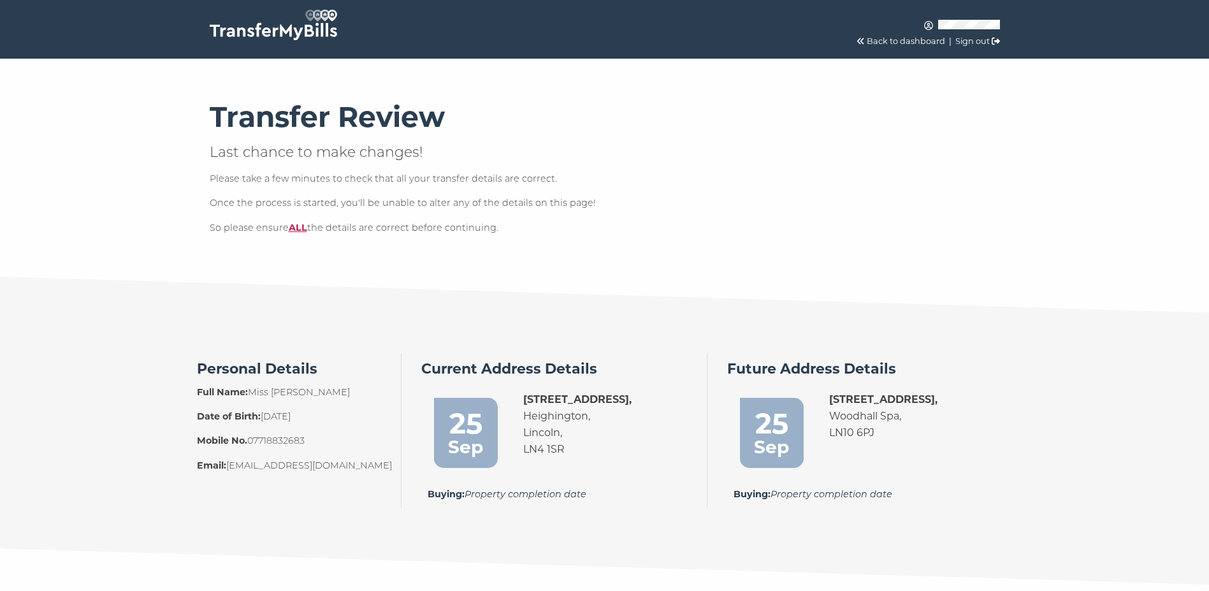
click at [319, 29] on img at bounding box center [273, 25] width 127 height 31
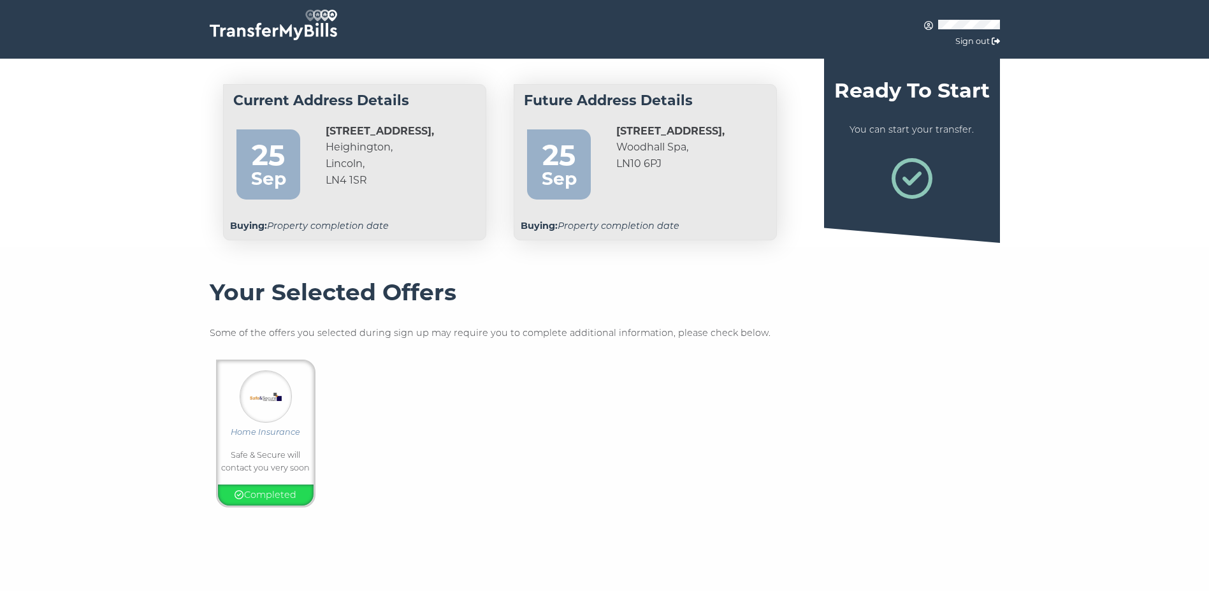
click at [355, 94] on h4 "Current Address Details" at bounding box center [354, 100] width 242 height 19
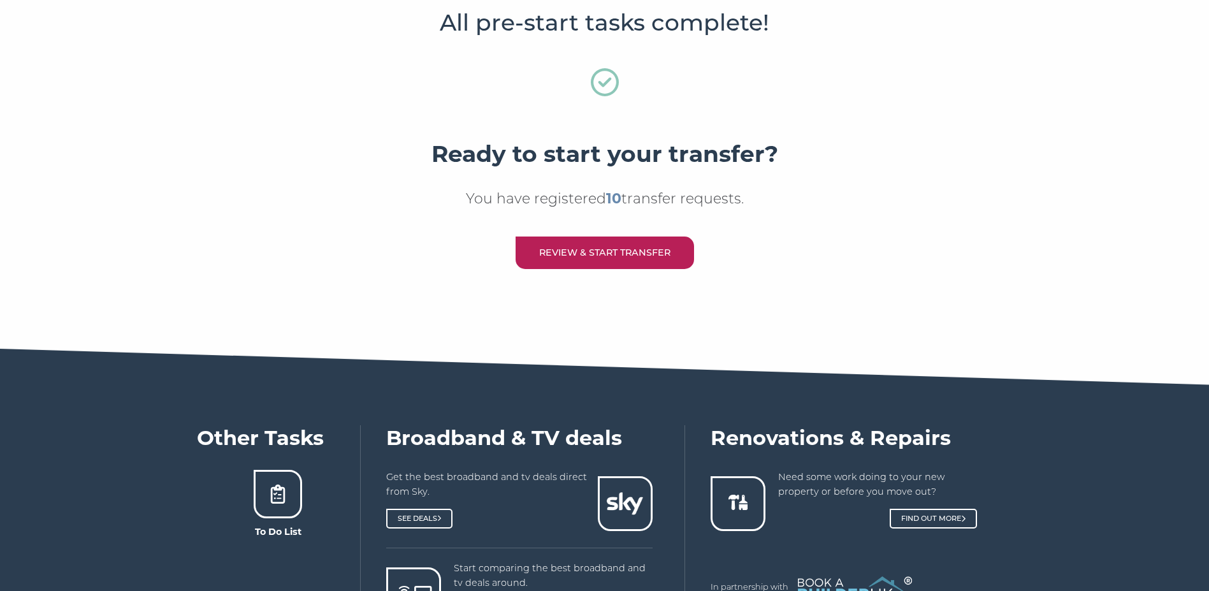
scroll to position [643, 0]
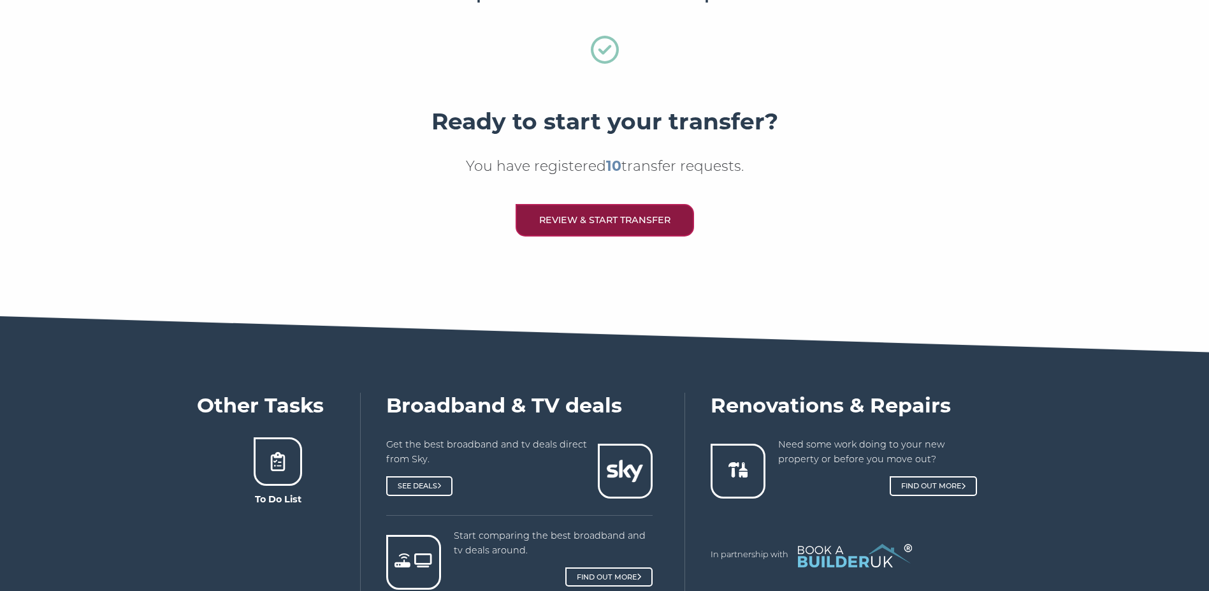
click at [566, 221] on link "Review & Start Transfer" at bounding box center [605, 220] width 178 height 33
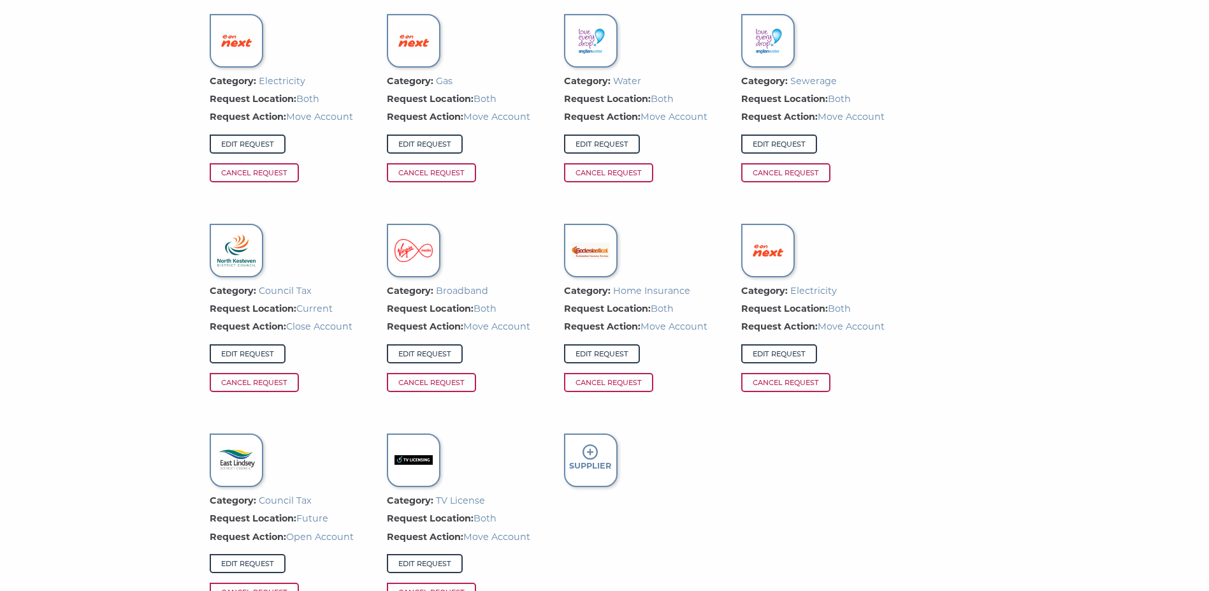
scroll to position [943, 0]
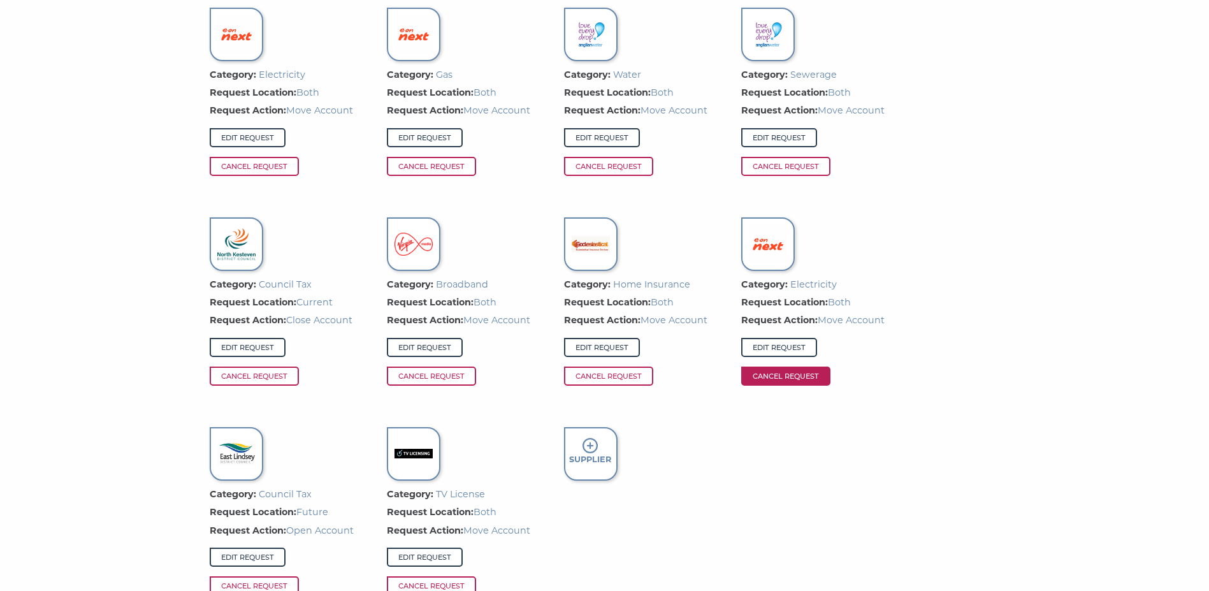
click at [783, 376] on span "Cancel Request" at bounding box center [785, 376] width 89 height 19
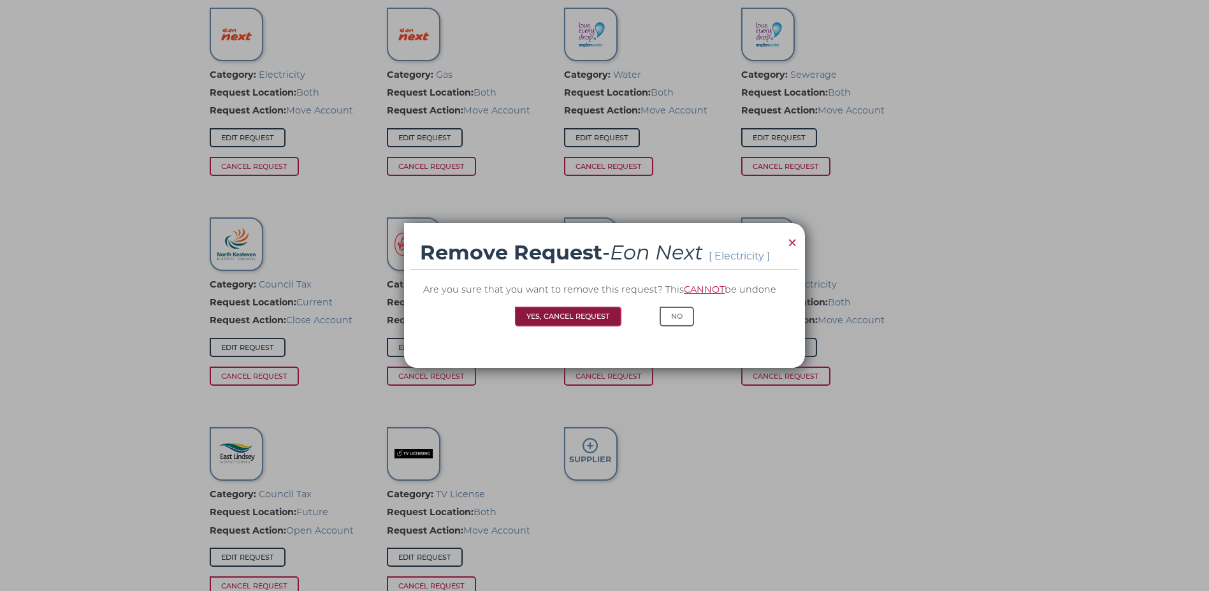
click at [578, 312] on button "Yes, Cancel Request" at bounding box center [568, 316] width 106 height 19
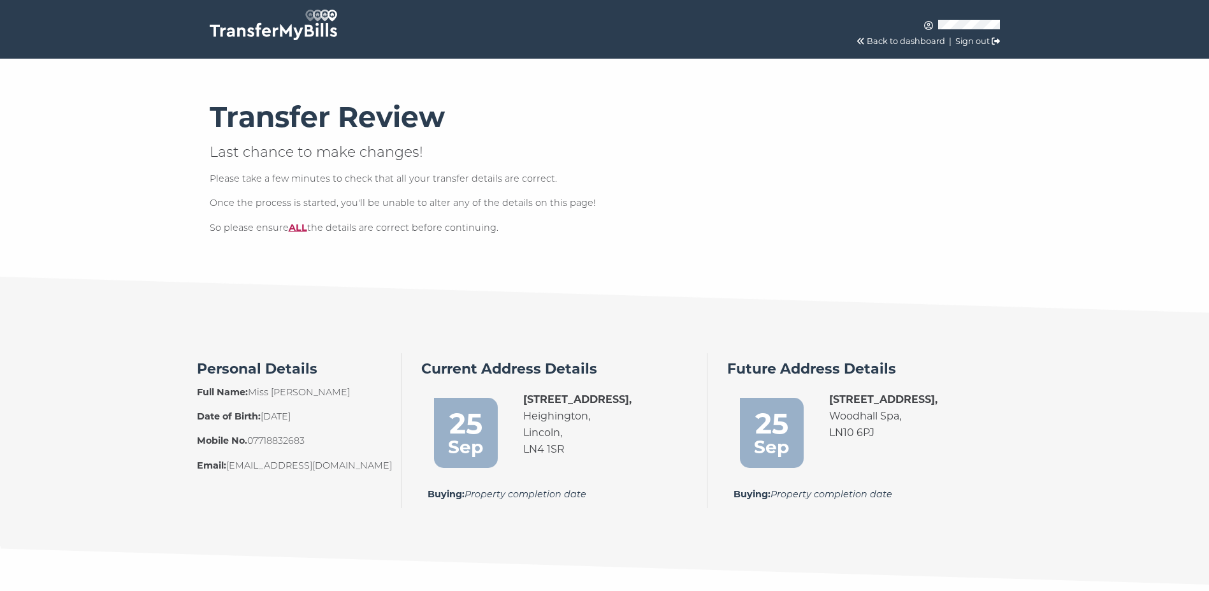
click at [975, 38] on link "Sign out" at bounding box center [973, 41] width 34 height 10
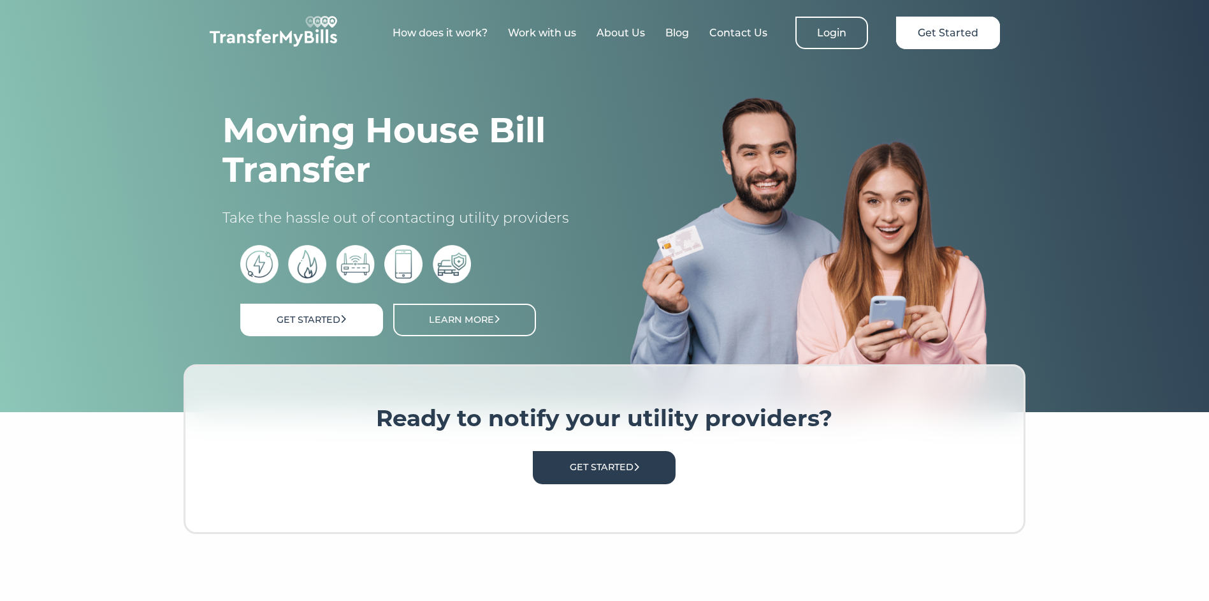
click at [439, 32] on link "How does it work?" at bounding box center [440, 33] width 95 height 12
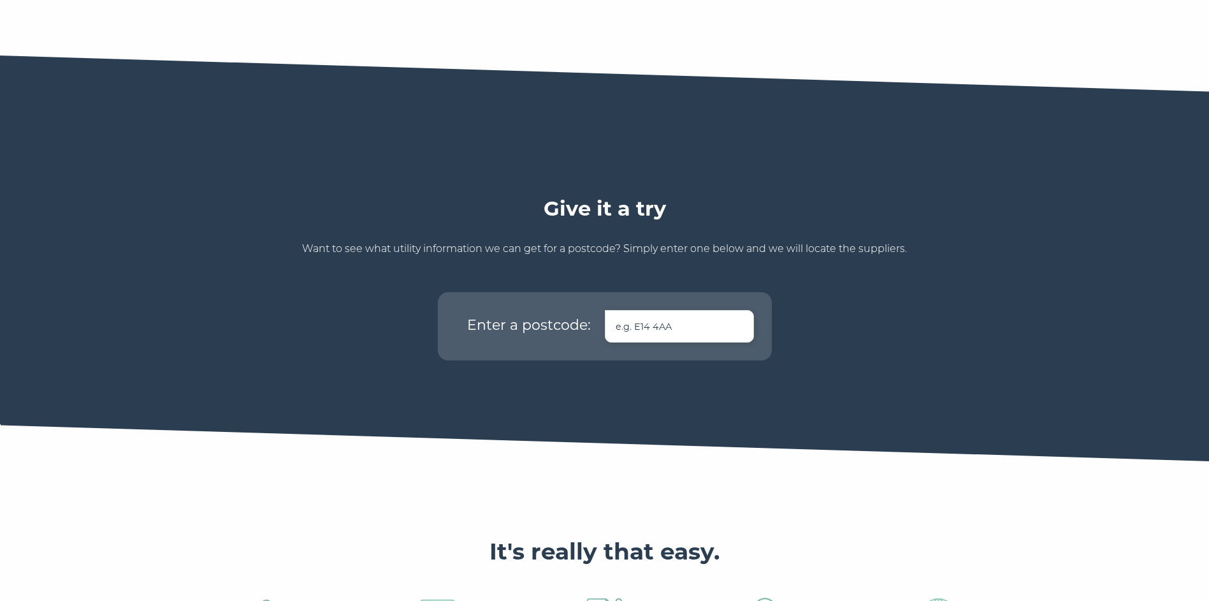
scroll to position [673, 0]
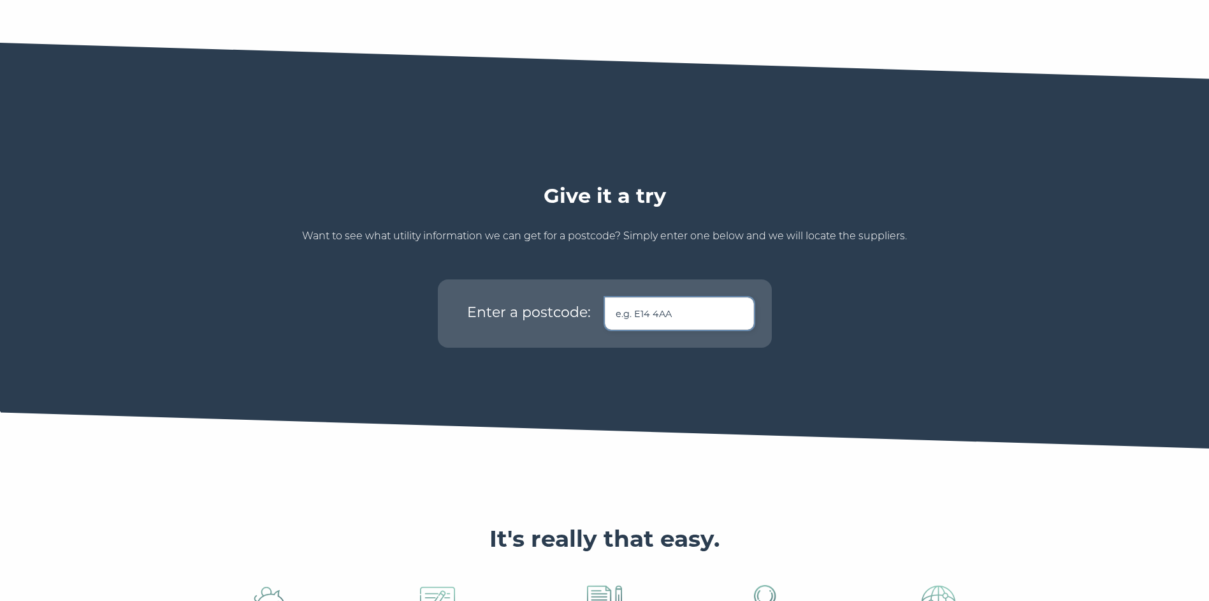
click at [641, 297] on input "text" at bounding box center [679, 313] width 149 height 33
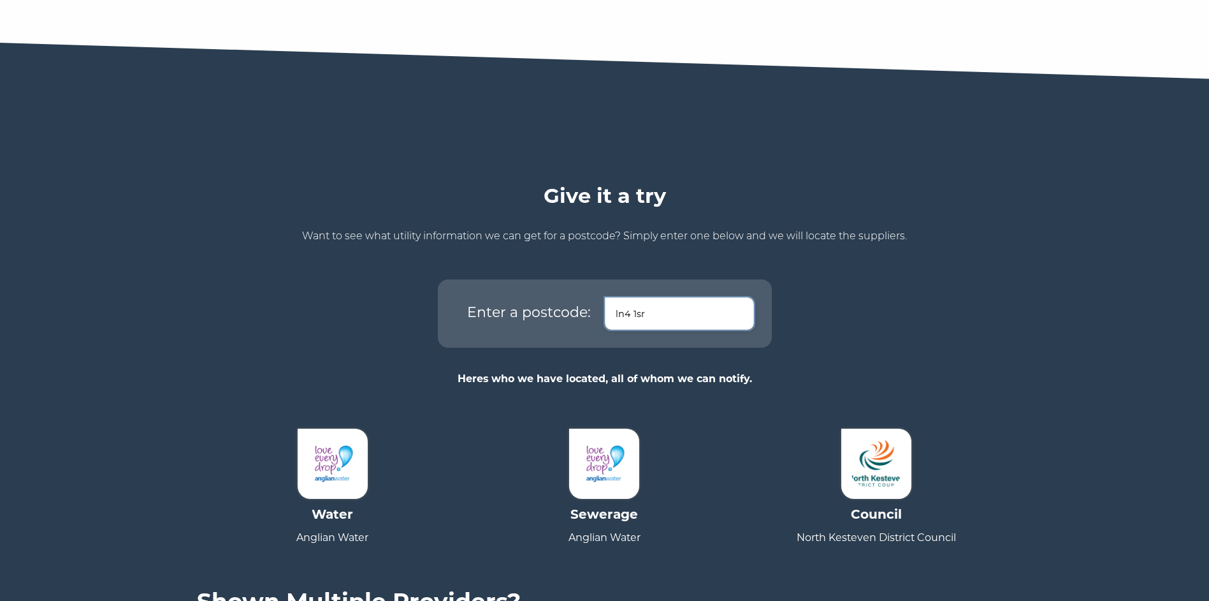
type input "ln4 1sr"
